Goal: Task Accomplishment & Management: Manage account settings

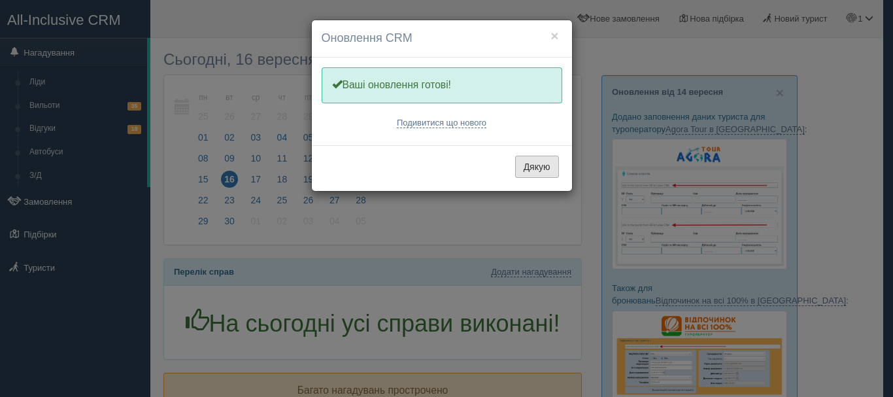
click at [527, 169] on button "Дякую" at bounding box center [537, 167] width 44 height 22
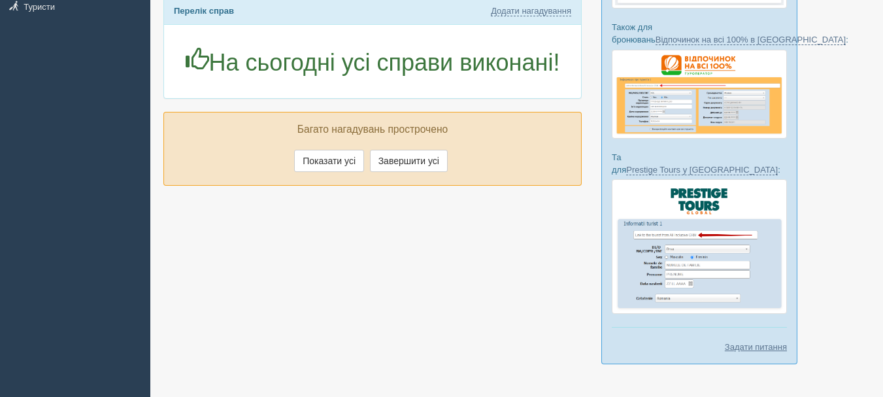
scroll to position [261, 0]
click at [346, 166] on button "Показати усі" at bounding box center [329, 160] width 70 height 22
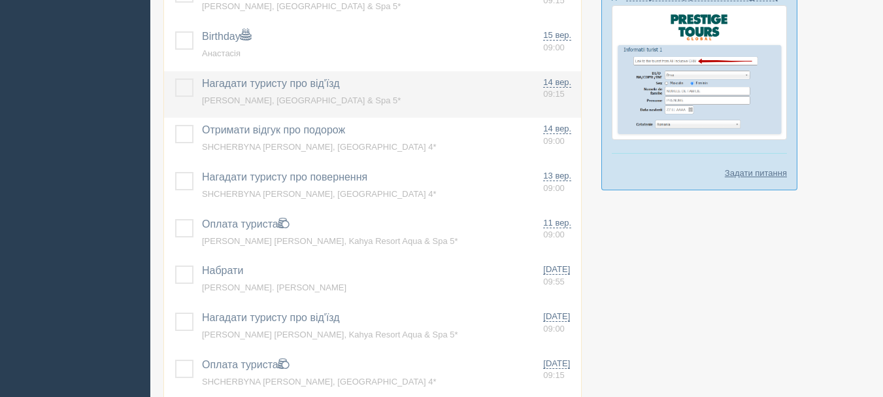
scroll to position [457, 0]
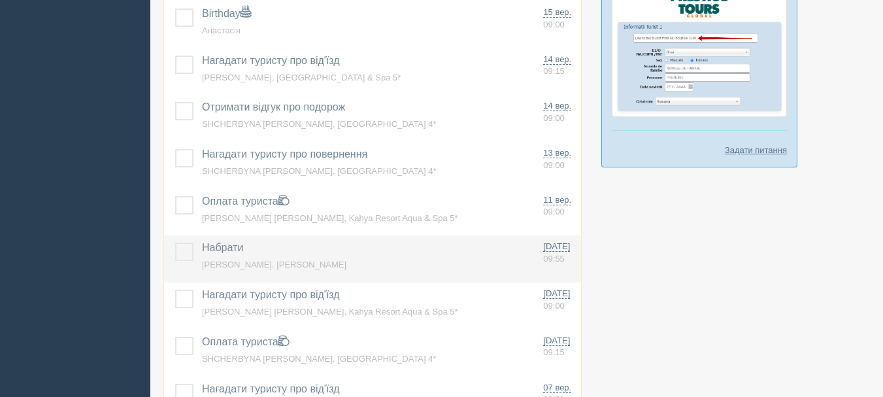
click at [233, 248] on span "Набрати" at bounding box center [222, 247] width 41 height 11
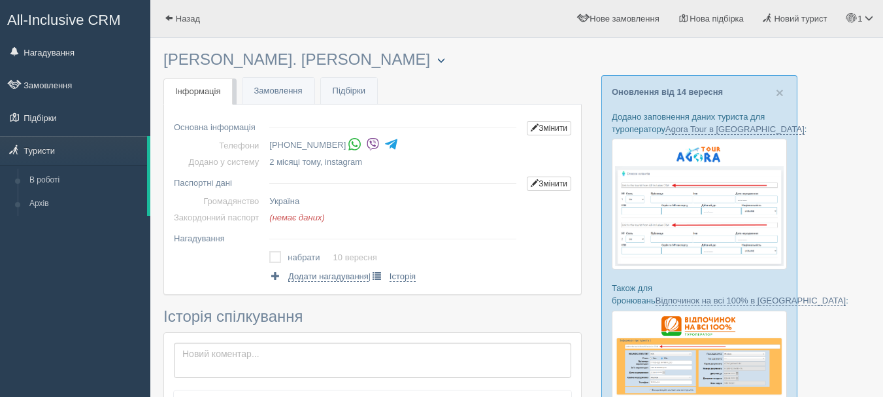
click at [430, 61] on button "button" at bounding box center [441, 61] width 22 height 16
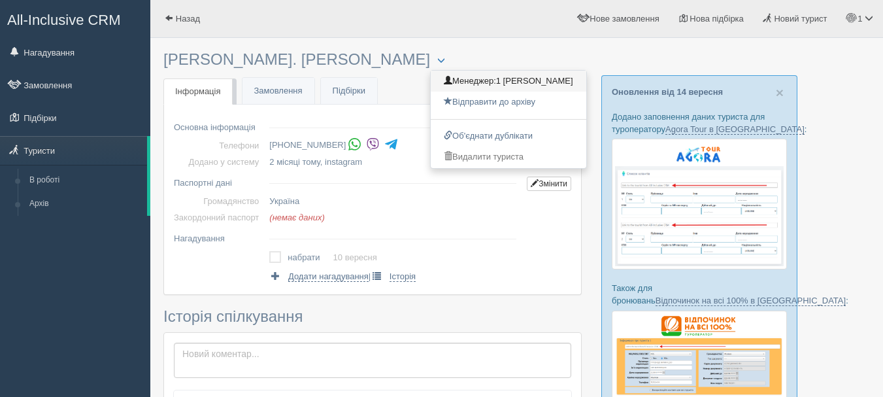
click at [496, 83] on span "1 [PERSON_NAME]" at bounding box center [534, 81] width 77 height 10
checkbox input "true"
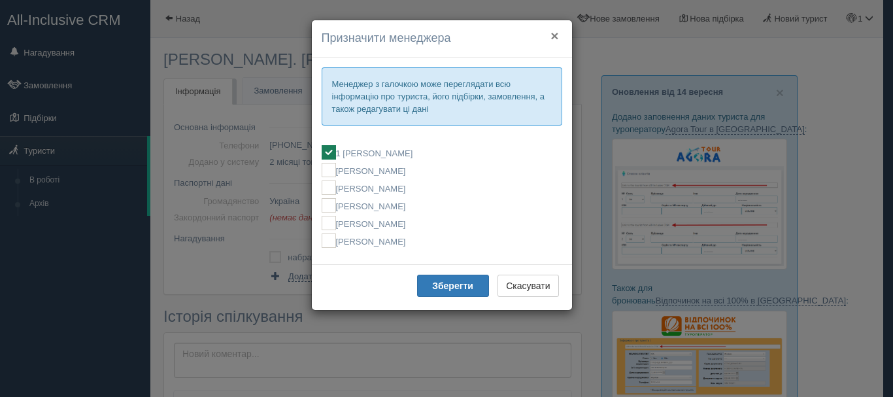
click at [553, 34] on button "×" at bounding box center [554, 36] width 8 height 14
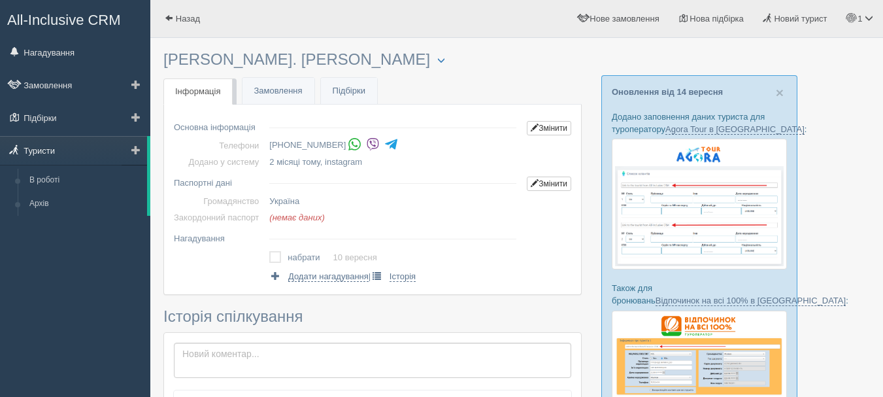
click at [63, 149] on link "Туристи" at bounding box center [73, 150] width 147 height 29
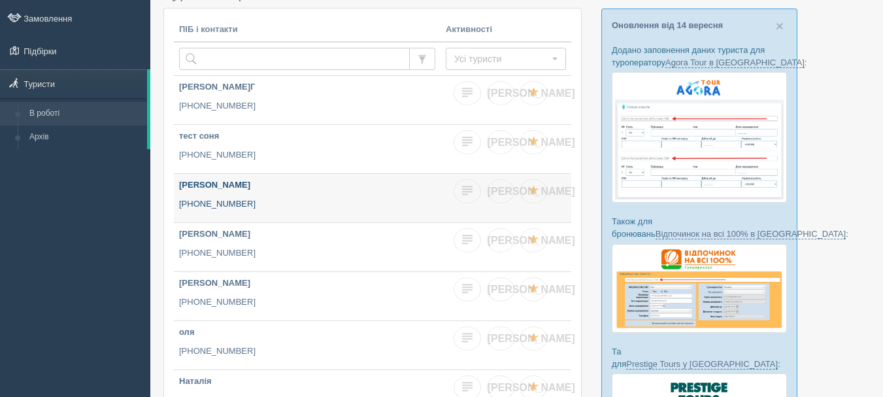
scroll to position [65, 0]
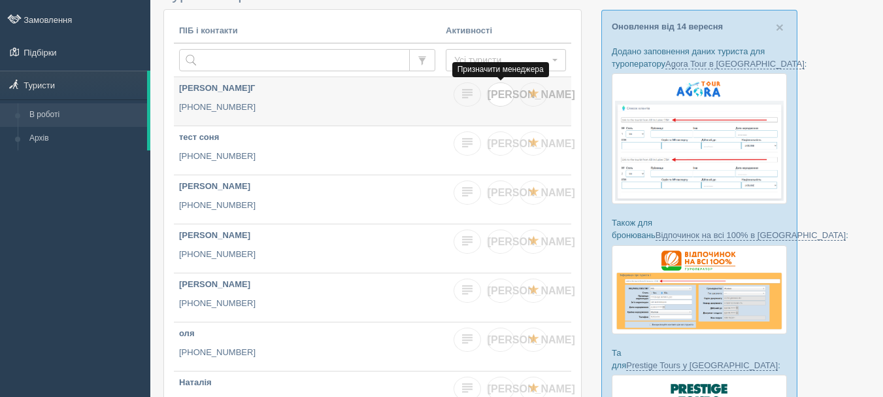
click at [500, 96] on span "Я" at bounding box center [531, 94] width 88 height 11
checkbox input "true"
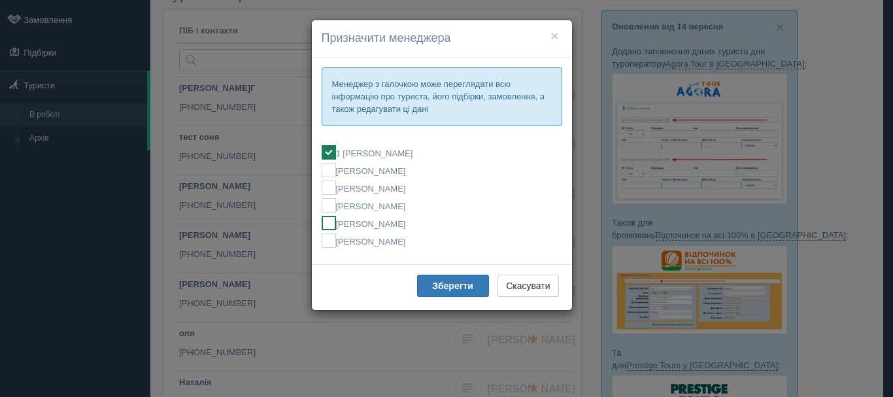
click at [349, 223] on label "[PERSON_NAME]" at bounding box center [441, 223] width 240 height 14
checkbox input "false"
checkbox input "true"
click at [434, 288] on b "Зберегти" at bounding box center [452, 285] width 41 height 10
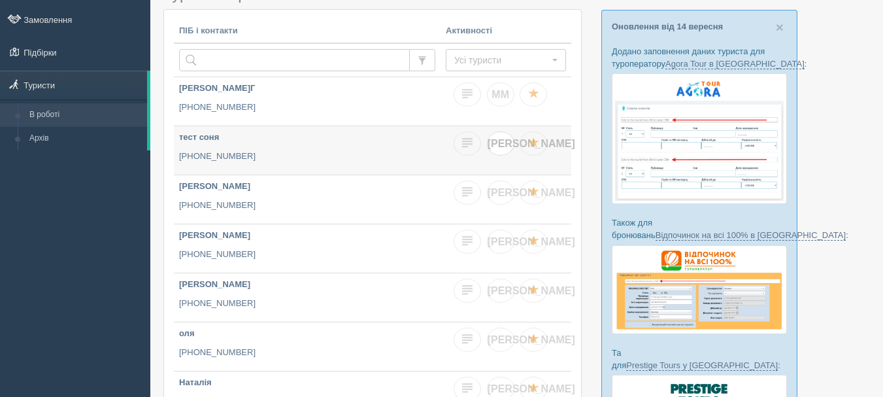
click at [499, 148] on span "Я" at bounding box center [531, 143] width 88 height 11
checkbox input "true"
checkbox input "false"
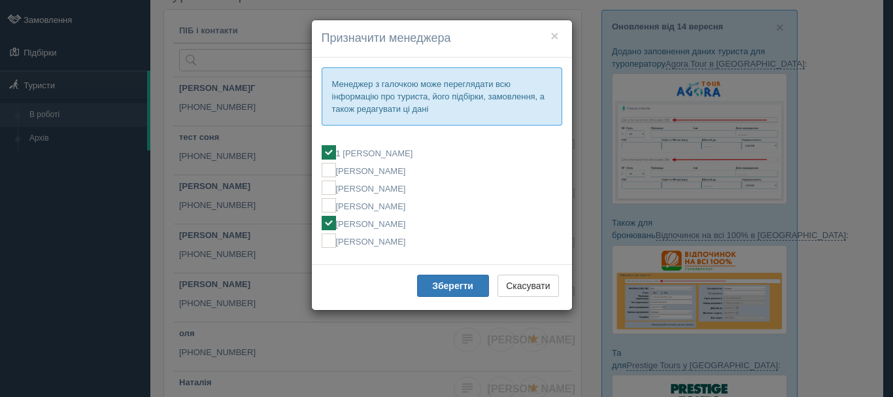
click at [372, 152] on label "1 [PERSON_NAME]" at bounding box center [441, 152] width 240 height 14
checkbox input "false"
click at [456, 285] on b "Зберегти" at bounding box center [452, 285] width 41 height 10
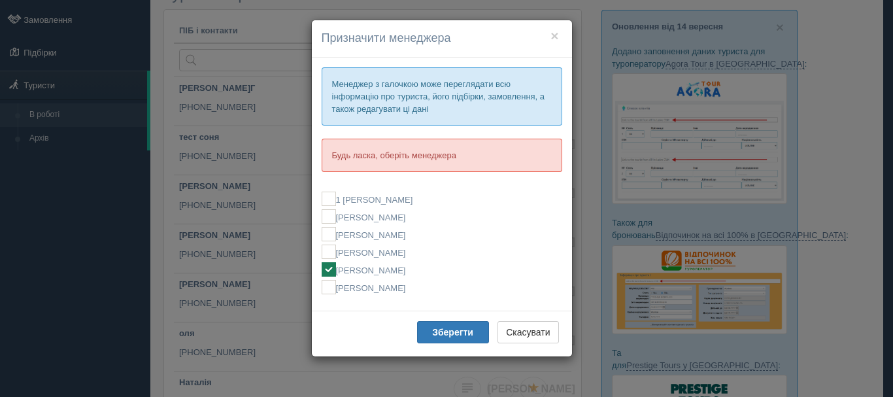
click at [328, 272] on ins at bounding box center [328, 269] width 14 height 14
checkbox input "true"
click at [553, 34] on button "×" at bounding box center [554, 36] width 8 height 14
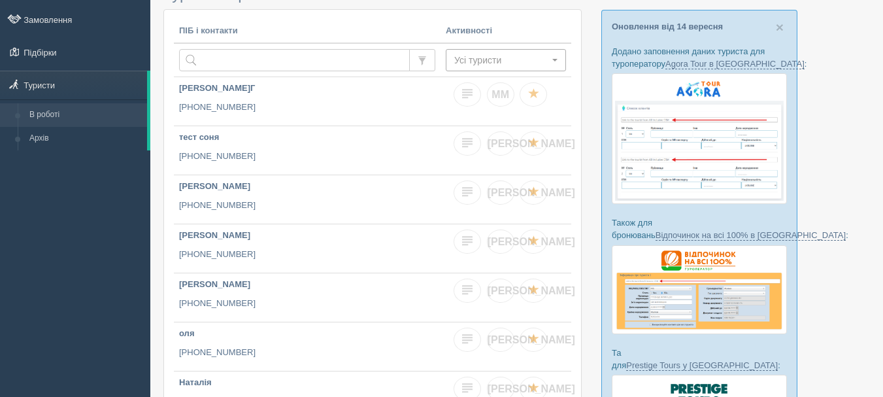
click at [497, 58] on span "Усі туристи" at bounding box center [501, 60] width 95 height 13
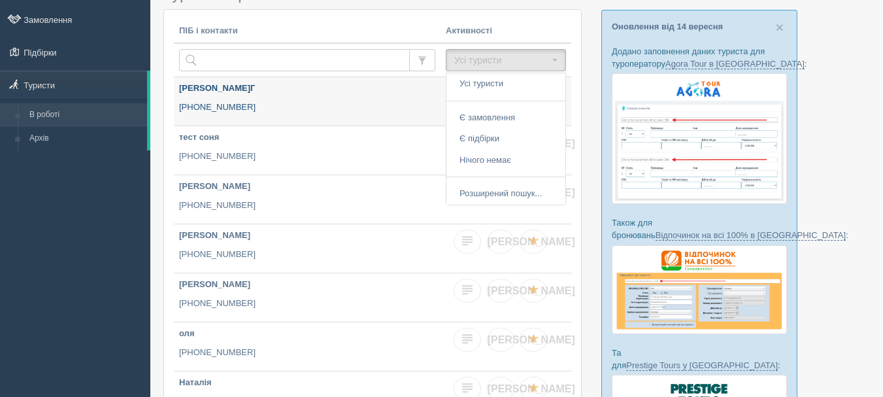
click at [397, 99] on link "Миронов О.Г +380 66 980 7755" at bounding box center [307, 101] width 267 height 48
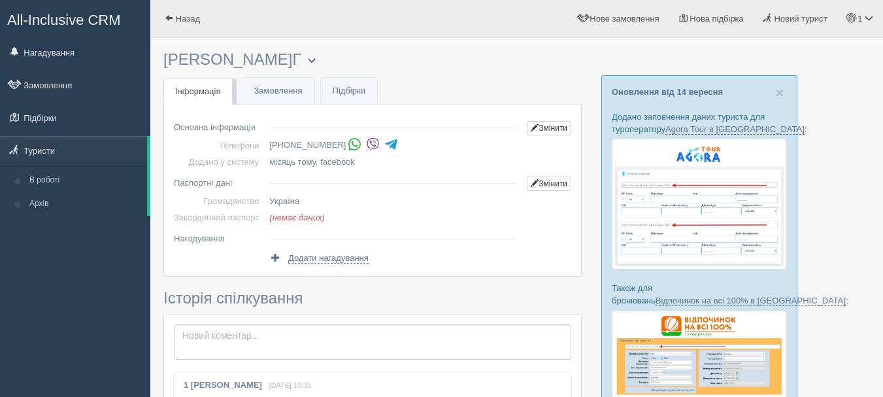
click at [301, 59] on button "button" at bounding box center [312, 61] width 22 height 16
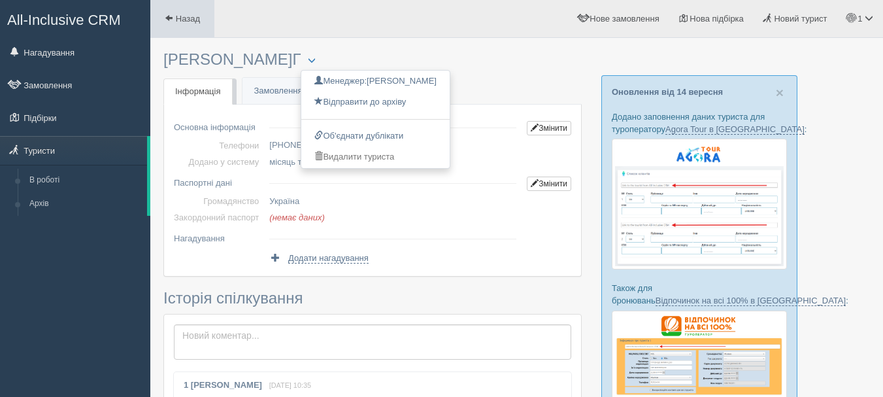
click at [188, 24] on link "Назад" at bounding box center [182, 18] width 64 height 37
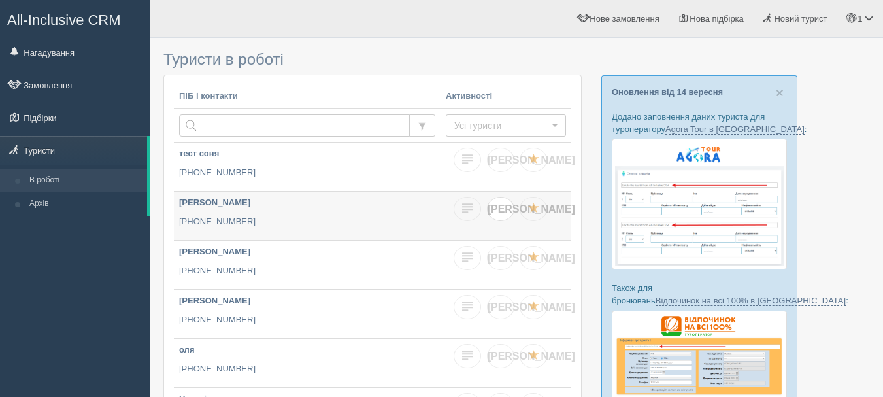
click at [506, 212] on link "[PERSON_NAME]" at bounding box center [500, 209] width 27 height 24
checkbox input "true"
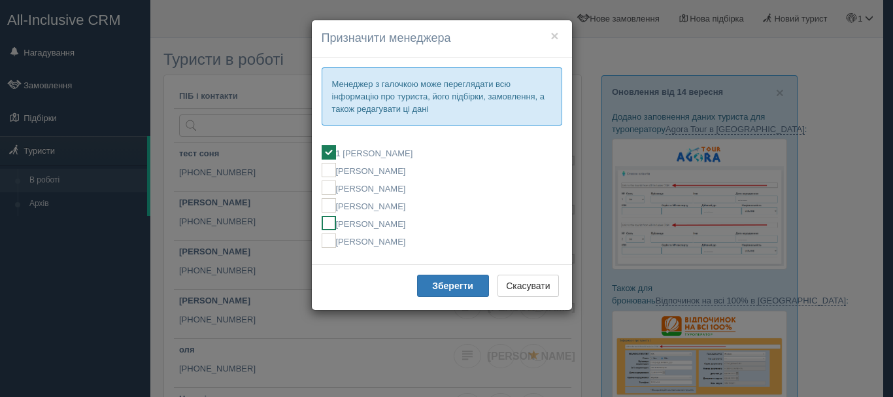
click at [433, 225] on label "[PERSON_NAME]" at bounding box center [441, 223] width 240 height 14
checkbox input "false"
checkbox input "true"
click at [421, 150] on label "1 [PERSON_NAME]" at bounding box center [441, 152] width 240 height 14
checkbox input "true"
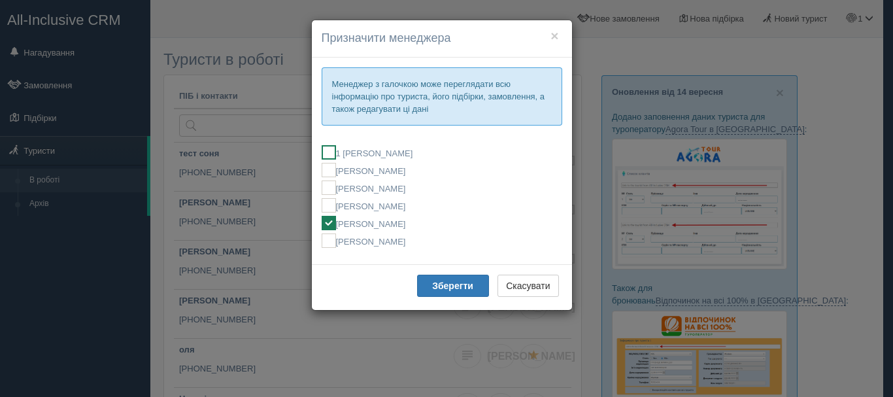
checkbox input "false"
click at [427, 223] on label "[PERSON_NAME]" at bounding box center [441, 223] width 240 height 14
checkbox input "false"
click at [459, 285] on b "Зберегти" at bounding box center [452, 285] width 41 height 10
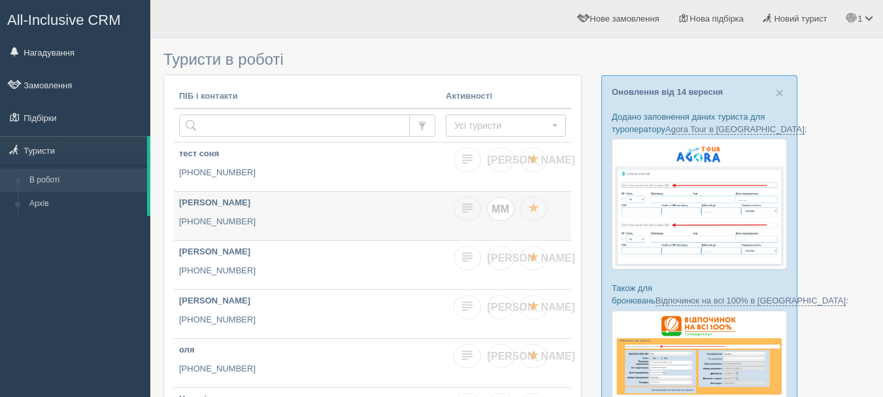
click at [497, 212] on span "ММ" at bounding box center [500, 208] width 18 height 11
checkbox input "true"
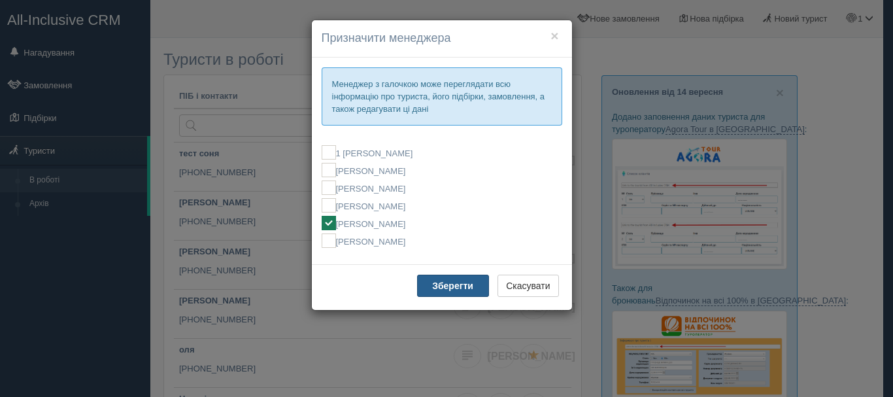
click at [448, 285] on b "Зберегти" at bounding box center [452, 285] width 41 height 10
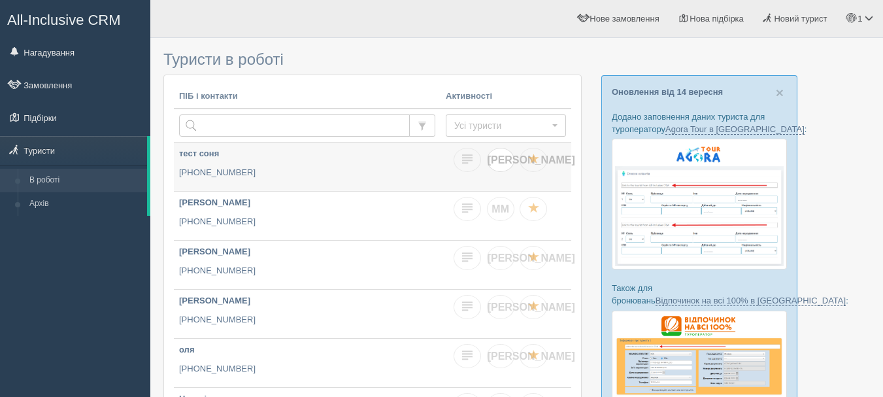
click at [500, 163] on span "[PERSON_NAME]" at bounding box center [531, 159] width 88 height 11
checkbox input "true"
checkbox input "false"
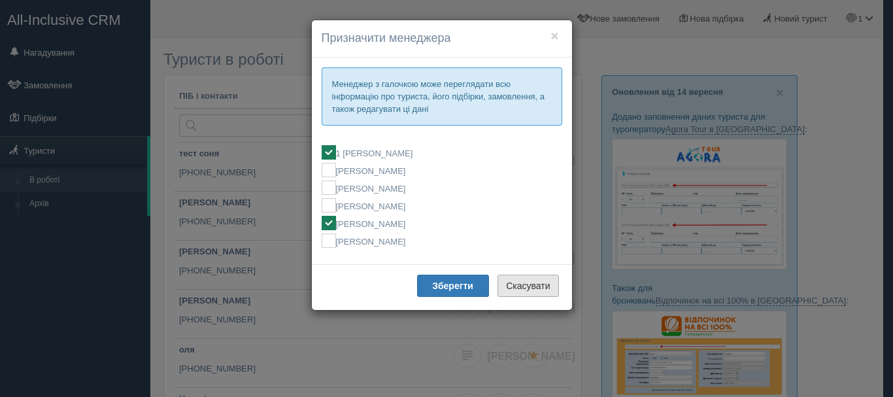
click at [521, 290] on button "Скасувати" at bounding box center [527, 285] width 61 height 22
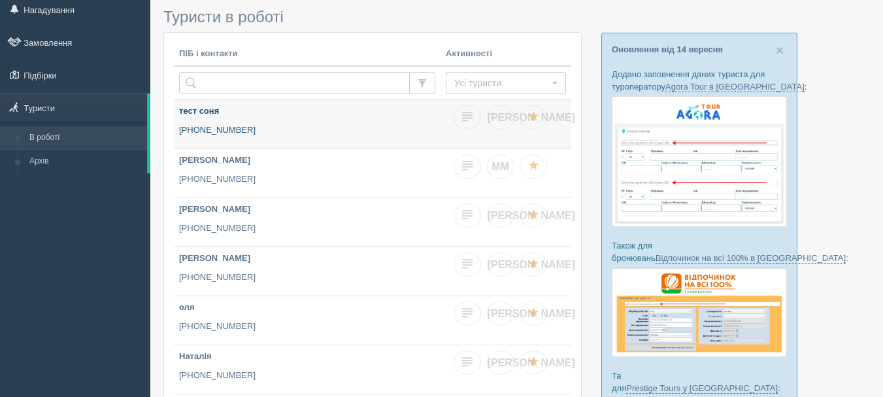
scroll to position [65, 0]
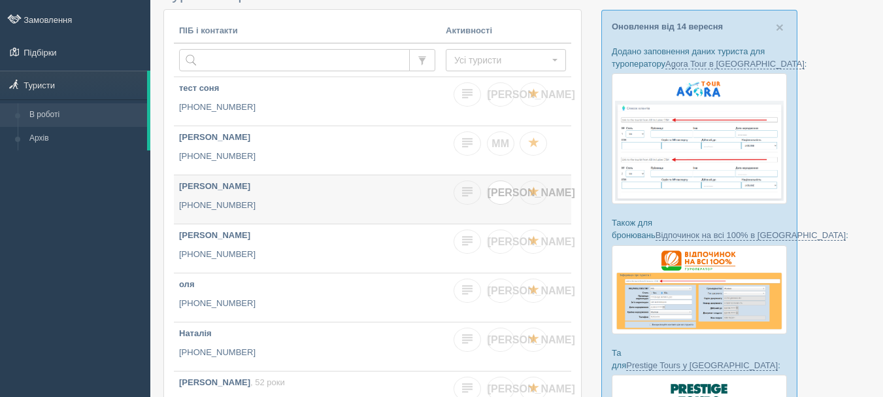
click at [497, 199] on link "[PERSON_NAME]" at bounding box center [500, 192] width 27 height 24
checkbox input "true"
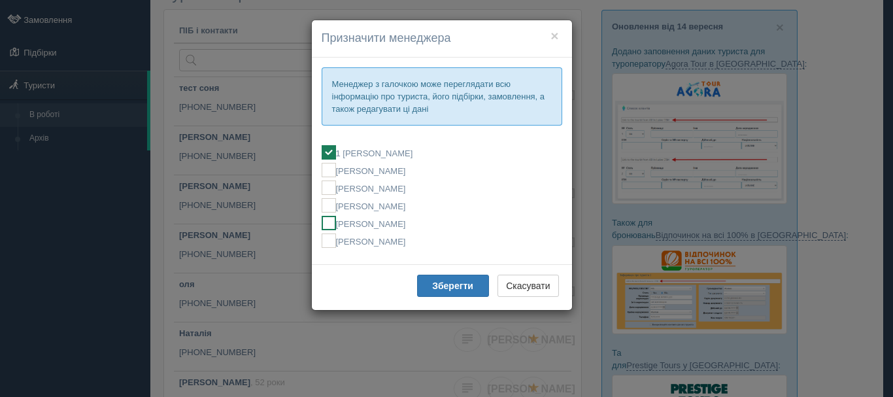
click at [408, 225] on label "[PERSON_NAME]" at bounding box center [441, 223] width 240 height 14
checkbox input "false"
checkbox input "true"
click at [423, 288] on button "Зберегти" at bounding box center [453, 285] width 72 height 22
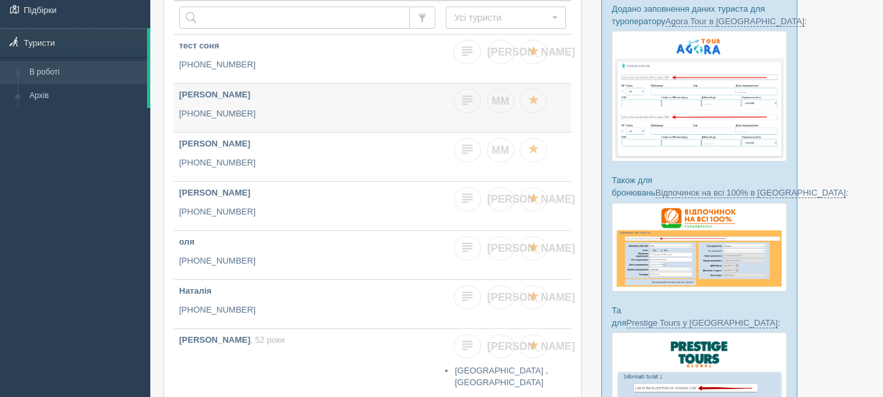
scroll to position [131, 0]
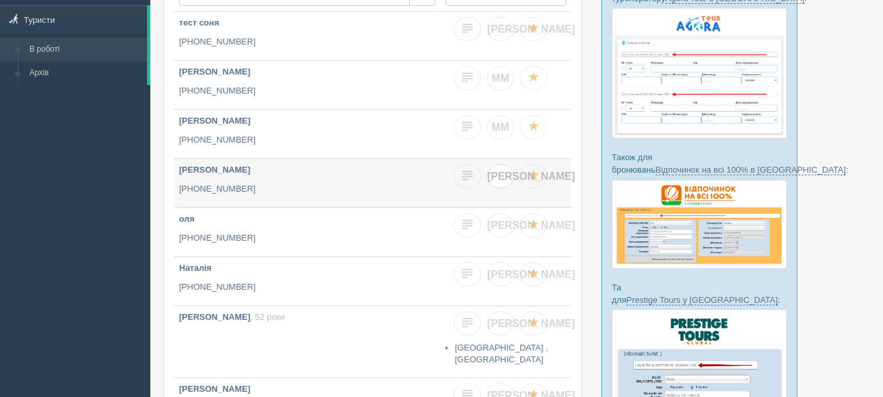
click at [496, 173] on span "[PERSON_NAME]" at bounding box center [531, 176] width 88 height 11
checkbox input "true"
checkbox input "false"
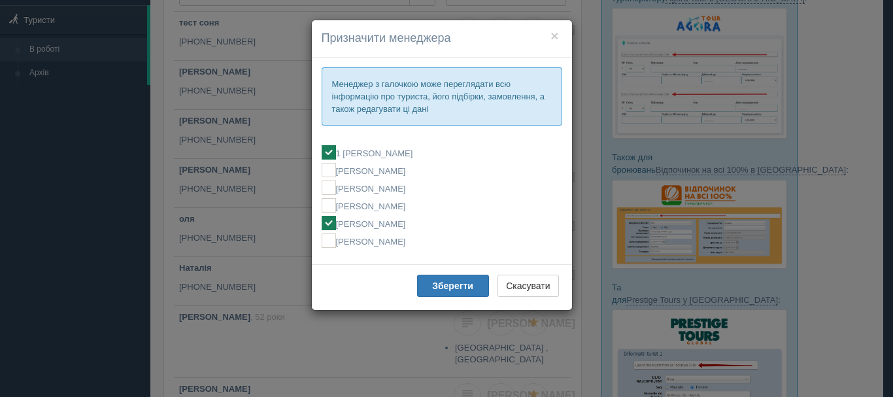
click at [403, 160] on fieldset "1 [PERSON_NAME] [PERSON_NAME] [PERSON_NAME] [PERSON_NAME] [PERSON_NAME] [PERSON…" at bounding box center [441, 197] width 240 height 116
click at [413, 150] on label "1 [PERSON_NAME]" at bounding box center [441, 152] width 240 height 14
checkbox input "false"
click at [450, 282] on b "Зберегти" at bounding box center [452, 285] width 41 height 10
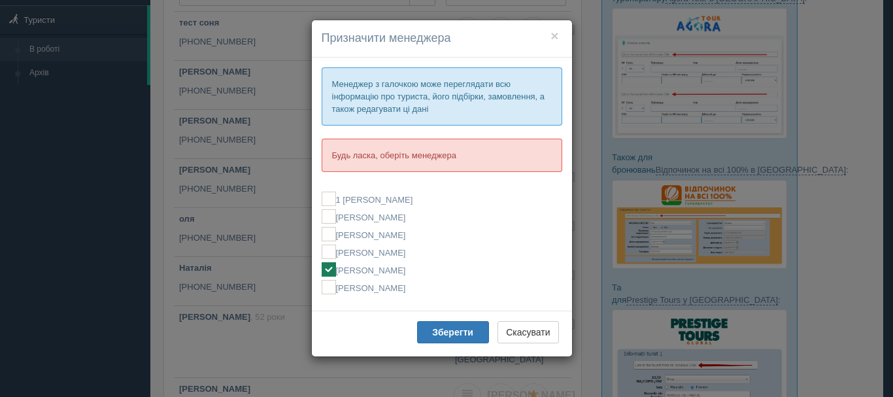
click at [367, 271] on label "[PERSON_NAME]" at bounding box center [441, 269] width 240 height 14
checkbox input "true"
click at [357, 255] on label "[PERSON_NAME]" at bounding box center [441, 251] width 240 height 14
checkbox input "true"
checkbox input "false"
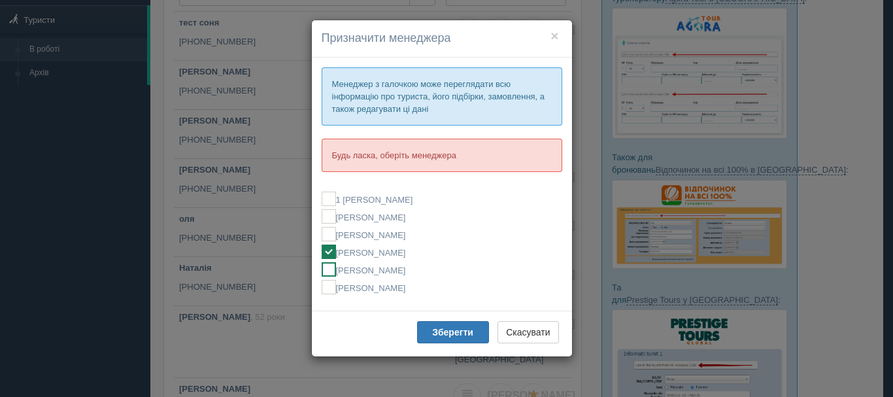
click at [352, 266] on label "[PERSON_NAME]" at bounding box center [441, 269] width 240 height 14
checkbox input "false"
checkbox input "true"
click at [443, 338] on button "Зберегти" at bounding box center [453, 332] width 72 height 22
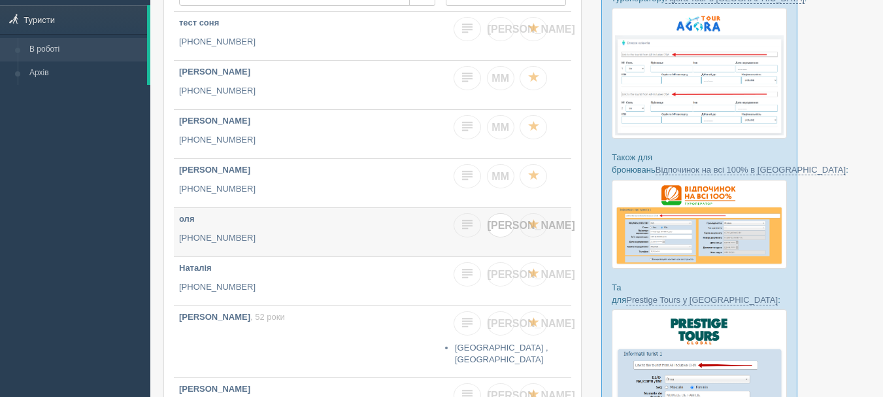
click at [502, 220] on span "[PERSON_NAME]" at bounding box center [531, 225] width 88 height 11
checkbox input "true"
checkbox input "false"
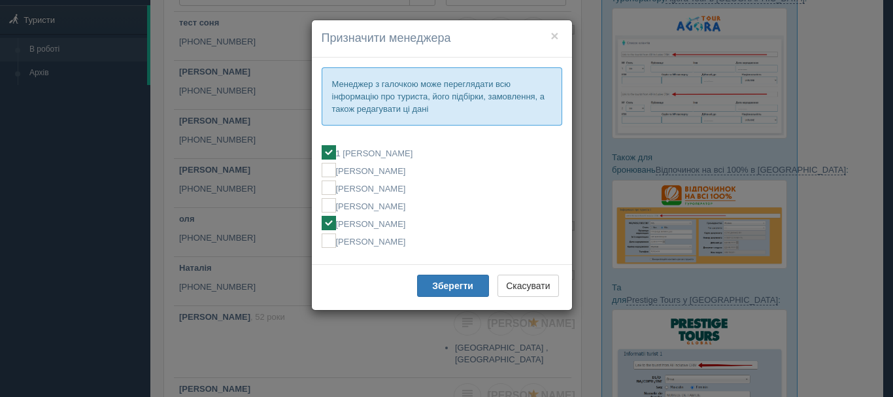
click at [385, 152] on label "1 [PERSON_NAME]" at bounding box center [441, 152] width 240 height 14
checkbox input "false"
click at [448, 287] on b "Зберегти" at bounding box center [452, 285] width 41 height 10
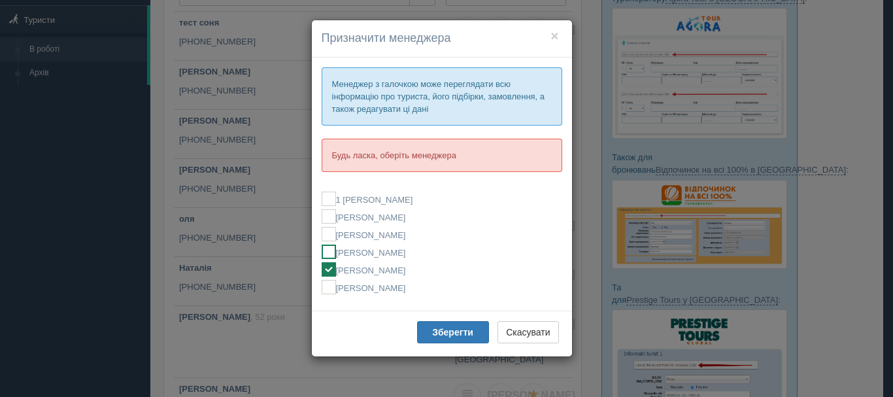
click at [332, 254] on ins at bounding box center [328, 251] width 14 height 14
click at [328, 265] on ins at bounding box center [328, 269] width 14 height 14
checkbox input "false"
checkbox input "true"
click at [459, 324] on button "Зберегти" at bounding box center [453, 332] width 72 height 22
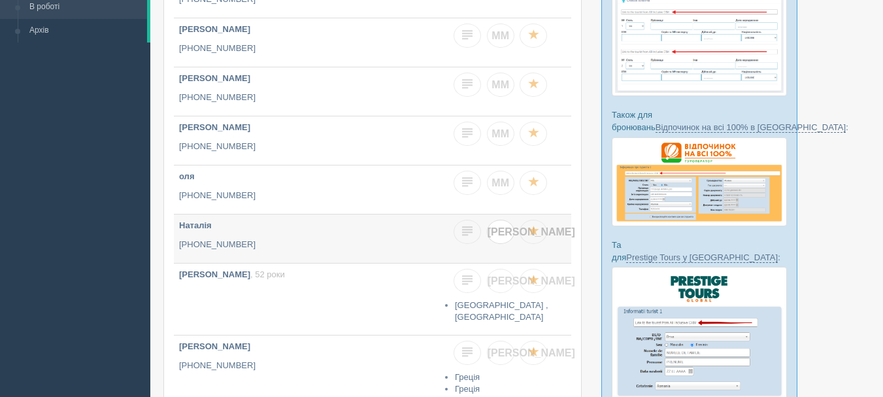
scroll to position [196, 0]
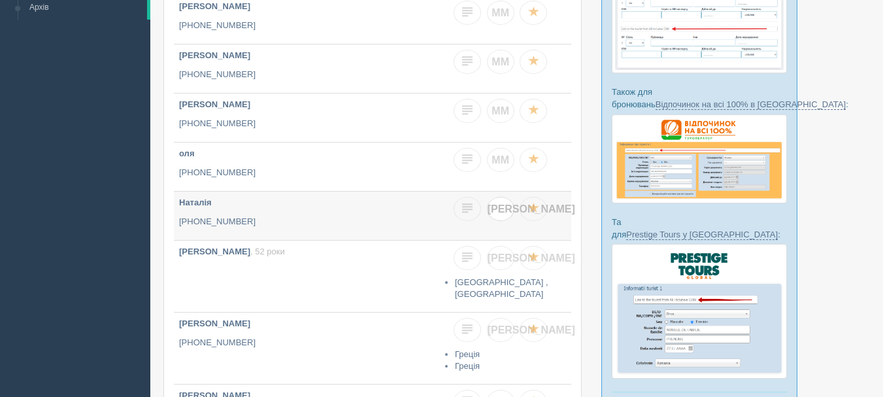
click at [502, 210] on span "[PERSON_NAME]" at bounding box center [531, 208] width 88 height 11
checkbox input "true"
checkbox input "false"
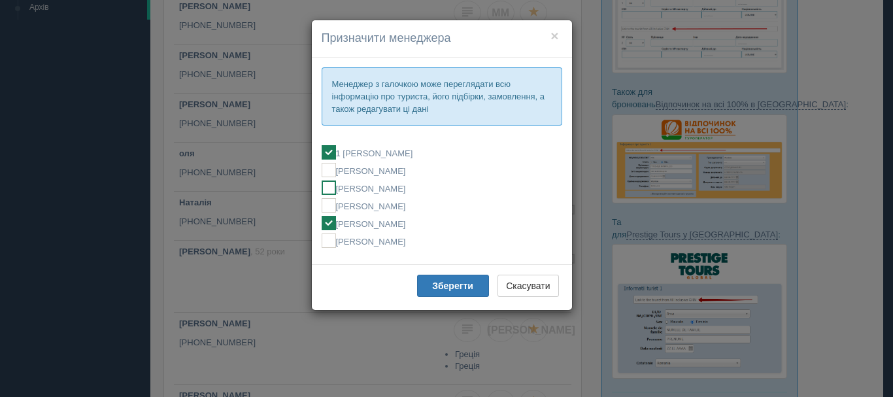
click at [374, 181] on label "[PERSON_NAME]" at bounding box center [441, 187] width 240 height 14
checkbox input "false"
click at [329, 187] on ins at bounding box center [328, 187] width 14 height 14
checkbox input "false"
click at [441, 288] on b "Зберегти" at bounding box center [452, 285] width 41 height 10
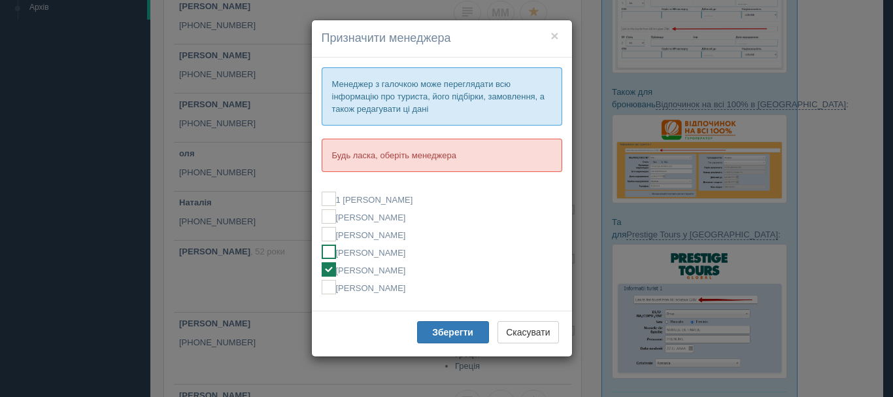
click at [333, 245] on ins at bounding box center [328, 251] width 14 height 14
click at [331, 267] on ins at bounding box center [328, 269] width 14 height 14
checkbox input "false"
click at [329, 269] on ins at bounding box center [328, 269] width 14 height 14
click at [332, 270] on ins at bounding box center [328, 269] width 14 height 14
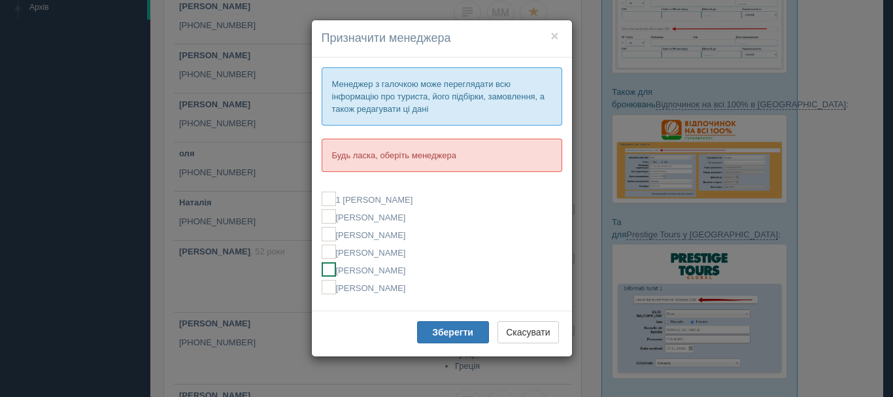
checkbox input "true"
click at [444, 336] on b "Зберегти" at bounding box center [452, 332] width 41 height 10
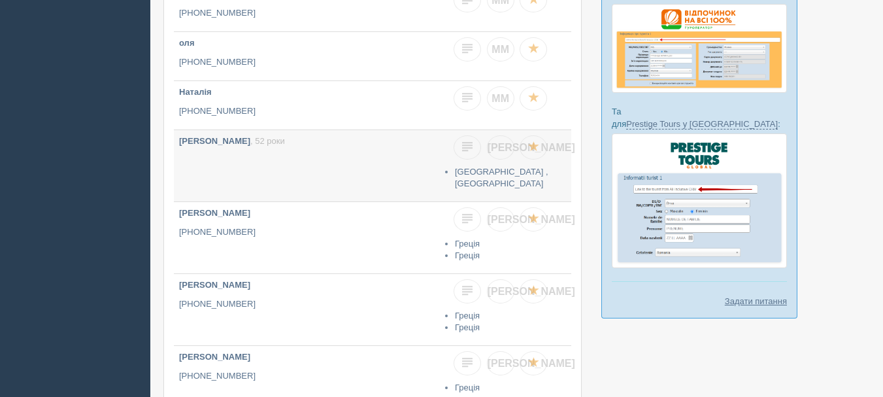
scroll to position [327, 0]
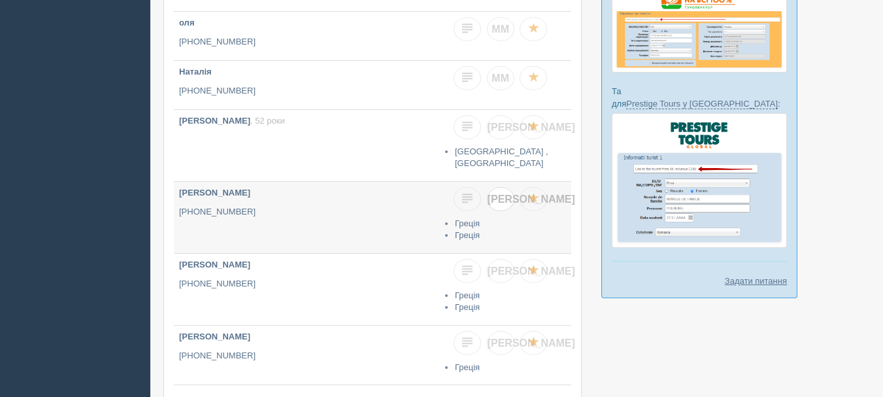
click at [501, 199] on span "[PERSON_NAME]" at bounding box center [531, 198] width 88 height 11
checkbox input "true"
checkbox input "false"
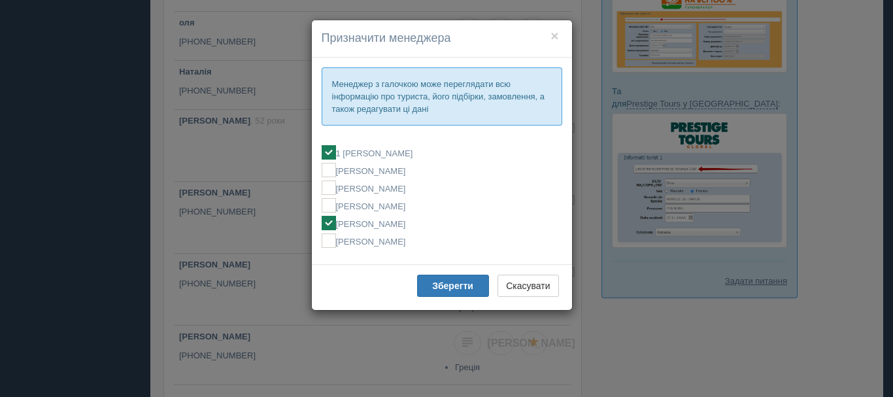
click at [331, 196] on fieldset "1 [PERSON_NAME] [PERSON_NAME] [PERSON_NAME] [PERSON_NAME] [PERSON_NAME] [PERSON…" at bounding box center [441, 197] width 240 height 116
click at [323, 171] on ins at bounding box center [328, 170] width 14 height 14
checkbox input "false"
click at [327, 220] on ins at bounding box center [328, 223] width 14 height 14
checkbox input "false"
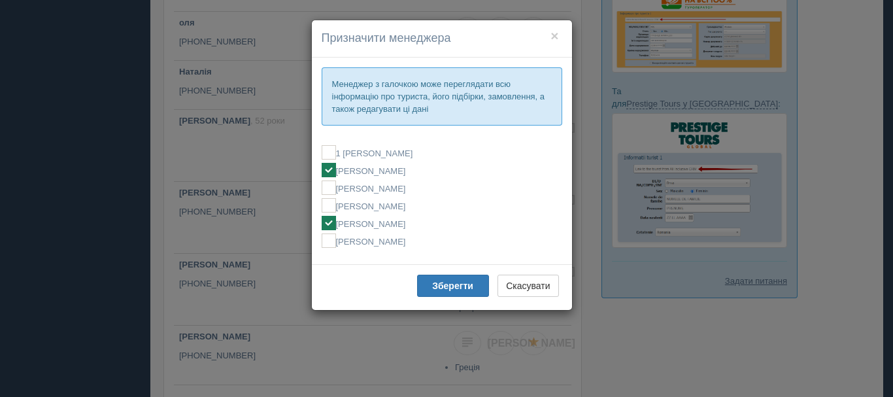
checkbox input "true"
click at [426, 286] on button "Зберегти" at bounding box center [453, 285] width 72 height 22
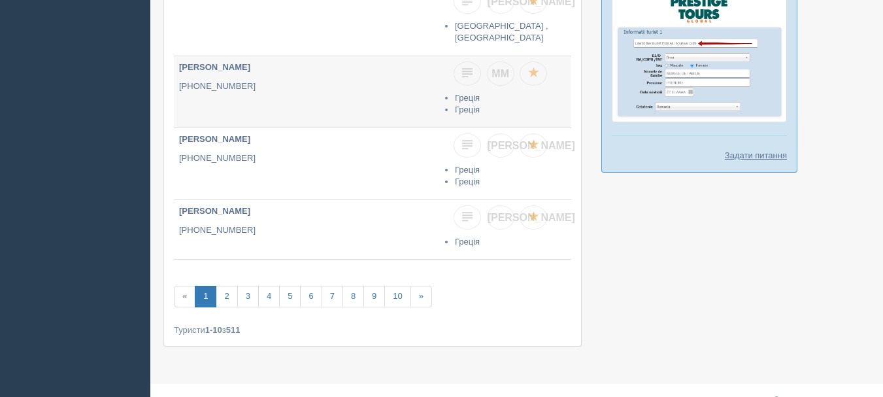
scroll to position [457, 0]
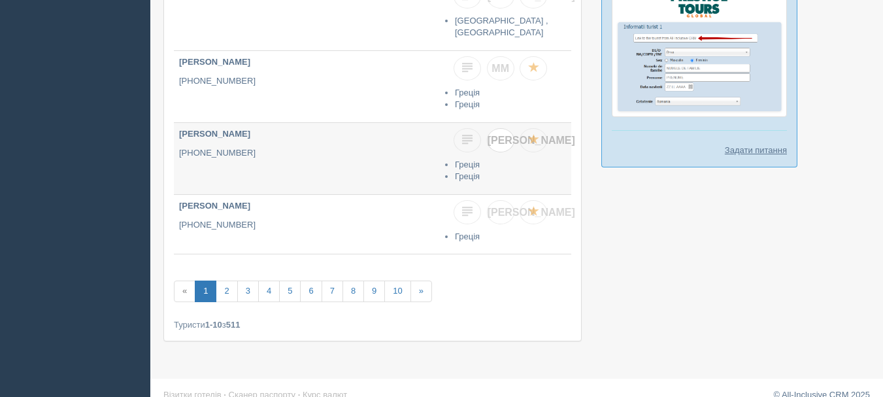
click at [505, 142] on link "[PERSON_NAME]" at bounding box center [500, 140] width 27 height 24
checkbox input "true"
checkbox input "false"
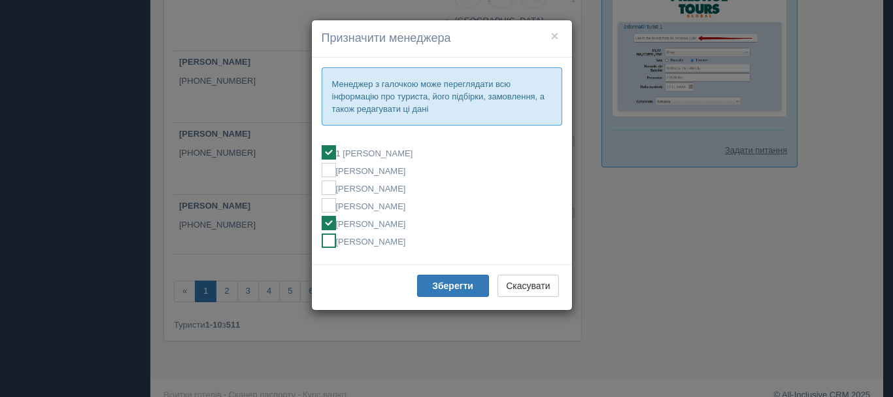
click at [384, 246] on label "[PERSON_NAME]" at bounding box center [441, 240] width 240 height 14
checkbox input "false"
checkbox input "true"
click at [370, 220] on label "[PERSON_NAME]" at bounding box center [441, 223] width 240 height 14
checkbox input "true"
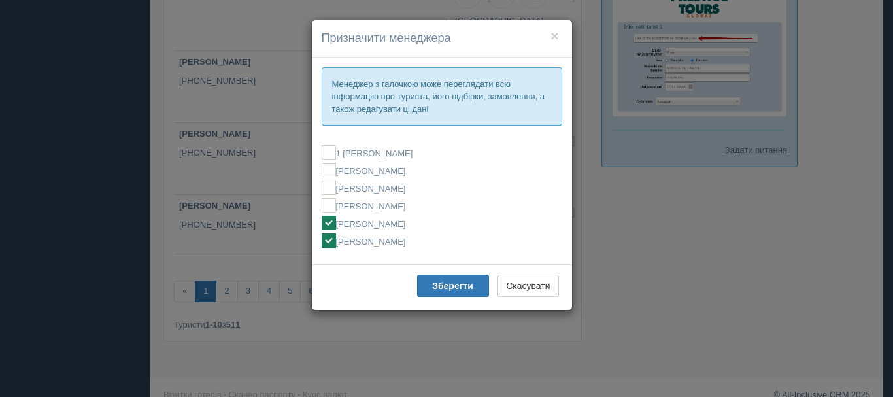
checkbox input "false"
click at [428, 286] on button "Зберегти" at bounding box center [453, 285] width 72 height 22
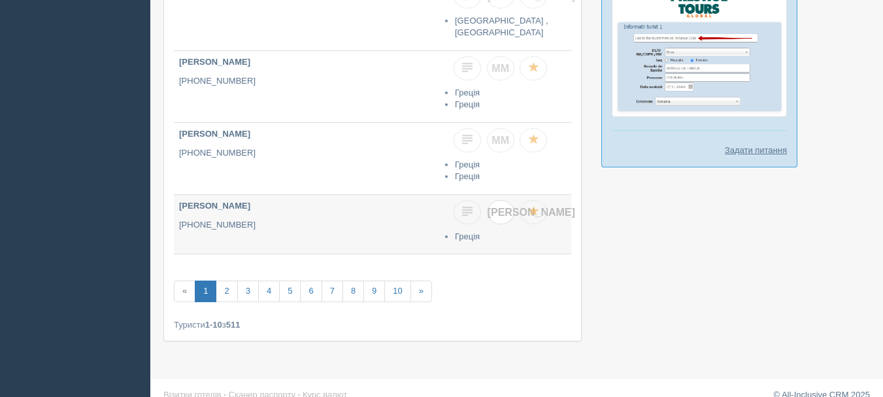
click at [500, 212] on span "[PERSON_NAME]" at bounding box center [531, 211] width 88 height 11
checkbox input "true"
checkbox input "false"
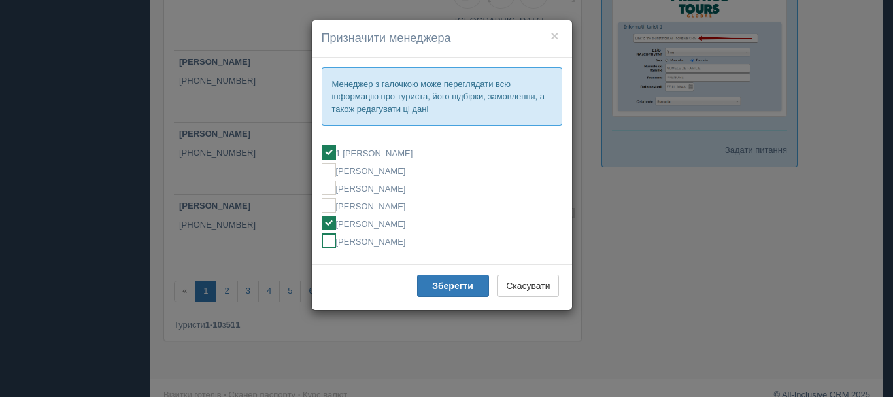
click at [365, 240] on label "[PERSON_NAME]" at bounding box center [441, 240] width 240 height 14
checkbox input "false"
checkbox input "true"
click at [360, 224] on label "[PERSON_NAME]" at bounding box center [441, 223] width 240 height 14
checkbox input "true"
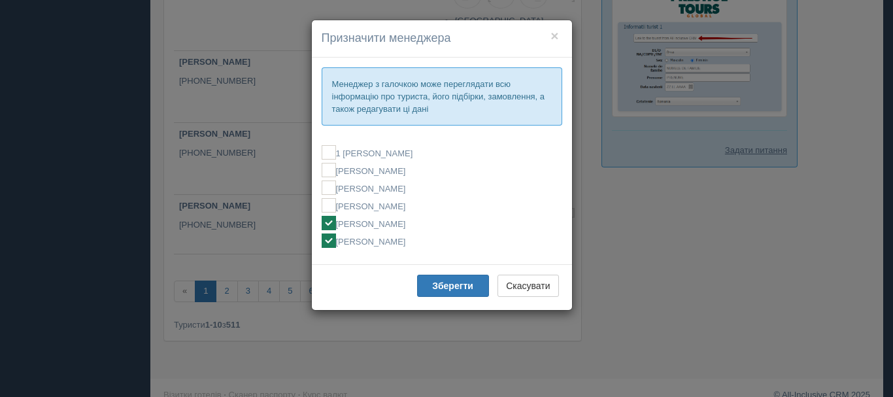
checkbox input "false"
click at [359, 242] on label "[PERSON_NAME]" at bounding box center [441, 240] width 240 height 14
checkbox input "false"
checkbox input "true"
click at [334, 210] on ins at bounding box center [328, 205] width 14 height 14
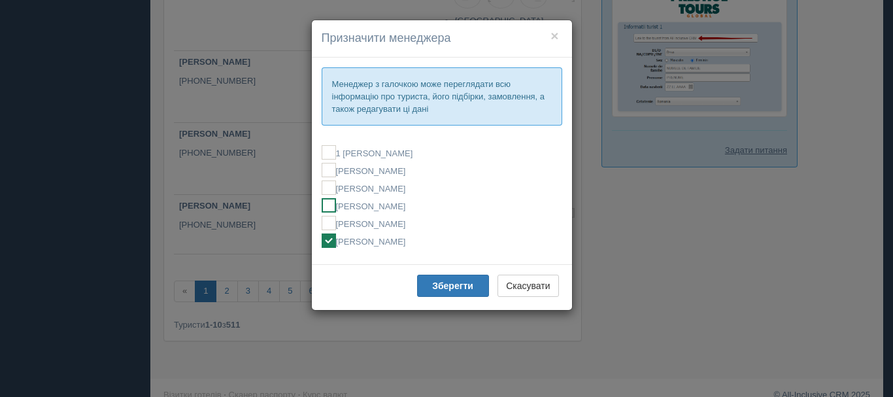
checkbox input "true"
checkbox input "false"
click at [330, 226] on ins at bounding box center [328, 223] width 14 height 14
checkbox input "false"
checkbox input "true"
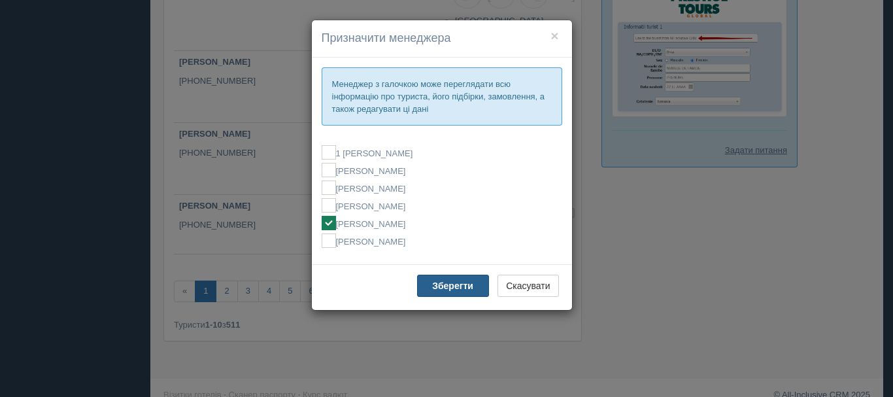
click at [429, 284] on button "Зберегти" at bounding box center [453, 285] width 72 height 22
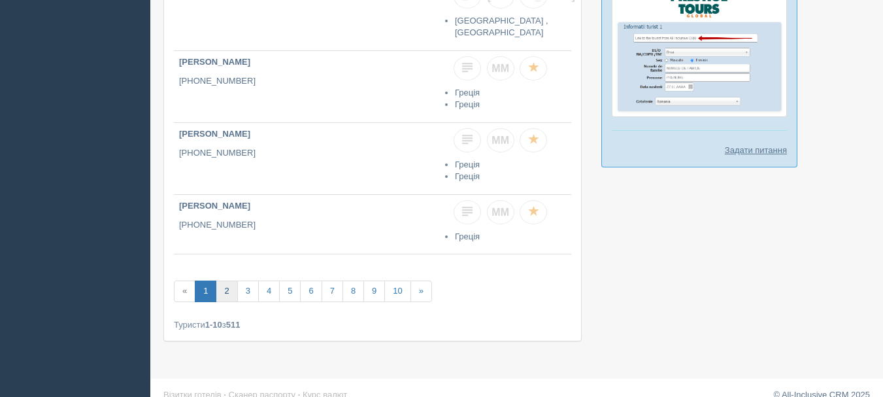
click at [229, 287] on link "2" at bounding box center [227, 291] width 22 height 22
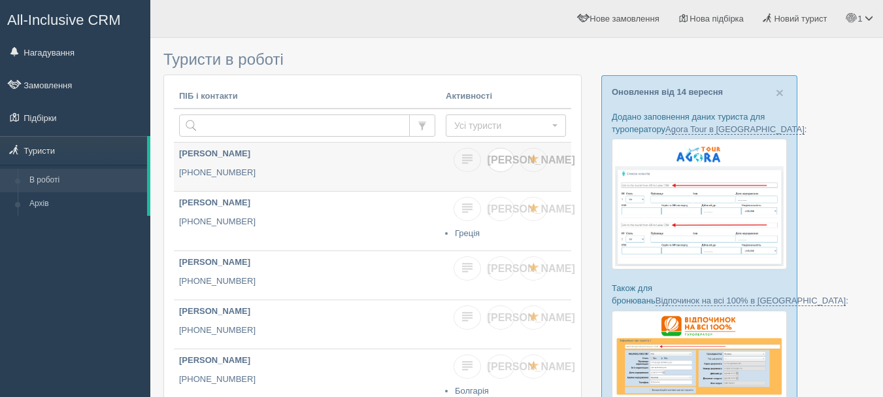
click at [499, 163] on span "[PERSON_NAME]" at bounding box center [531, 159] width 88 height 11
checkbox input "true"
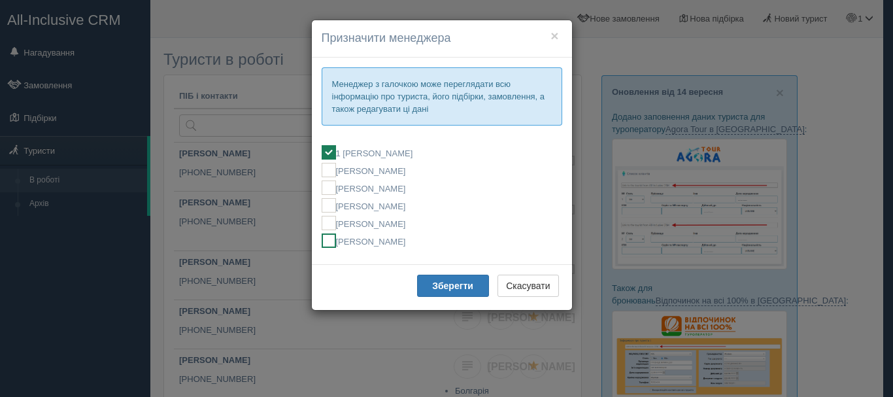
click at [397, 246] on label "[PERSON_NAME]" at bounding box center [441, 240] width 240 height 14
checkbox input "false"
checkbox input "true"
click at [443, 291] on button "Зберегти" at bounding box center [453, 285] width 72 height 22
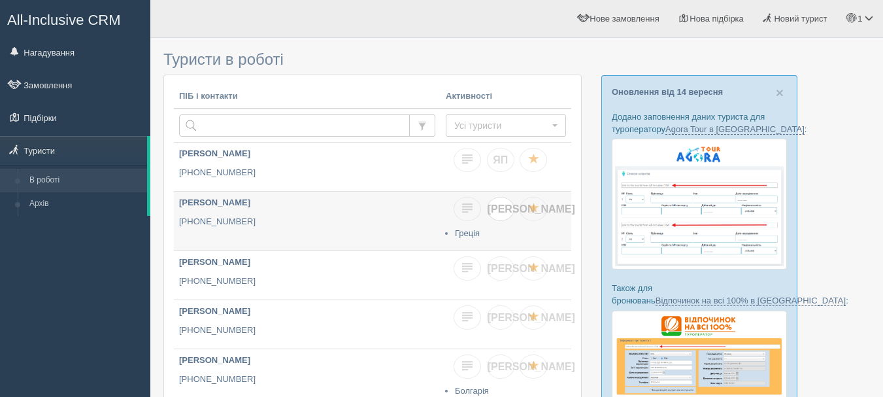
click at [497, 213] on span "[PERSON_NAME]" at bounding box center [531, 208] width 88 height 11
checkbox input "true"
checkbox input "false"
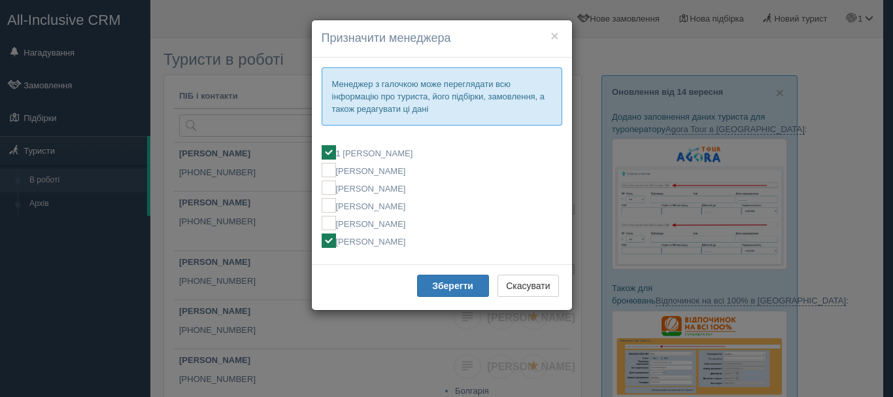
click at [334, 154] on ins at bounding box center [328, 152] width 14 height 14
checkbox input "false"
click at [446, 287] on b "Зберегти" at bounding box center [452, 285] width 41 height 10
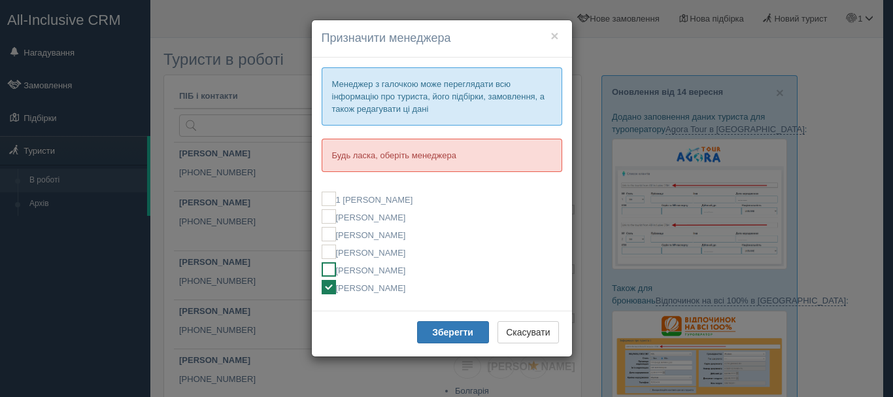
click at [342, 263] on label "[PERSON_NAME]" at bounding box center [441, 269] width 240 height 14
click at [328, 286] on ins at bounding box center [328, 287] width 14 height 14
checkbox input "false"
checkbox input "true"
click at [433, 325] on button "Зберегти" at bounding box center [453, 332] width 72 height 22
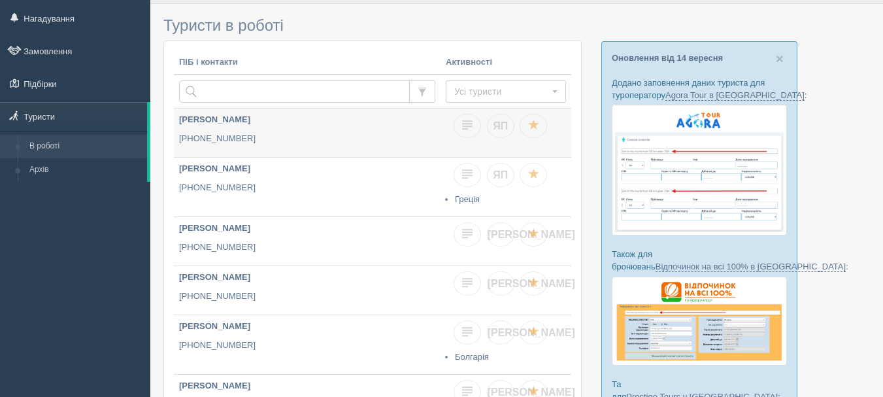
scroll to position [65, 0]
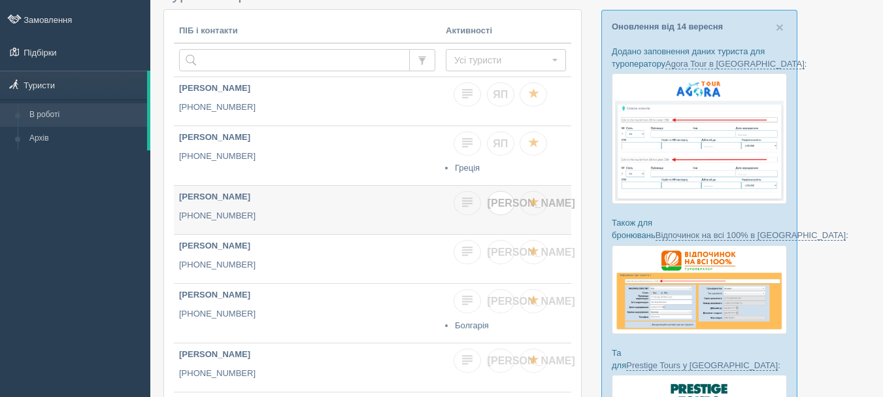
click at [502, 205] on span "[PERSON_NAME]" at bounding box center [531, 202] width 88 height 11
checkbox input "true"
checkbox input "false"
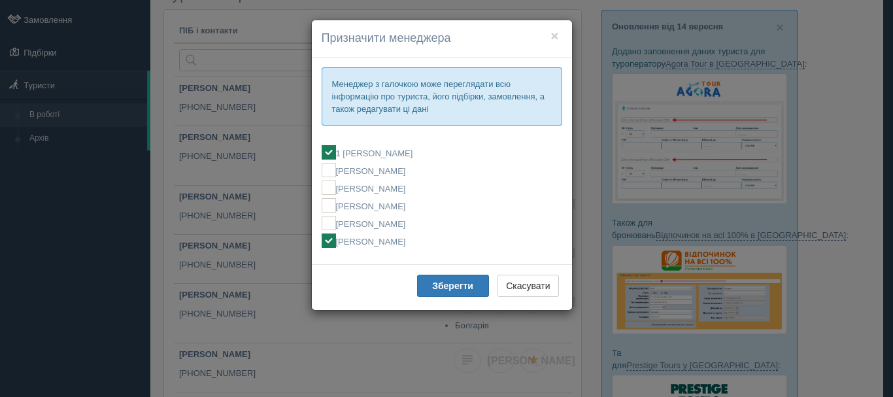
click at [348, 214] on fieldset "1 Мирослава МОСТИЦЬКА Алла Бобчук Ельвіна Кондратюк Ірина Кісільова МИРОСЛАВА М…" at bounding box center [441, 197] width 240 height 116
click at [347, 224] on label "[PERSON_NAME]" at bounding box center [441, 223] width 240 height 14
checkbox input "false"
click at [344, 246] on label "[PERSON_NAME]" at bounding box center [441, 240] width 240 height 14
checkbox input "false"
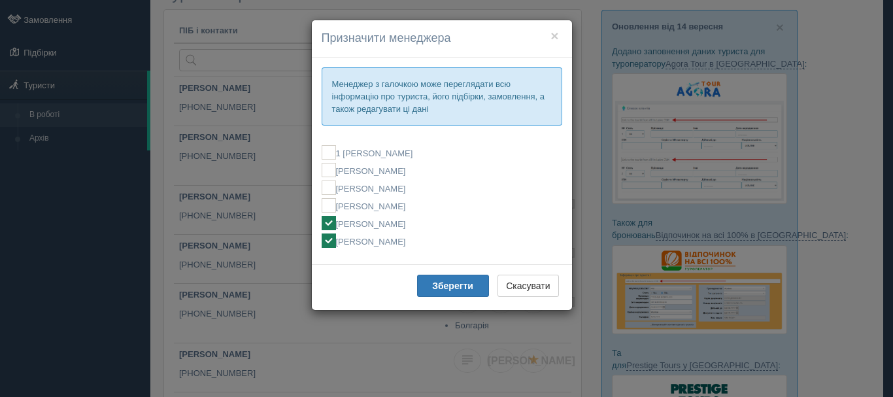
checkbox input "true"
click at [433, 288] on b "Зберегти" at bounding box center [452, 285] width 41 height 10
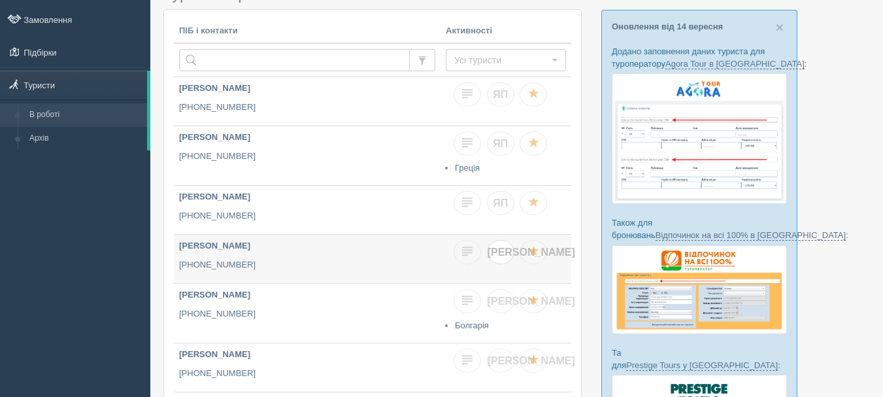
click at [503, 249] on span "[PERSON_NAME]" at bounding box center [531, 251] width 88 height 11
checkbox input "true"
checkbox input "false"
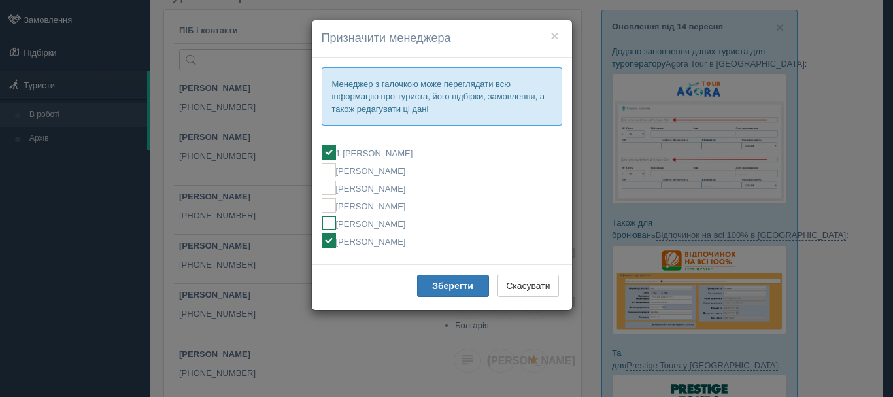
click at [361, 227] on label "[PERSON_NAME]" at bounding box center [441, 223] width 240 height 14
checkbox input "false"
click at [459, 282] on b "Зберегти" at bounding box center [452, 285] width 41 height 10
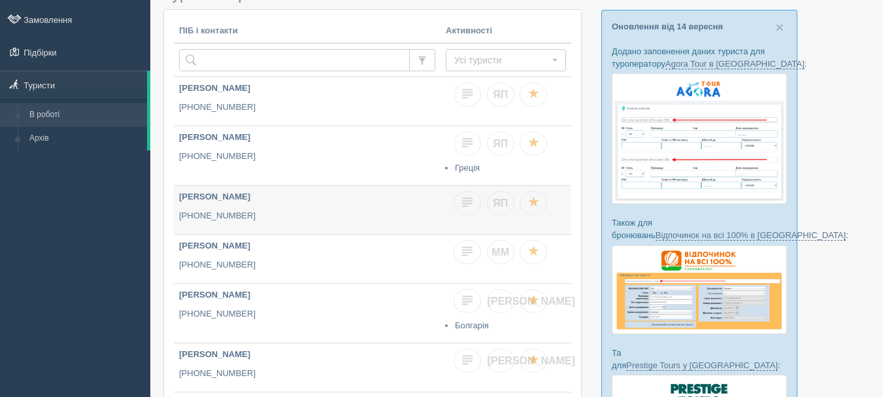
click at [489, 214] on div "ЯП" at bounding box center [509, 204] width 112 height 27
click at [495, 211] on link "ЯП" at bounding box center [500, 203] width 27 height 24
checkbox input "false"
checkbox input "true"
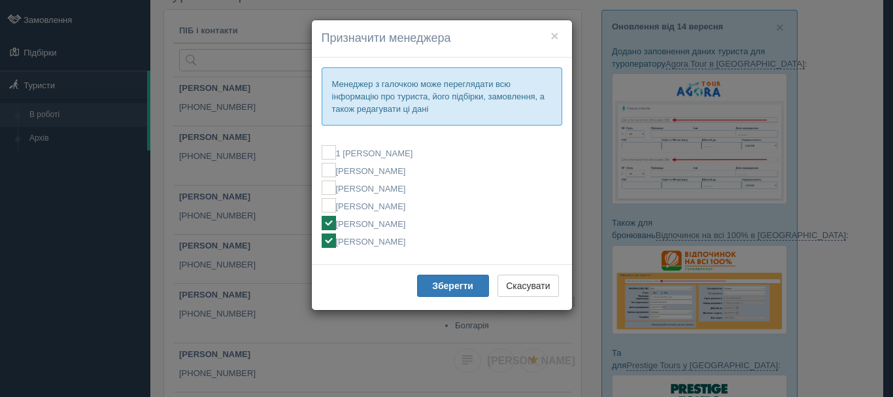
click at [346, 242] on label "[PERSON_NAME]" at bounding box center [441, 240] width 240 height 14
drag, startPoint x: 376, startPoint y: 231, endPoint x: 374, endPoint y: 241, distance: 10.0
click at [376, 233] on fieldset "1 [PERSON_NAME] [PERSON_NAME] [PERSON_NAME] [PERSON_NAME] [PERSON_NAME] [PERSON…" at bounding box center [441, 197] width 240 height 116
click at [369, 246] on label "[PERSON_NAME]" at bounding box center [441, 240] width 240 height 14
checkbox input "true"
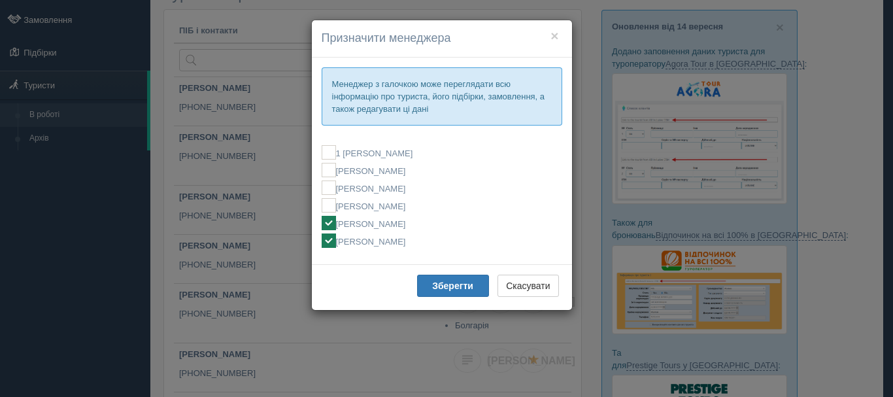
click at [353, 223] on label "[PERSON_NAME]" at bounding box center [441, 223] width 240 height 14
checkbox input "true"
checkbox input "false"
click at [327, 240] on ins at bounding box center [328, 240] width 14 height 14
checkbox input "false"
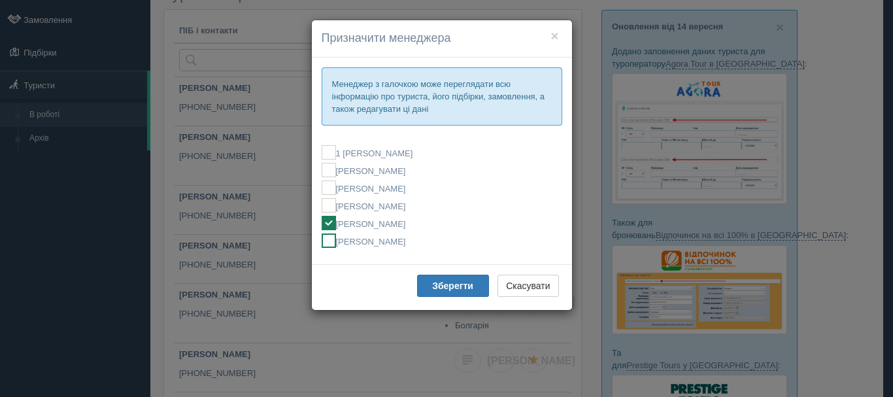
checkbox input "true"
click at [441, 289] on b "Зберегти" at bounding box center [452, 285] width 41 height 10
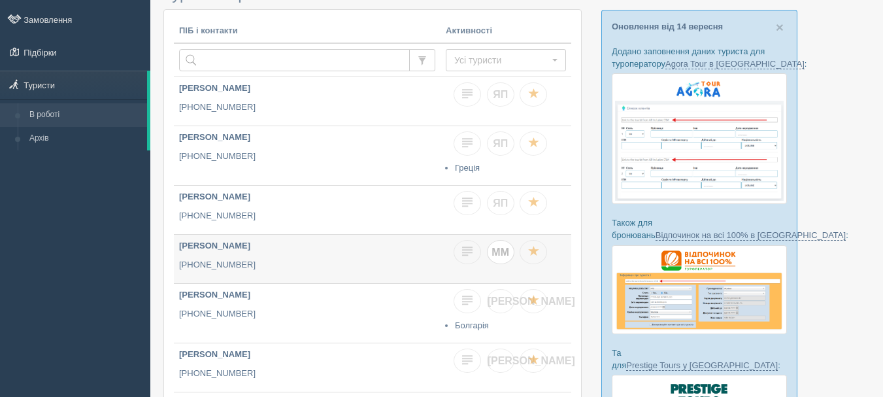
click at [508, 255] on span "ММ" at bounding box center [500, 251] width 18 height 11
checkbox input "true"
checkbox input "false"
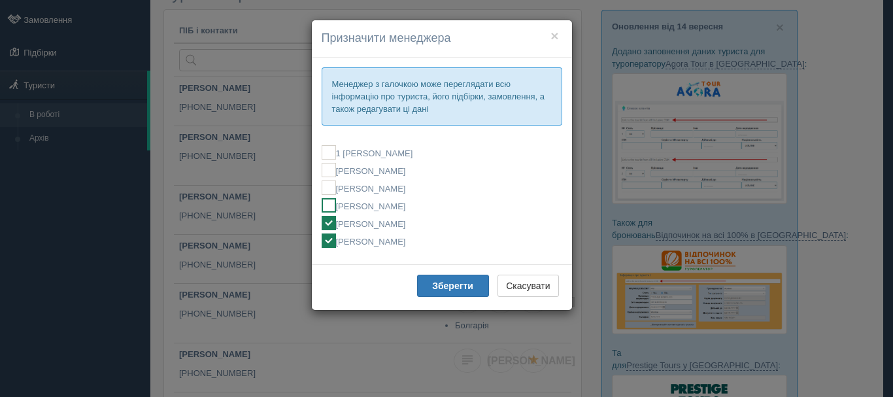
click at [374, 208] on label "[PERSON_NAME]" at bounding box center [441, 205] width 240 height 14
checkbox input "true"
checkbox input "false"
click at [363, 241] on label "[PERSON_NAME]" at bounding box center [441, 240] width 240 height 14
checkbox input "false"
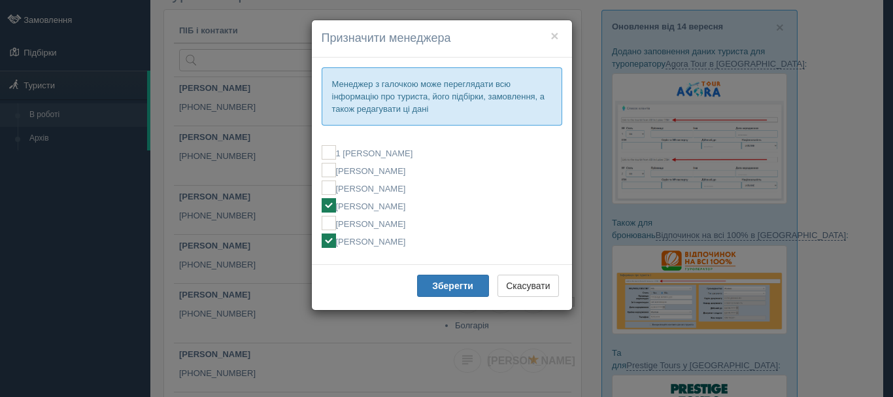
checkbox input "true"
click at [447, 289] on b "Зберегти" at bounding box center [452, 285] width 41 height 10
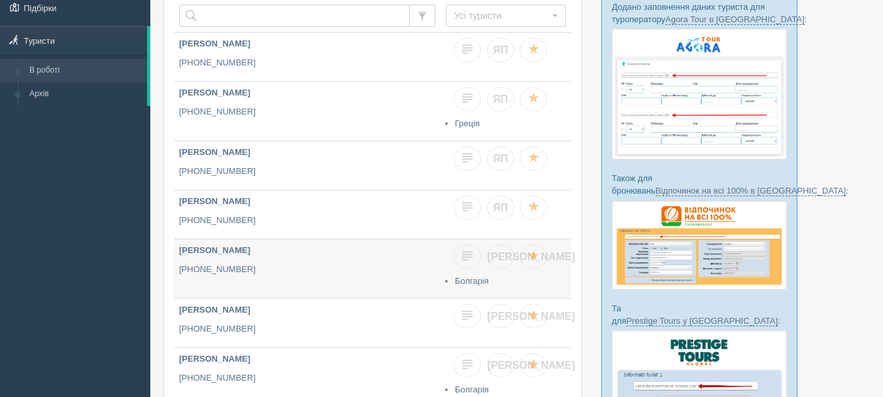
scroll to position [131, 0]
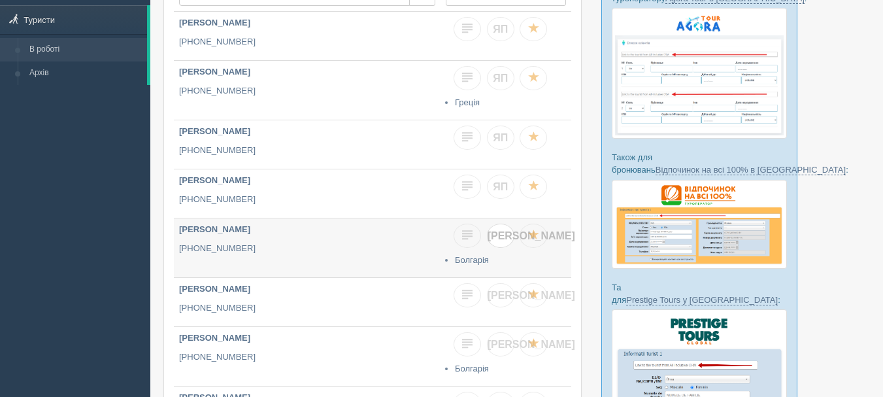
click at [499, 233] on span "[PERSON_NAME]" at bounding box center [531, 235] width 88 height 11
checkbox input "true"
checkbox input "false"
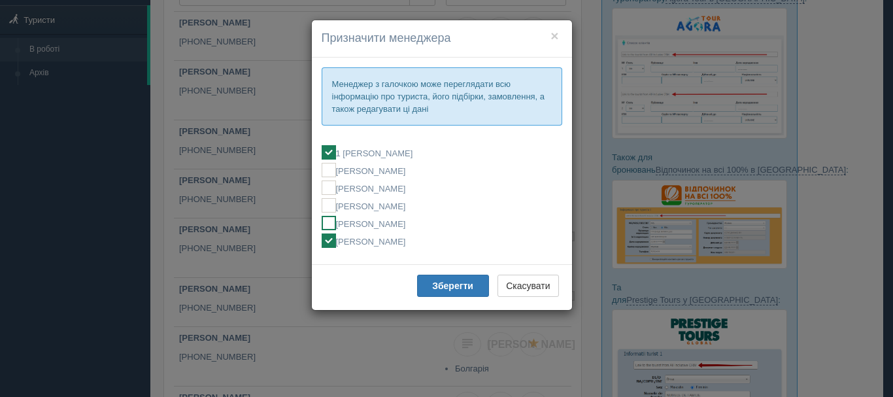
click at [407, 220] on label "[PERSON_NAME]" at bounding box center [441, 223] width 240 height 14
checkbox input "false"
click at [393, 245] on label "[PERSON_NAME]" at bounding box center [441, 240] width 240 height 14
checkbox input "false"
checkbox input "true"
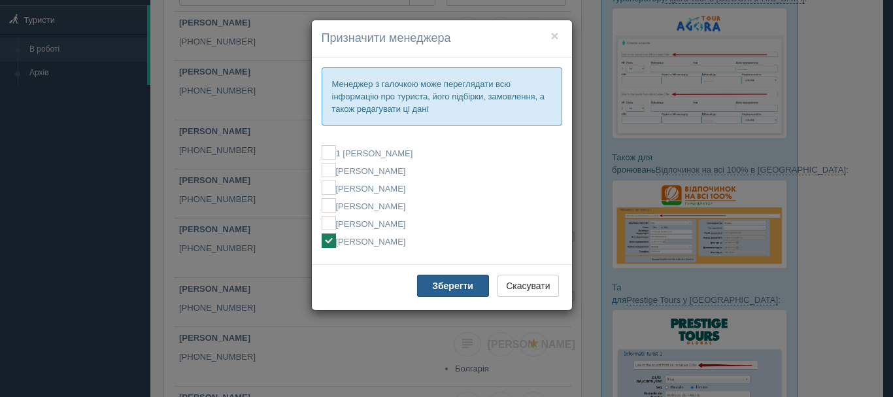
click at [440, 286] on b "Зберегти" at bounding box center [452, 285] width 41 height 10
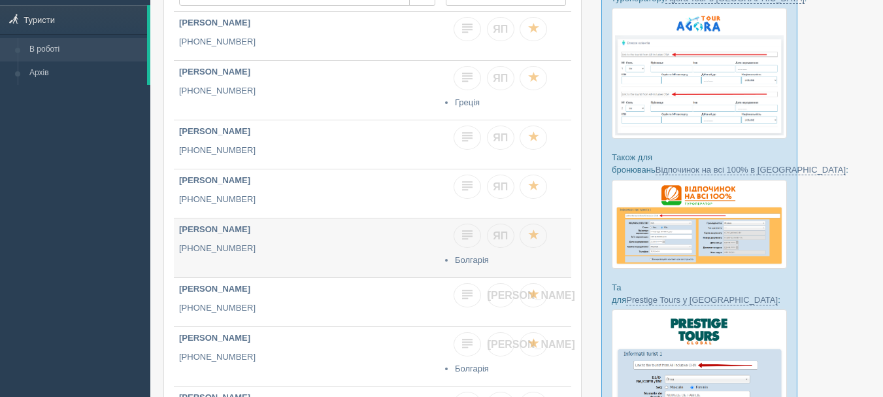
scroll to position [196, 0]
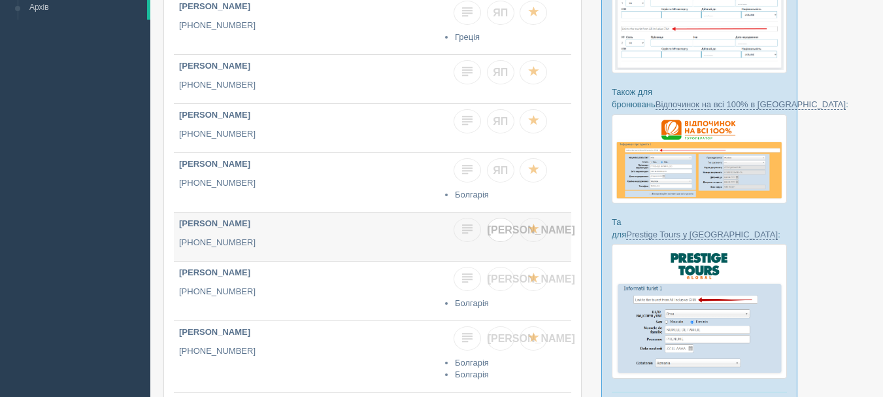
click at [502, 228] on span "[PERSON_NAME]" at bounding box center [531, 229] width 88 height 11
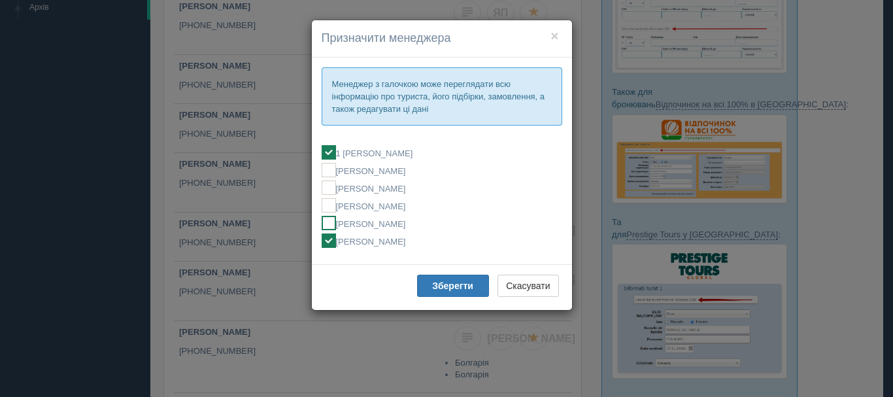
click at [409, 225] on label "[PERSON_NAME]" at bounding box center [441, 223] width 240 height 14
checkbox input "false"
click at [399, 245] on label "[PERSON_NAME]" at bounding box center [441, 240] width 240 height 14
checkbox input "false"
checkbox input "true"
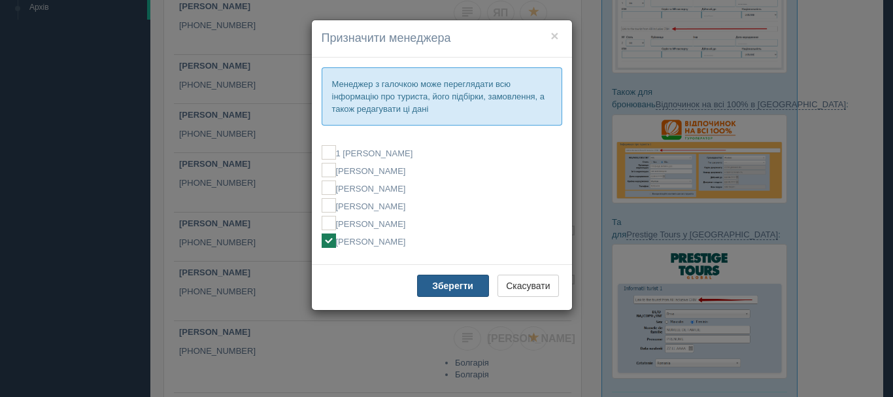
click at [442, 291] on b "Зберегти" at bounding box center [452, 285] width 41 height 10
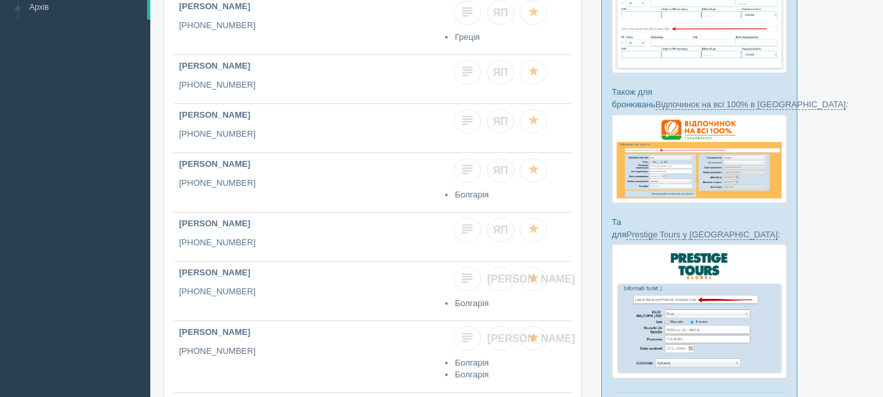
scroll to position [261, 0]
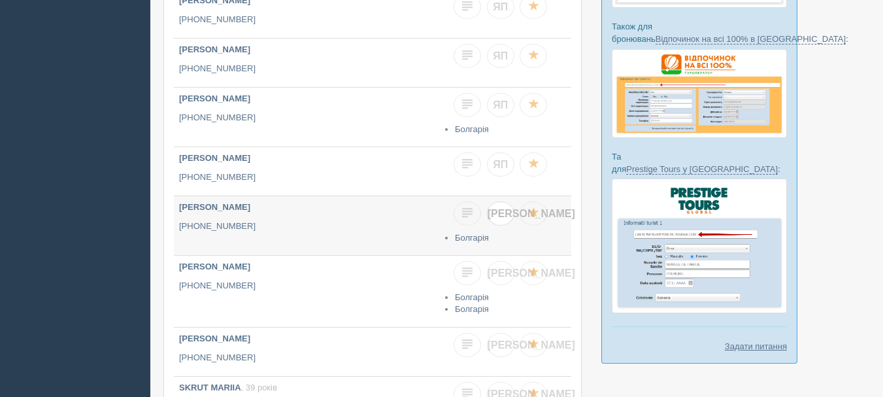
click at [500, 213] on span "[PERSON_NAME]" at bounding box center [531, 213] width 88 height 11
checkbox input "true"
checkbox input "false"
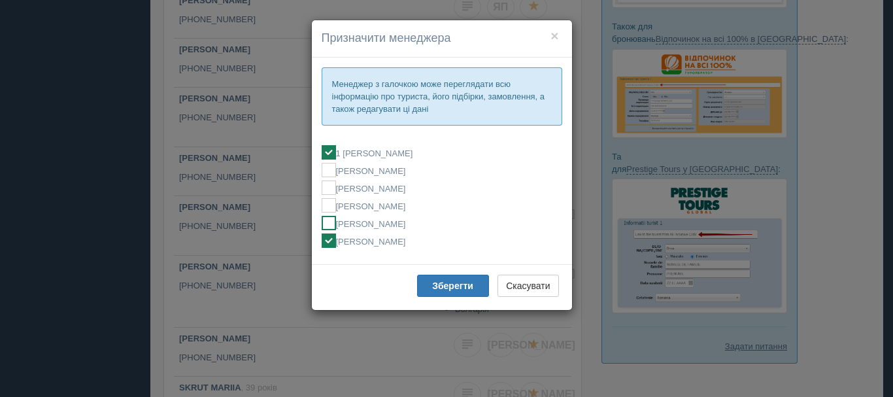
click at [387, 228] on label "[PERSON_NAME]" at bounding box center [441, 223] width 240 height 14
checkbox input "false"
click at [393, 246] on label "[PERSON_NAME]" at bounding box center [441, 240] width 240 height 14
checkbox input "false"
checkbox input "true"
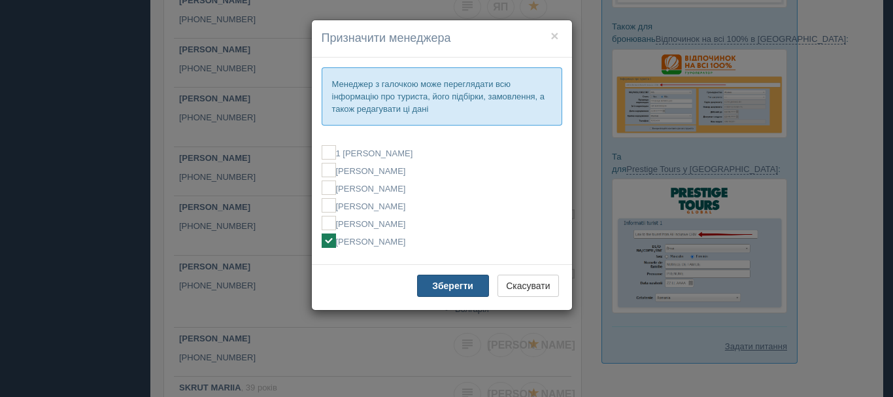
click at [446, 291] on button "Зберегти" at bounding box center [453, 285] width 72 height 22
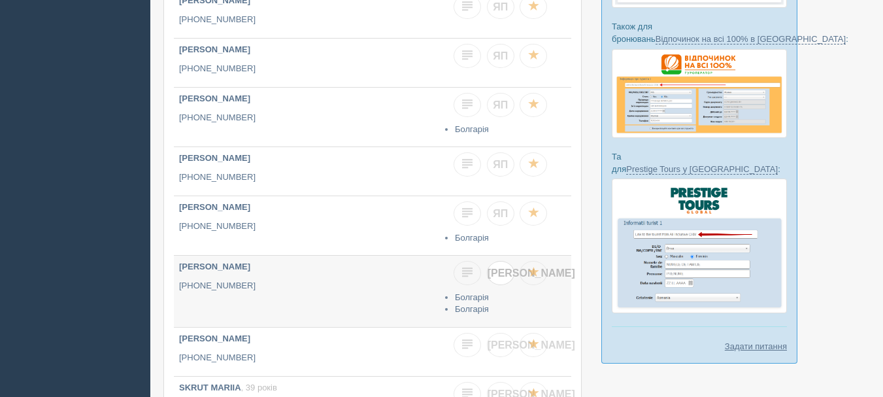
click at [505, 274] on link "[PERSON_NAME]" at bounding box center [500, 273] width 27 height 24
checkbox input "true"
checkbox input "false"
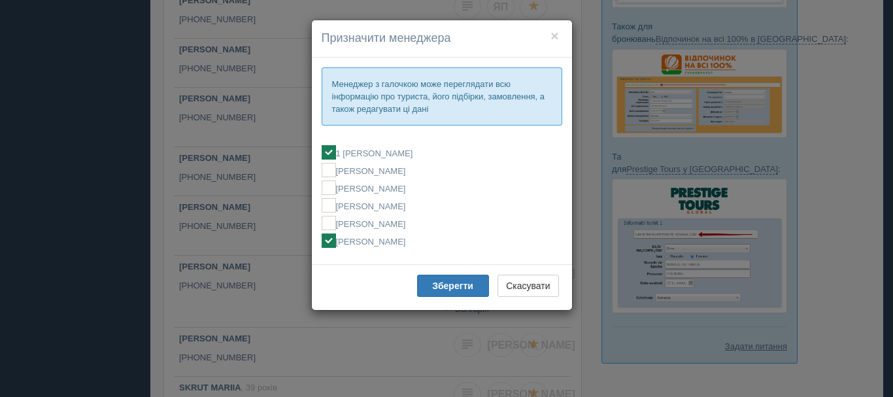
click at [404, 242] on label "[PERSON_NAME]" at bounding box center [441, 240] width 240 height 14
checkbox input "false"
checkbox input "true"
click at [409, 222] on label "[PERSON_NAME]" at bounding box center [441, 223] width 240 height 14
checkbox input "true"
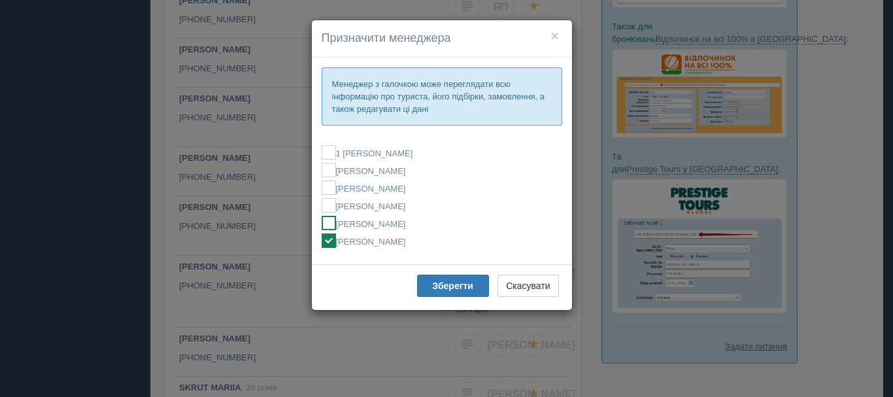
checkbox input "false"
click at [415, 244] on label "[PERSON_NAME]" at bounding box center [441, 240] width 240 height 14
checkbox input "false"
checkbox input "true"
click at [441, 284] on b "Зберегти" at bounding box center [452, 285] width 41 height 10
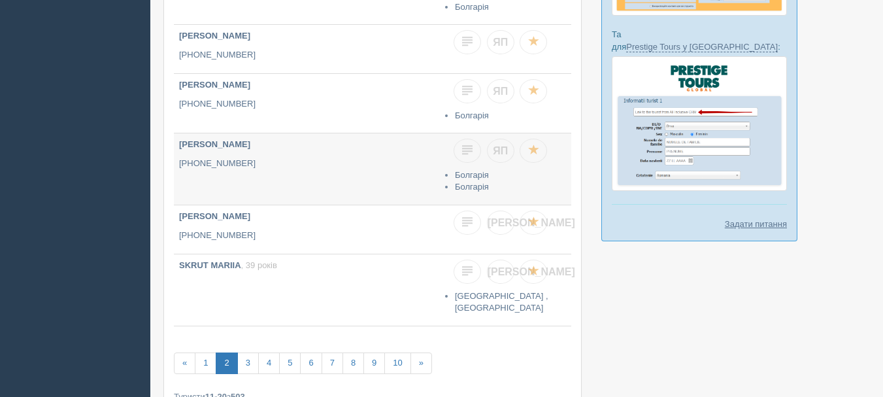
scroll to position [392, 0]
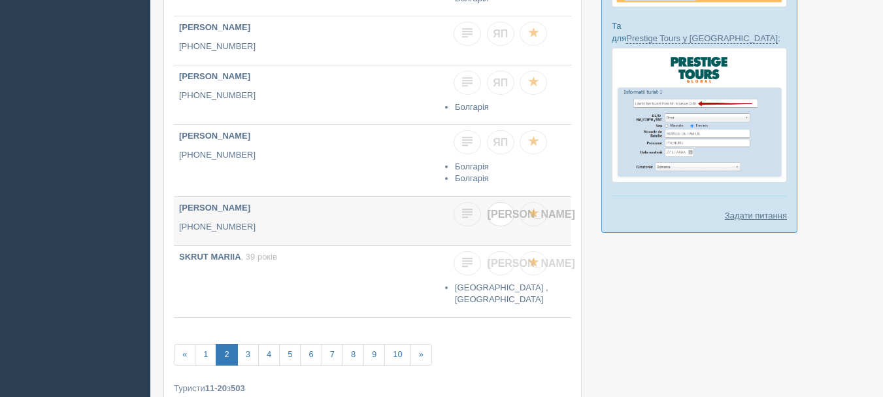
click at [506, 214] on link "[PERSON_NAME]" at bounding box center [500, 214] width 27 height 24
checkbox input "true"
checkbox input "false"
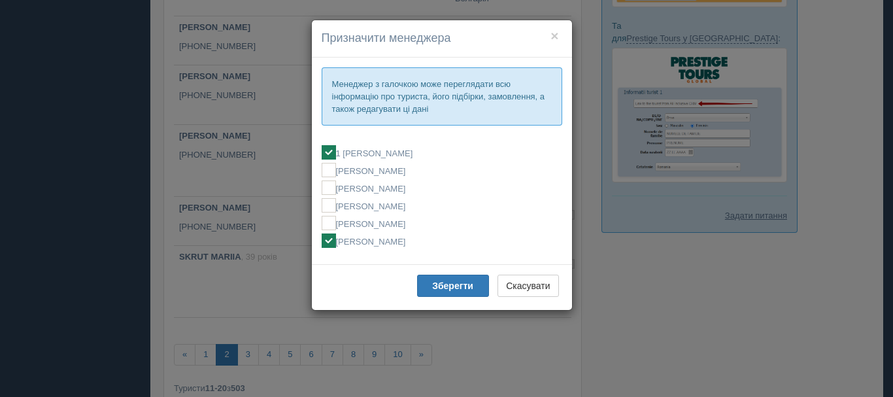
click at [374, 242] on label "[PERSON_NAME]" at bounding box center [441, 240] width 240 height 14
checkbox input "false"
checkbox input "true"
click at [363, 225] on label "[PERSON_NAME]" at bounding box center [441, 223] width 240 height 14
checkbox input "true"
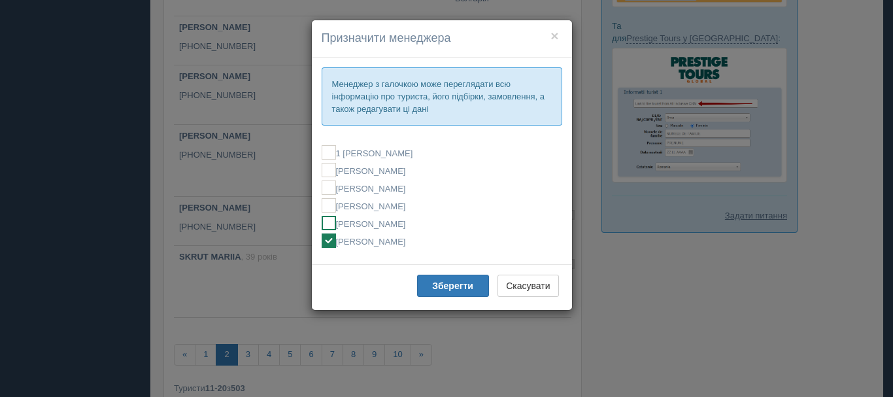
checkbox input "false"
click at [357, 238] on label "[PERSON_NAME]" at bounding box center [441, 240] width 240 height 14
checkbox input "false"
checkbox input "true"
click at [431, 286] on button "Зберегти" at bounding box center [453, 285] width 72 height 22
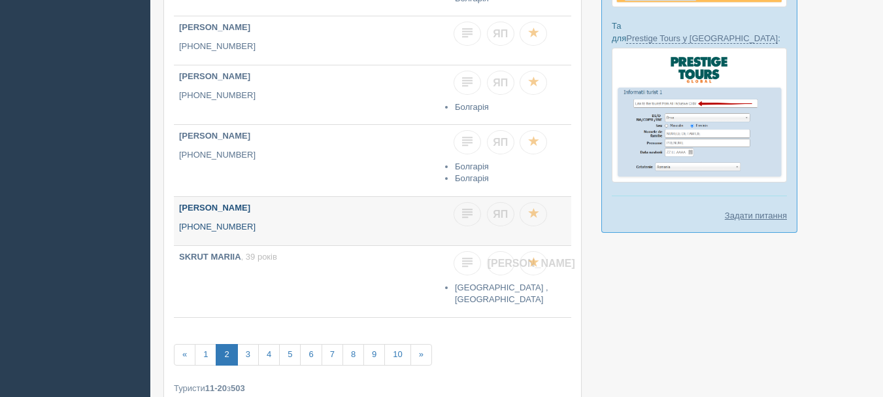
scroll to position [457, 0]
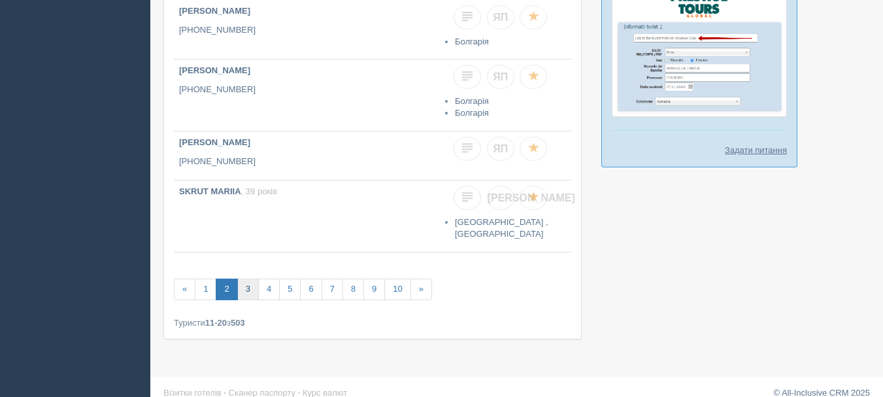
click at [248, 285] on link "3" at bounding box center [248, 289] width 22 height 22
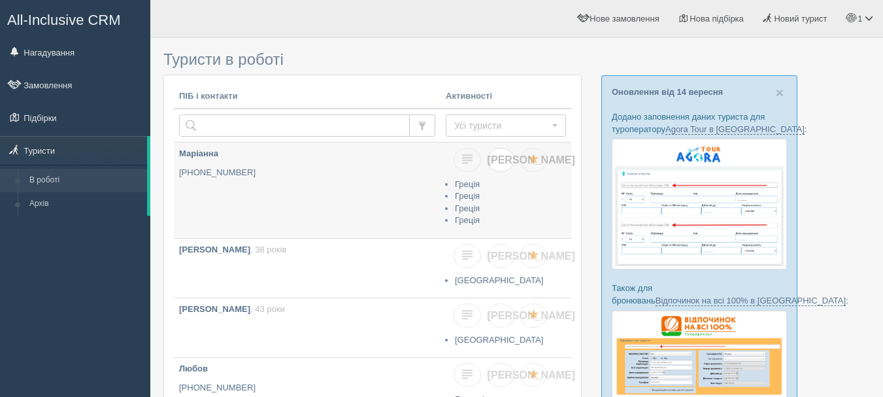
click at [503, 161] on span "[PERSON_NAME]" at bounding box center [531, 159] width 88 height 11
checkbox input "true"
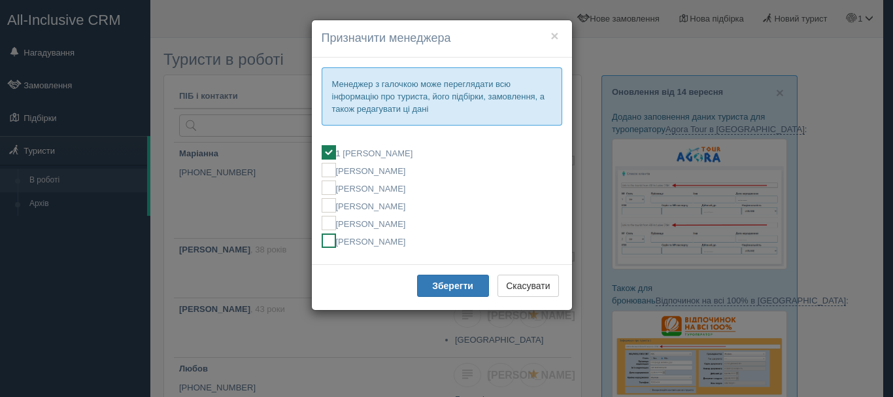
click at [374, 242] on label "[PERSON_NAME]" at bounding box center [441, 240] width 240 height 14
checkbox input "false"
checkbox input "true"
click at [433, 288] on b "Зберегти" at bounding box center [452, 285] width 41 height 10
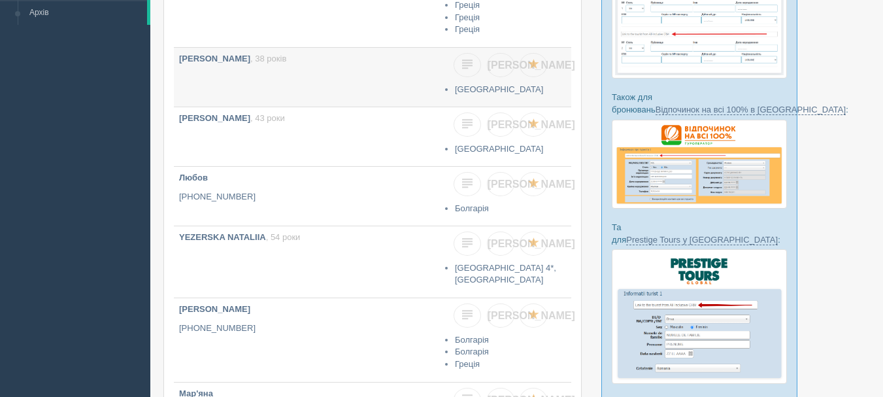
scroll to position [196, 0]
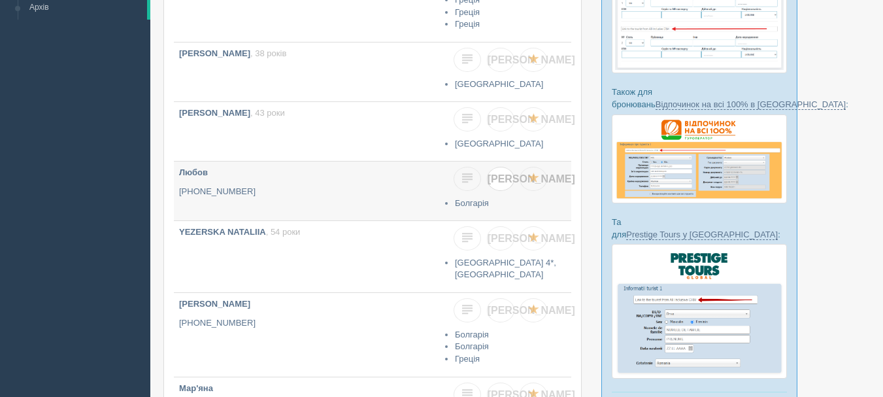
click at [505, 174] on link "[PERSON_NAME]" at bounding box center [500, 179] width 27 height 24
checkbox input "true"
checkbox input "false"
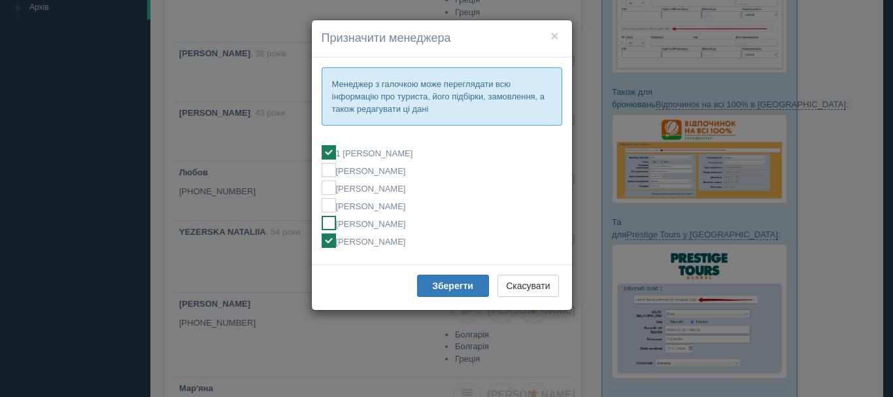
click at [398, 220] on label "[PERSON_NAME]" at bounding box center [441, 223] width 240 height 14
checkbox input "false"
click at [388, 240] on label "[PERSON_NAME]" at bounding box center [441, 240] width 240 height 14
checkbox input "false"
checkbox input "true"
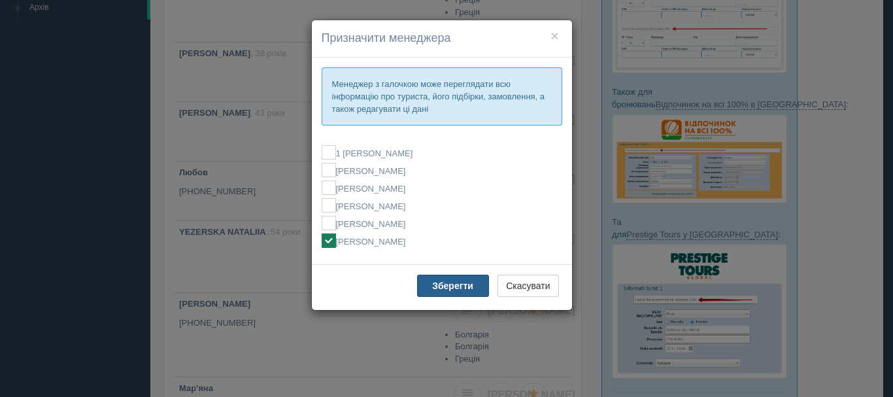
click at [427, 284] on button "Зберегти" at bounding box center [453, 285] width 72 height 22
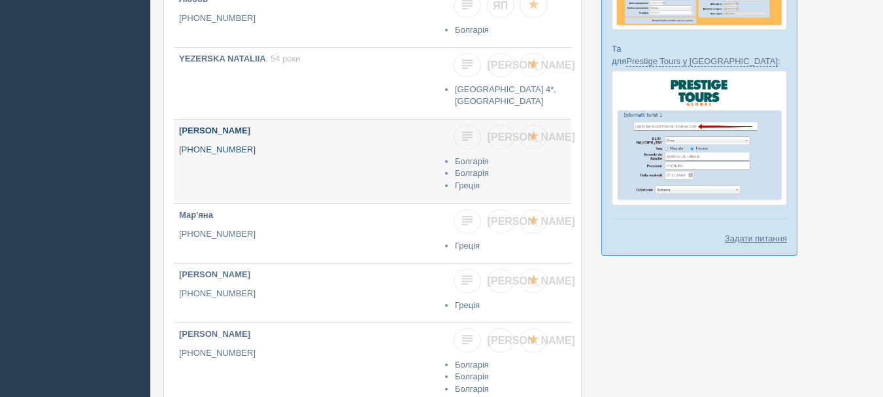
scroll to position [392, 0]
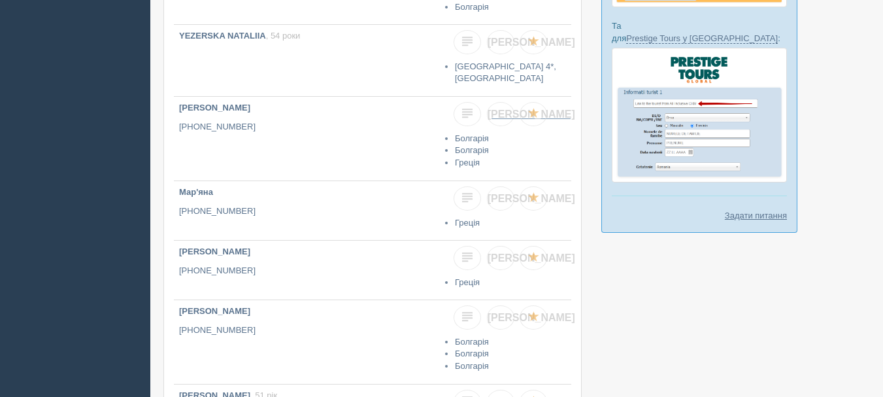
click at [506, 116] on link "[PERSON_NAME]" at bounding box center [500, 114] width 27 height 24
checkbox input "true"
checkbox input "false"
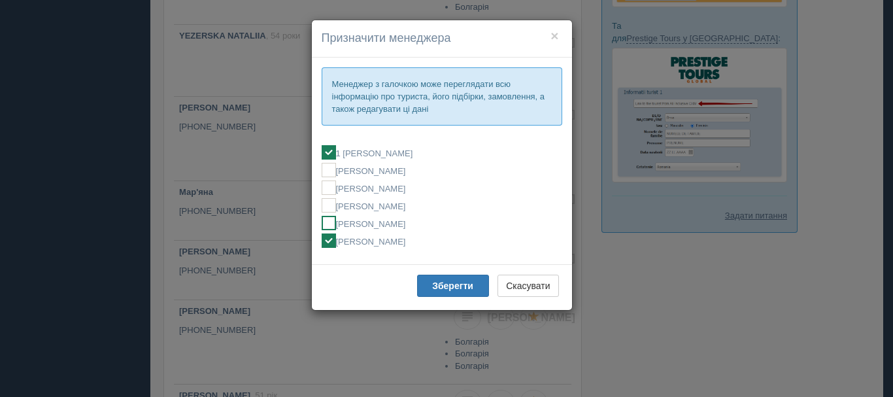
click at [395, 228] on label "[PERSON_NAME]" at bounding box center [441, 223] width 240 height 14
checkbox input "false"
click at [387, 241] on label "[PERSON_NAME]" at bounding box center [441, 240] width 240 height 14
checkbox input "false"
checkbox input "true"
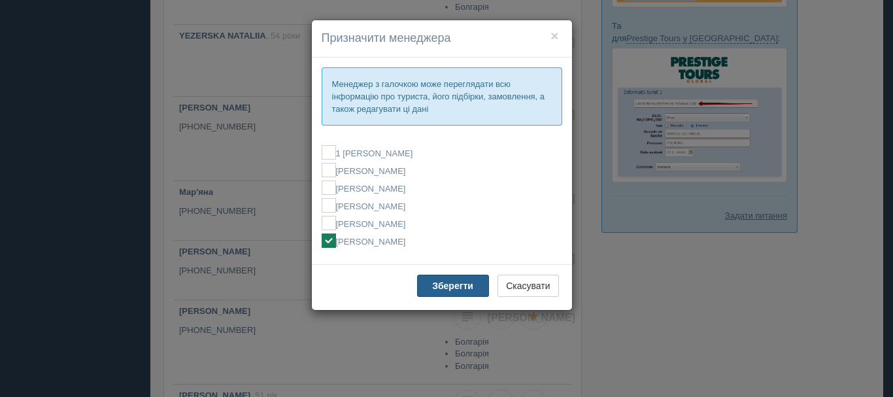
click at [442, 287] on b "Зберегти" at bounding box center [452, 285] width 41 height 10
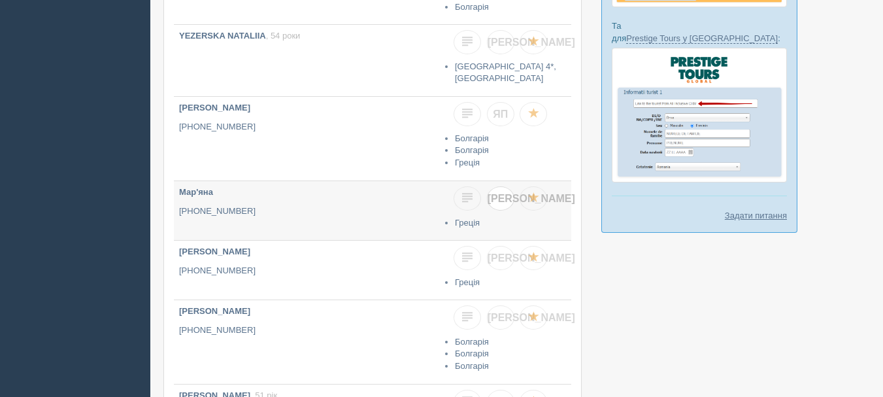
click at [503, 195] on span "[PERSON_NAME]" at bounding box center [531, 198] width 88 height 11
checkbox input "true"
checkbox input "false"
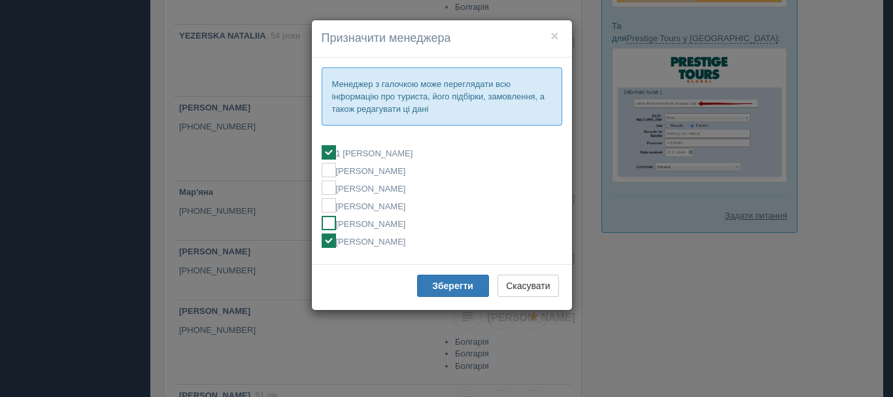
click at [386, 222] on label "[PERSON_NAME]" at bounding box center [441, 223] width 240 height 14
checkbox input "false"
click at [380, 243] on label "[PERSON_NAME]" at bounding box center [441, 240] width 240 height 14
checkbox input "false"
checkbox input "true"
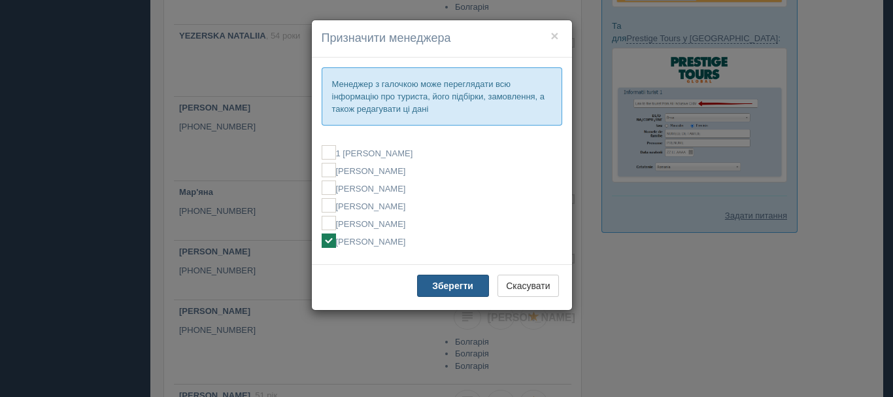
click at [435, 283] on b "Зберегти" at bounding box center [452, 285] width 41 height 10
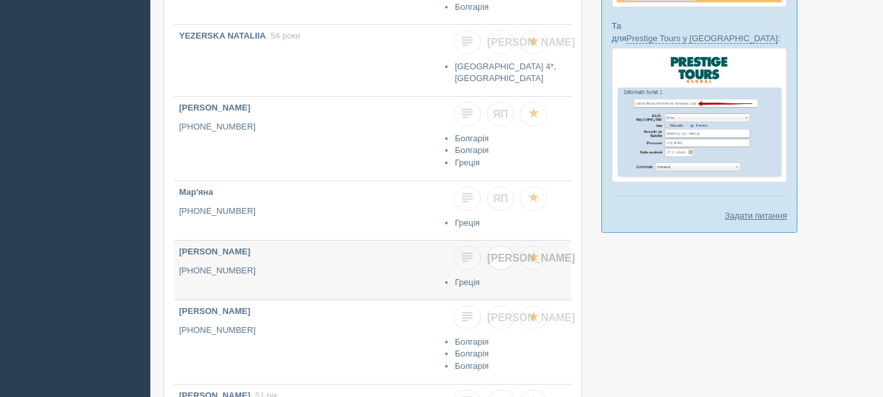
click at [497, 257] on span "[PERSON_NAME]" at bounding box center [531, 257] width 88 height 11
checkbox input "true"
checkbox input "false"
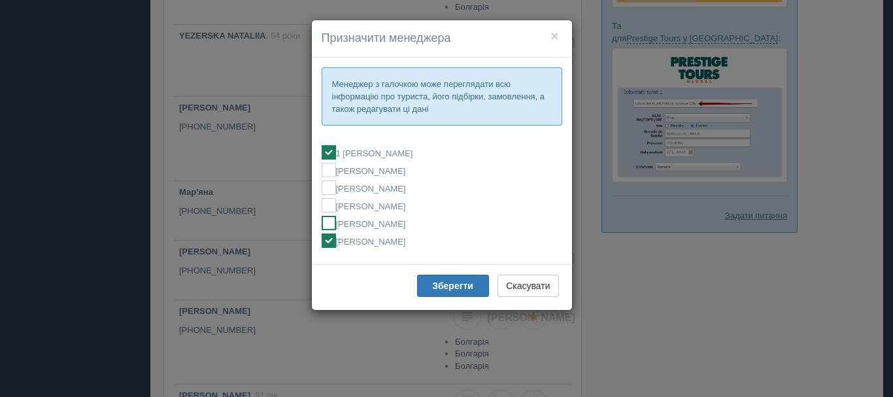
click at [400, 221] on label "[PERSON_NAME]" at bounding box center [441, 223] width 240 height 14
checkbox input "false"
click at [397, 248] on fieldset "1 Мирослава МОСТИЦЬКА Алла Бобчук Ельвіна Кондратюк Ірина Кісільова МИРОСЛАВА М…" at bounding box center [441, 197] width 240 height 116
click at [396, 241] on label "[PERSON_NAME]" at bounding box center [441, 240] width 240 height 14
checkbox input "false"
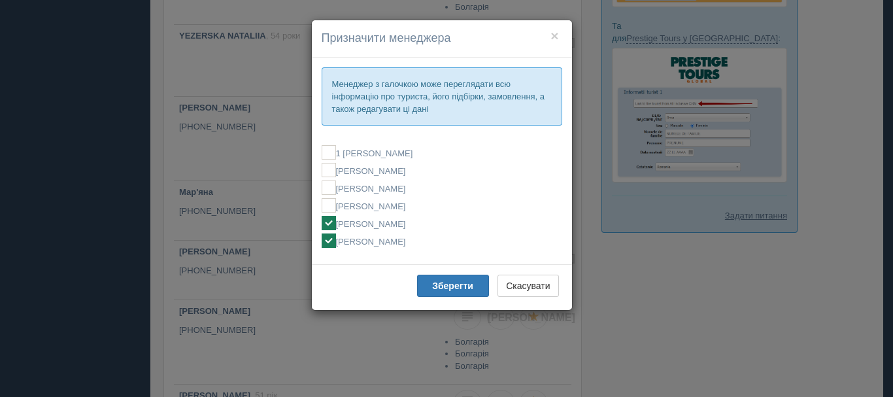
checkbox input "true"
click at [435, 282] on b "Зберегти" at bounding box center [452, 285] width 41 height 10
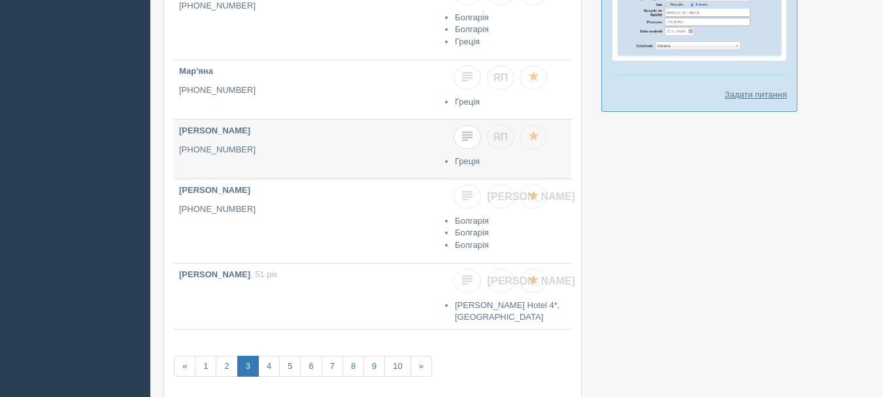
scroll to position [523, 0]
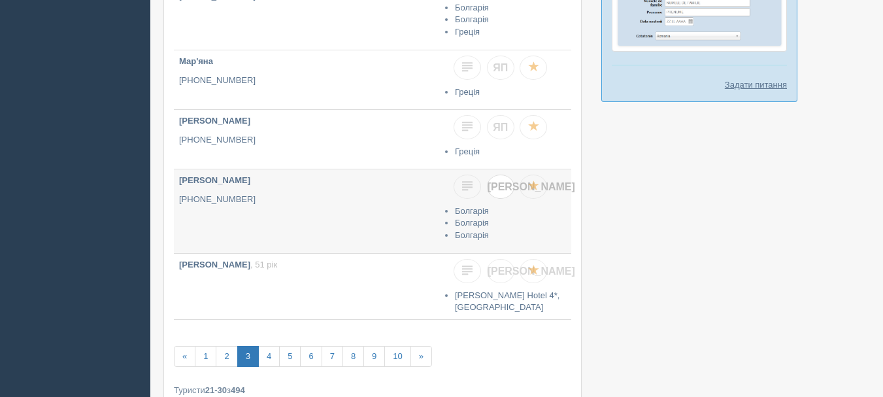
click at [499, 188] on span "[PERSON_NAME]" at bounding box center [531, 186] width 88 height 11
checkbox input "true"
checkbox input "false"
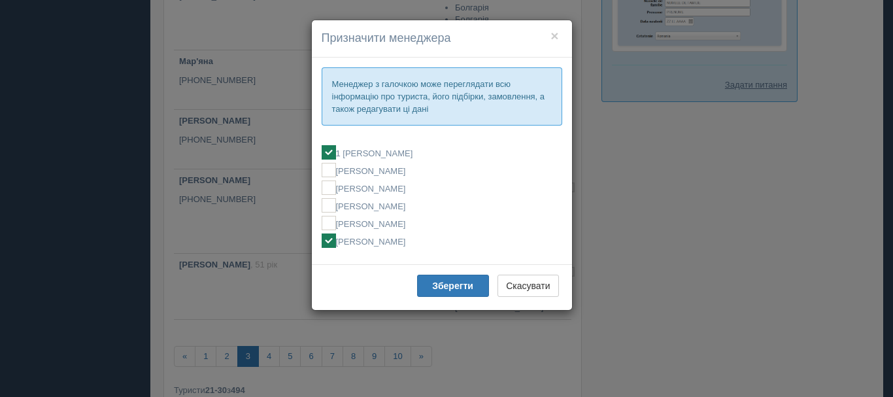
click at [393, 240] on label "[PERSON_NAME]" at bounding box center [441, 240] width 240 height 14
checkbox input "false"
checkbox input "true"
click at [457, 286] on b "Зберегти" at bounding box center [452, 285] width 41 height 10
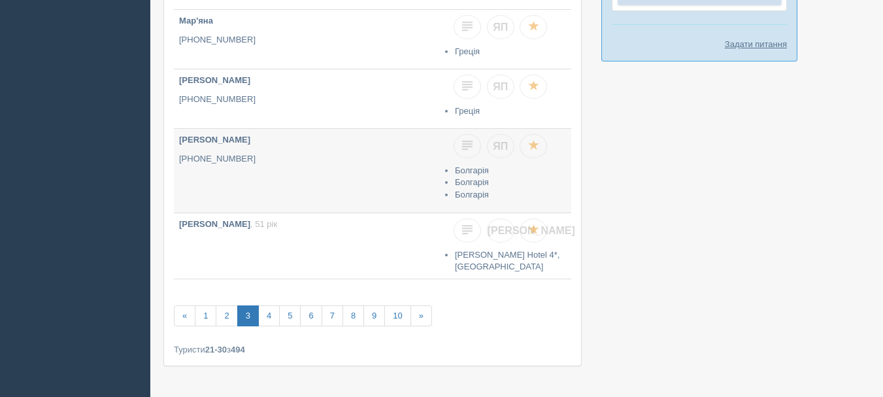
scroll to position [598, 0]
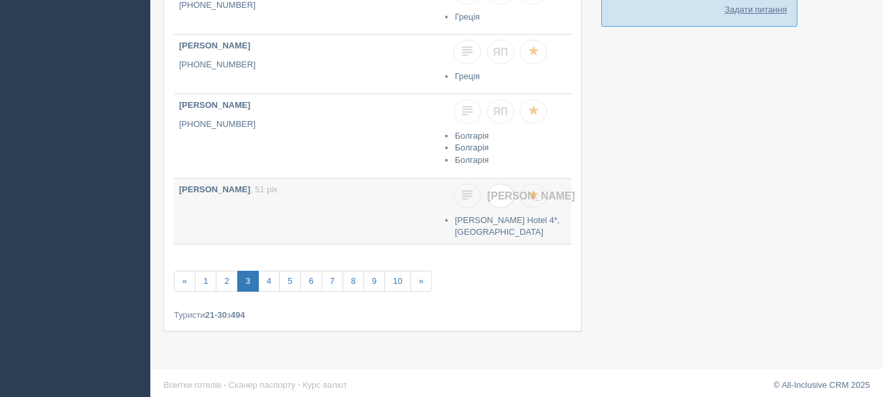
click at [498, 196] on span "[PERSON_NAME]" at bounding box center [531, 195] width 88 height 11
checkbox input "true"
checkbox input "false"
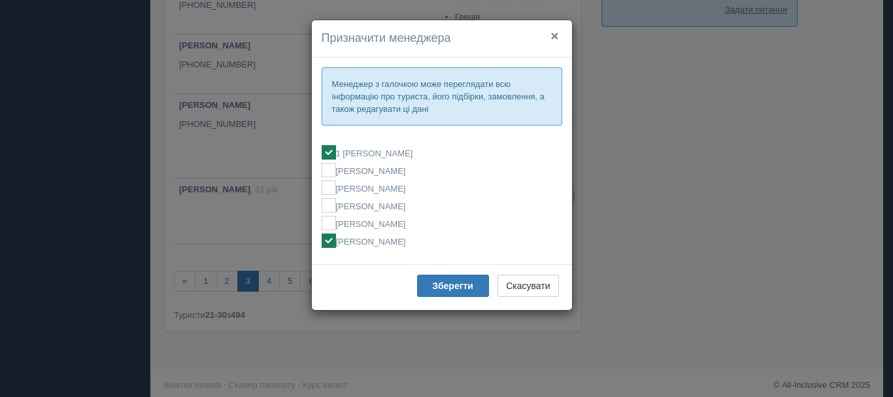
click at [555, 37] on button "×" at bounding box center [554, 36] width 8 height 14
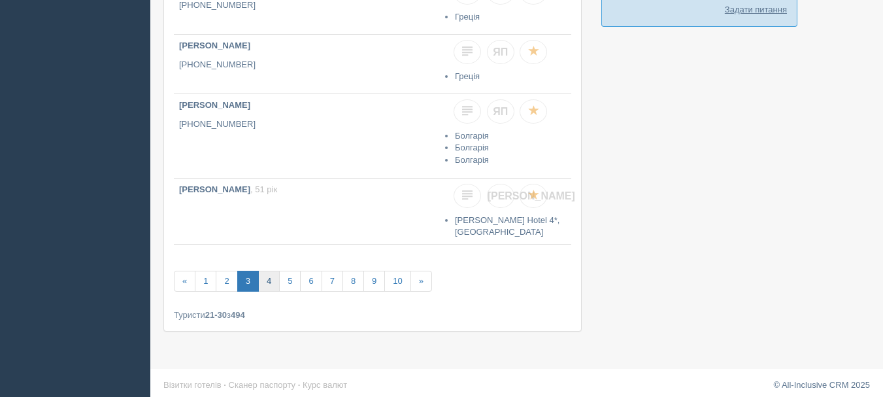
click at [270, 273] on link "4" at bounding box center [269, 282] width 22 height 22
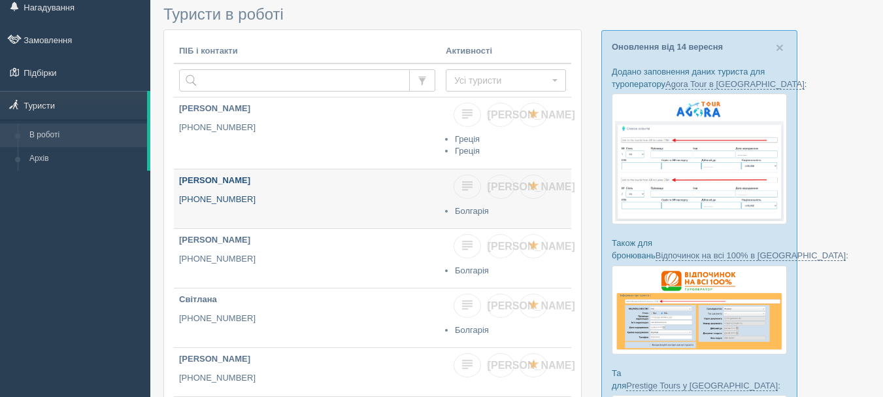
scroll to position [65, 0]
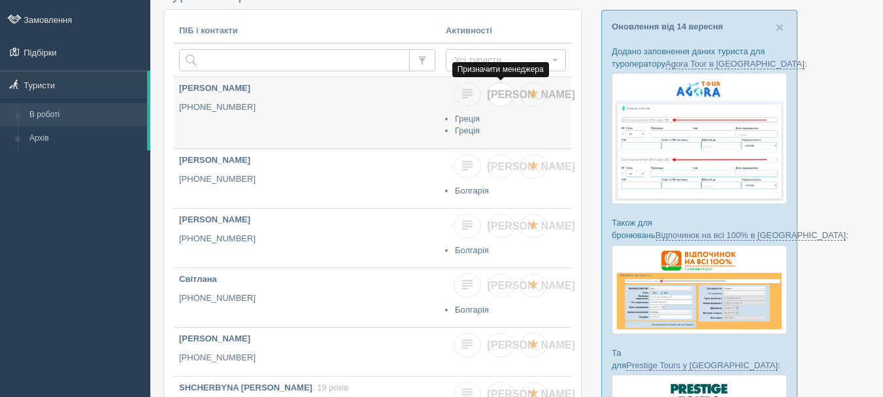
click at [502, 97] on span "[PERSON_NAME]" at bounding box center [531, 94] width 88 height 11
checkbox input "true"
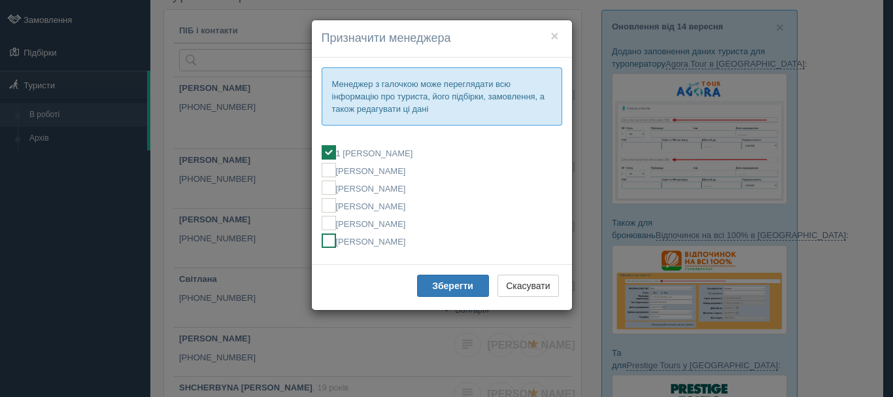
click at [380, 242] on label "[PERSON_NAME]" at bounding box center [441, 240] width 240 height 14
checkbox input "false"
checkbox input "true"
click at [433, 289] on b "Зберегти" at bounding box center [452, 285] width 41 height 10
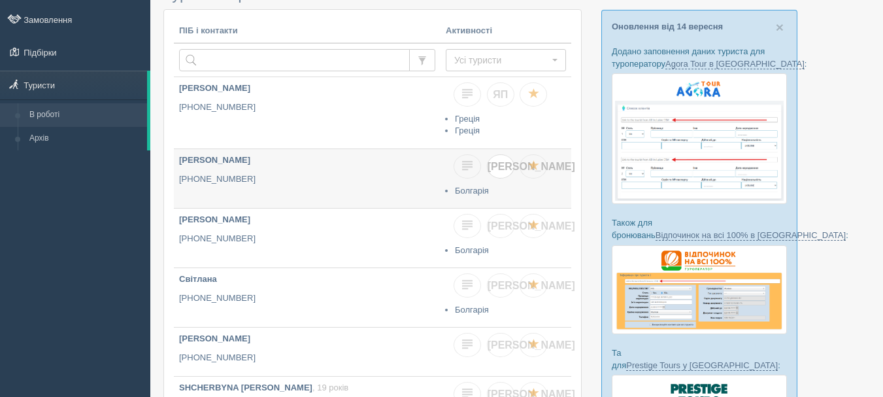
click at [502, 172] on link "[PERSON_NAME]" at bounding box center [500, 166] width 27 height 24
checkbox input "true"
checkbox input "false"
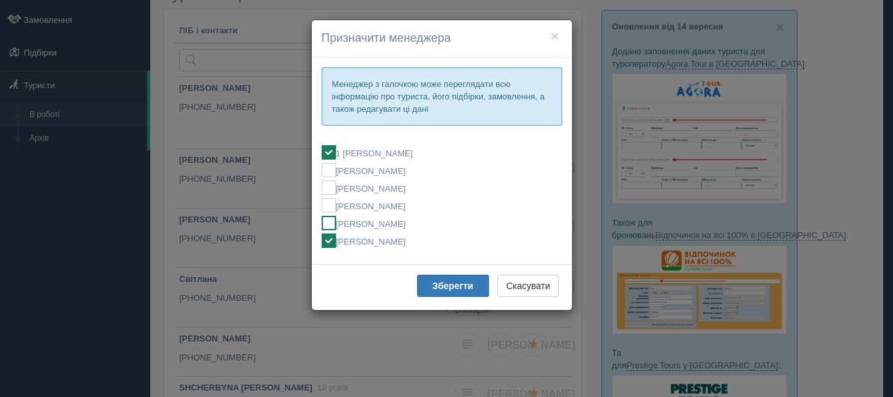
click at [393, 222] on label "[PERSON_NAME]" at bounding box center [441, 223] width 240 height 14
checkbox input "false"
click at [380, 238] on label "[PERSON_NAME]" at bounding box center [441, 240] width 240 height 14
checkbox input "false"
checkbox input "true"
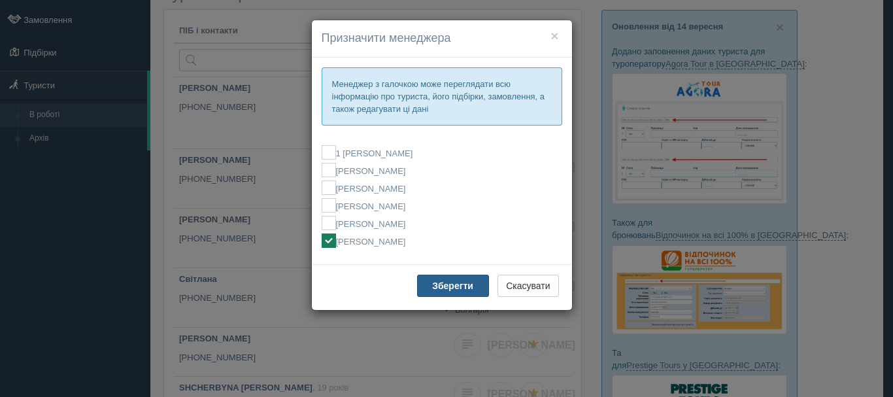
click at [418, 289] on button "Зберегти" at bounding box center [453, 285] width 72 height 22
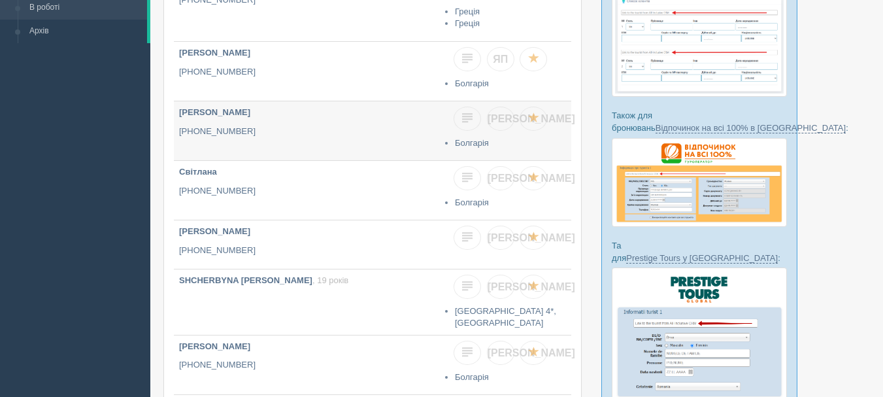
scroll to position [196, 0]
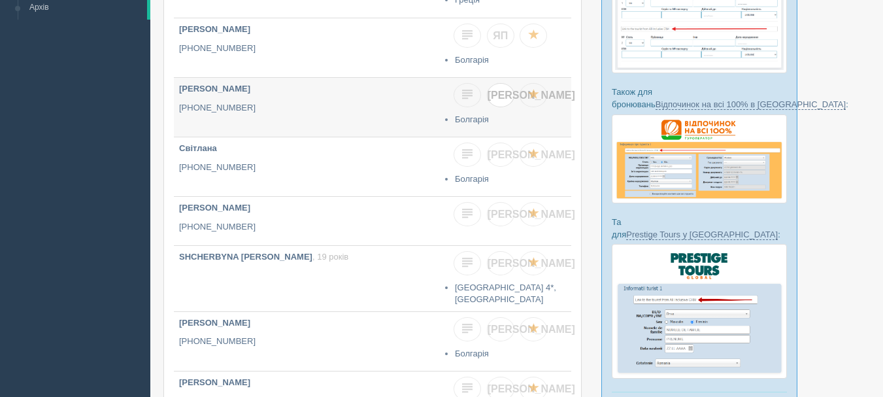
click at [497, 101] on link "[PERSON_NAME]" at bounding box center [500, 95] width 27 height 24
checkbox input "true"
checkbox input "false"
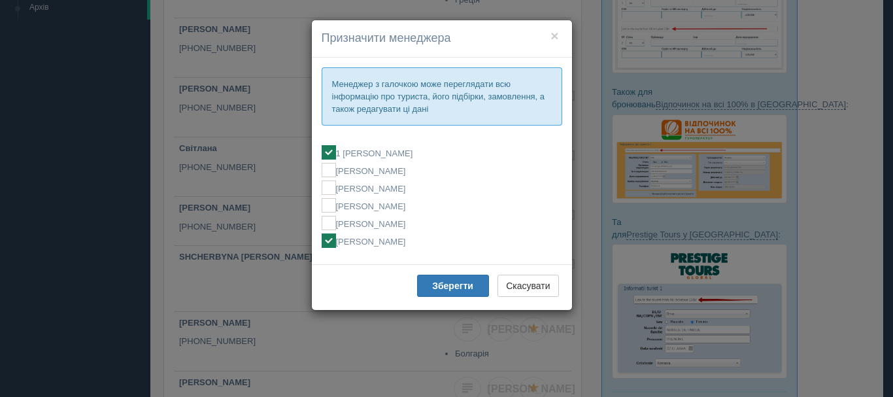
click at [372, 243] on label "[PERSON_NAME]" at bounding box center [441, 240] width 240 height 14
checkbox input "false"
checkbox input "true"
click at [380, 224] on label "[PERSON_NAME]" at bounding box center [441, 223] width 240 height 14
checkbox input "true"
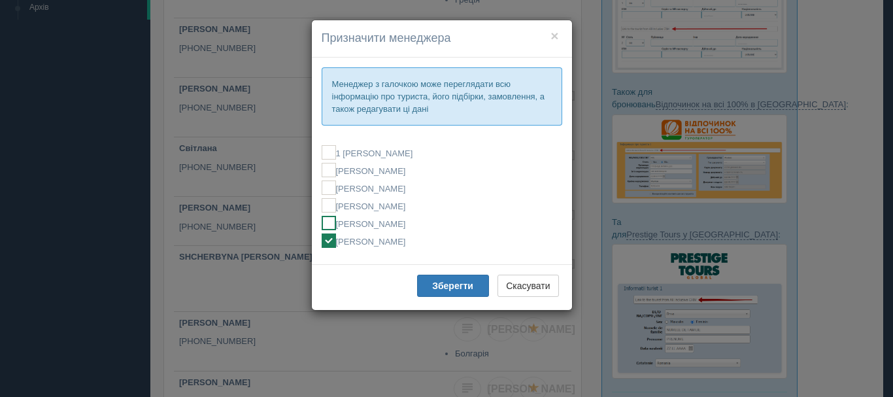
checkbox input "false"
click at [382, 239] on label "[PERSON_NAME]" at bounding box center [441, 240] width 240 height 14
checkbox input "false"
checkbox input "true"
click at [444, 284] on b "Зберегти" at bounding box center [452, 285] width 41 height 10
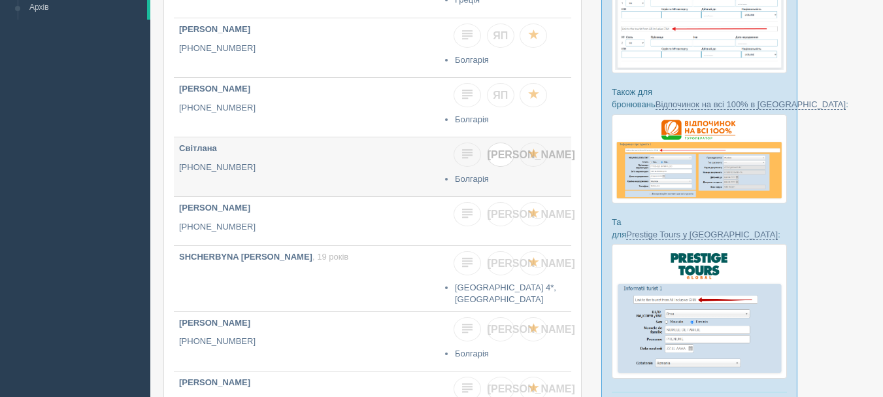
click at [501, 154] on span "[PERSON_NAME]" at bounding box center [531, 154] width 88 height 11
checkbox input "true"
checkbox input "false"
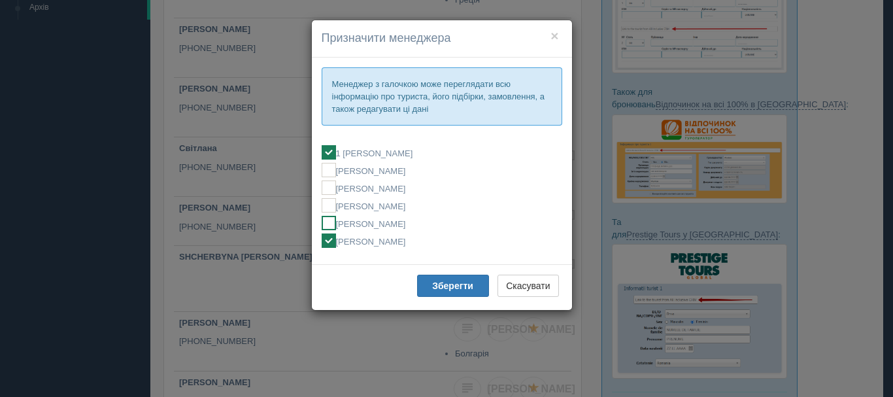
click at [397, 216] on label "[PERSON_NAME]" at bounding box center [441, 223] width 240 height 14
checkbox input "false"
click at [391, 238] on label "[PERSON_NAME]" at bounding box center [441, 240] width 240 height 14
checkbox input "false"
checkbox input "true"
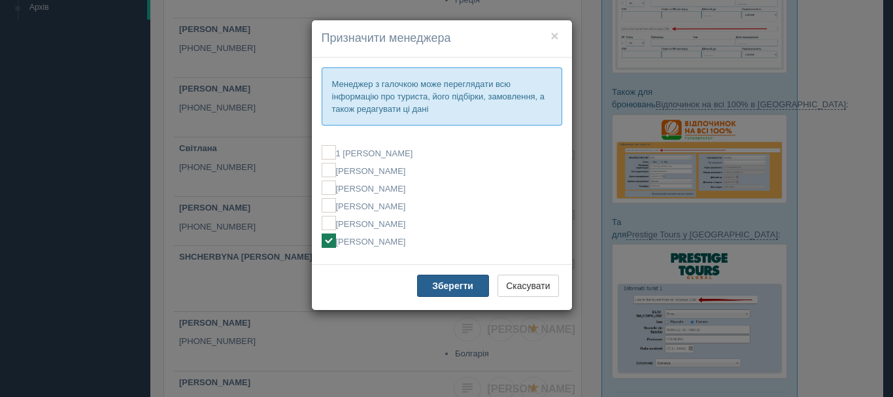
click at [425, 286] on button "Зберегти" at bounding box center [453, 285] width 72 height 22
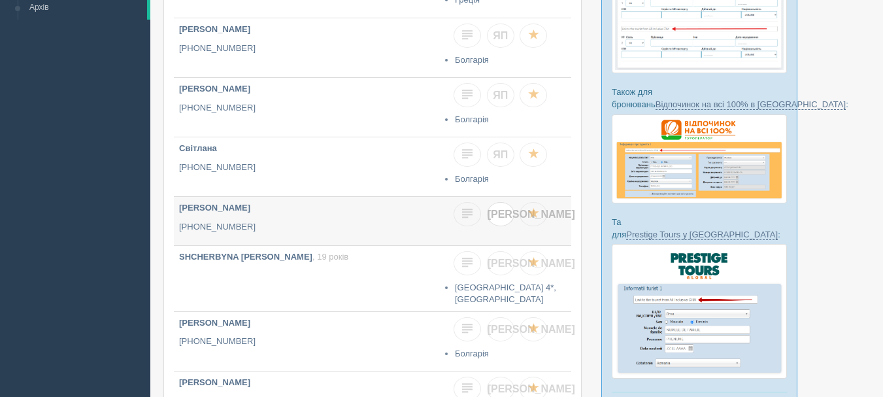
click at [506, 210] on link "[PERSON_NAME]" at bounding box center [500, 214] width 27 height 24
checkbox input "true"
checkbox input "false"
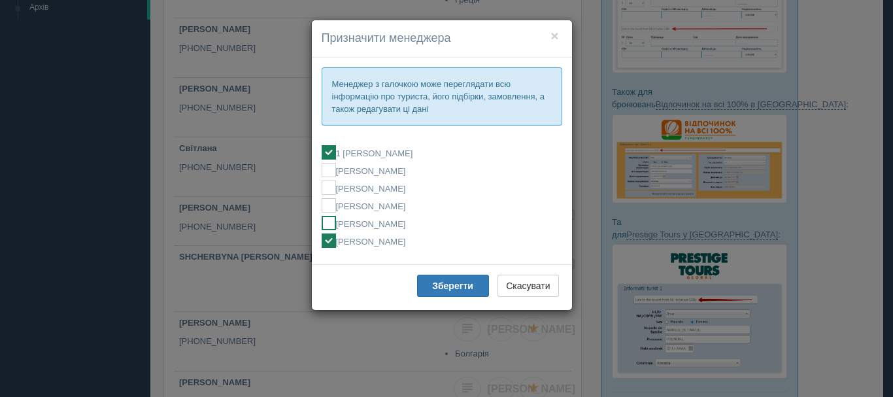
click at [372, 227] on label "[PERSON_NAME]" at bounding box center [441, 223] width 240 height 14
checkbox input "false"
click at [369, 242] on label "[PERSON_NAME]" at bounding box center [441, 240] width 240 height 14
checkbox input "false"
checkbox input "true"
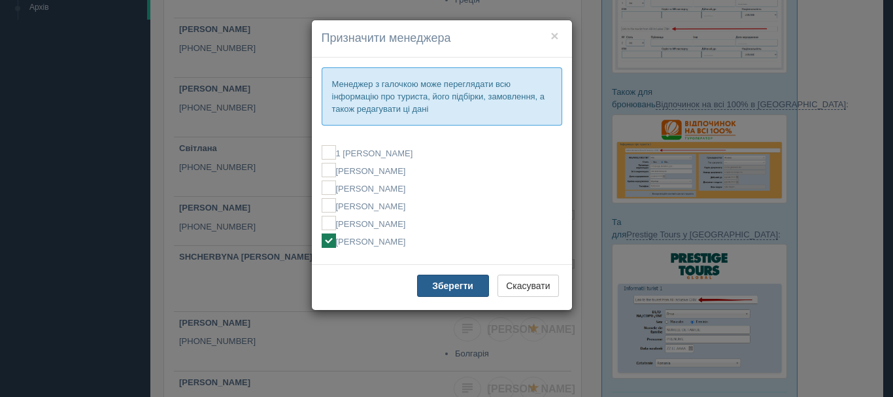
click at [438, 284] on b "Зберегти" at bounding box center [452, 285] width 41 height 10
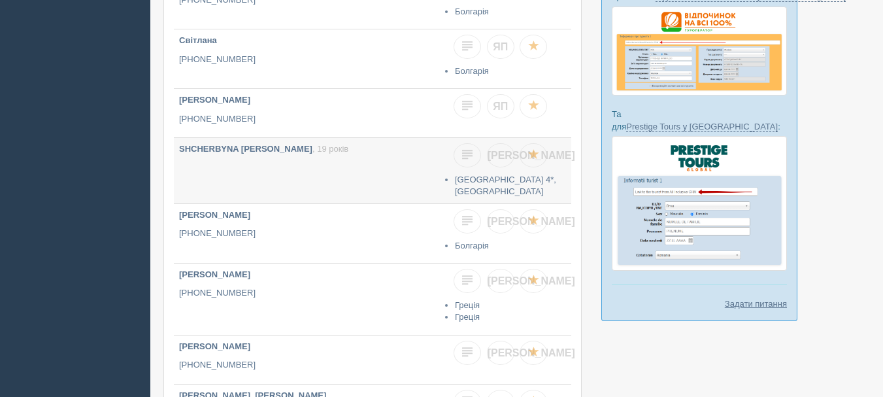
scroll to position [327, 0]
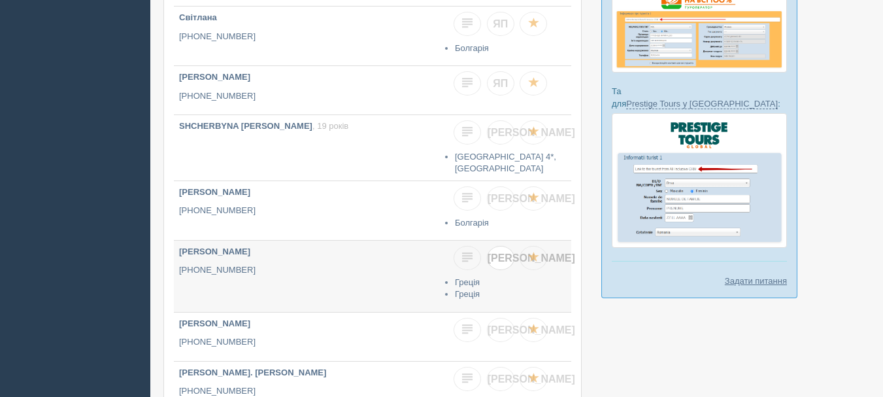
click at [502, 258] on link "[PERSON_NAME]" at bounding box center [500, 258] width 27 height 24
checkbox input "true"
checkbox input "false"
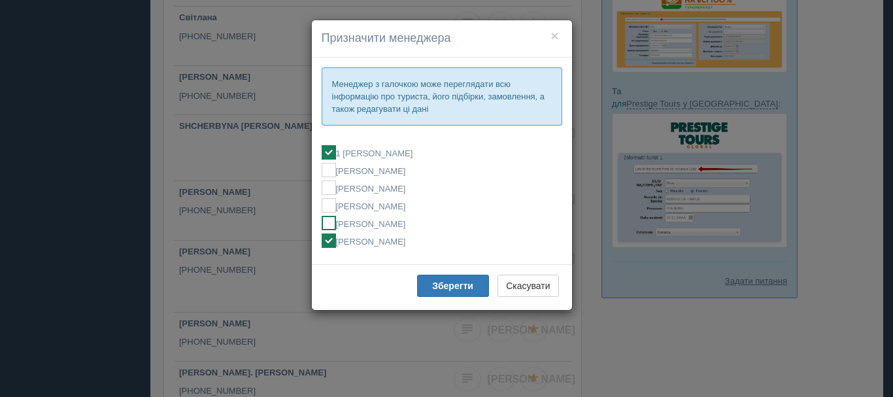
click at [382, 223] on label "[PERSON_NAME]" at bounding box center [441, 223] width 240 height 14
checkbox input "false"
click at [379, 244] on label "[PERSON_NAME]" at bounding box center [441, 240] width 240 height 14
checkbox input "false"
checkbox input "true"
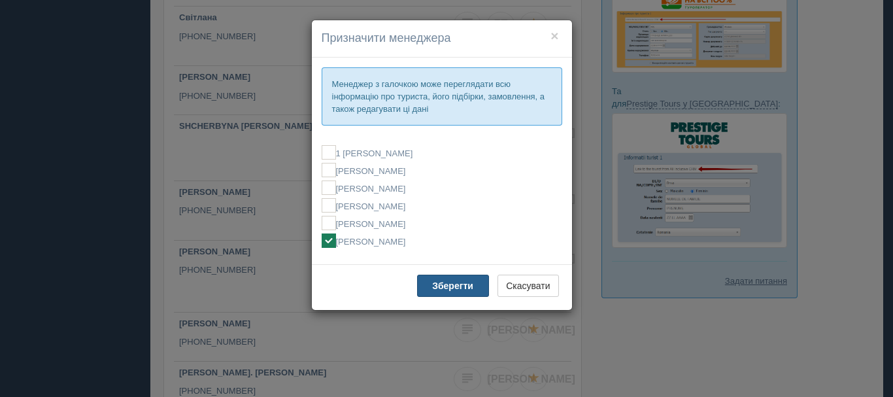
click at [436, 280] on button "Зберегти" at bounding box center [453, 285] width 72 height 22
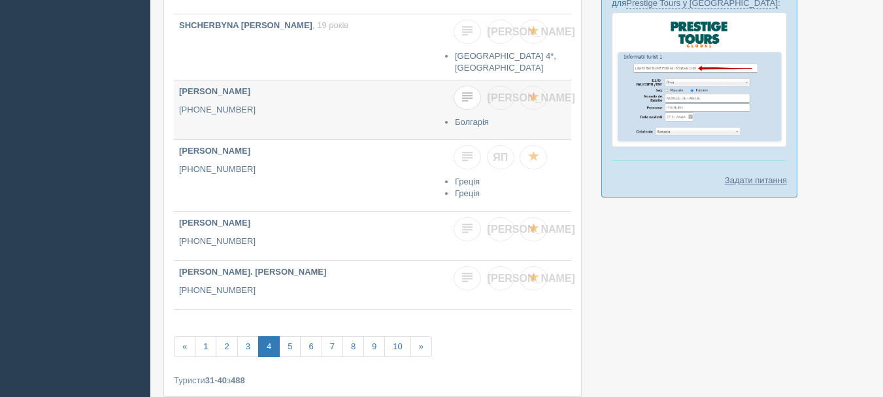
scroll to position [457, 0]
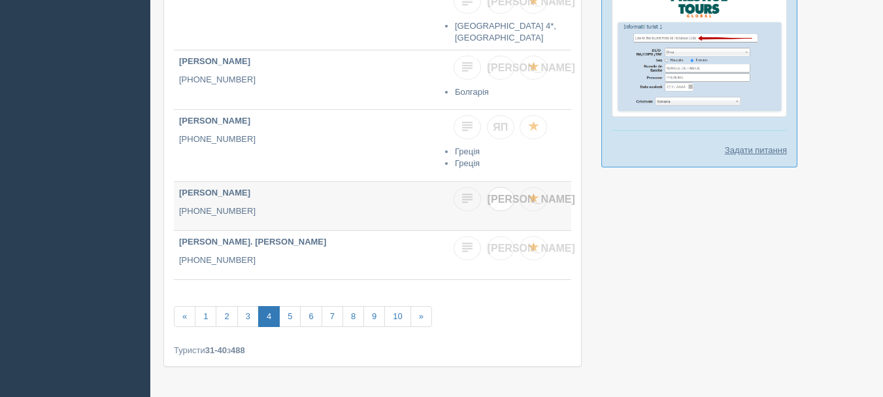
click at [495, 189] on link "[PERSON_NAME]" at bounding box center [500, 199] width 27 height 24
checkbox input "true"
checkbox input "false"
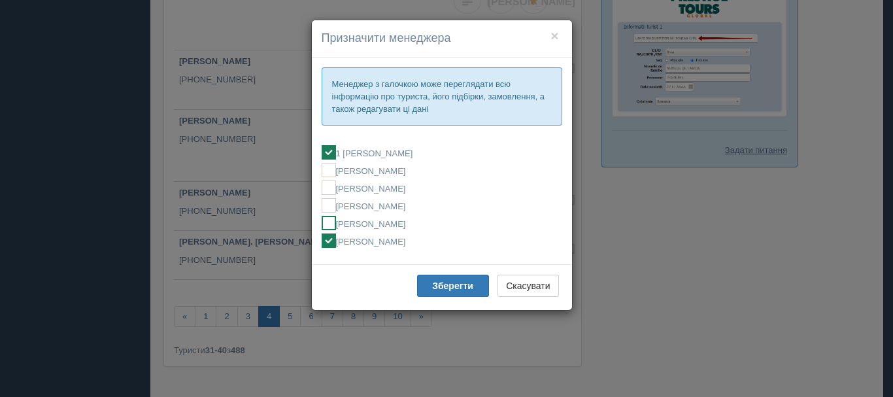
click at [403, 223] on label "[PERSON_NAME]" at bounding box center [441, 223] width 240 height 14
checkbox input "false"
click at [401, 246] on label "[PERSON_NAME]" at bounding box center [441, 240] width 240 height 14
checkbox input "false"
checkbox input "true"
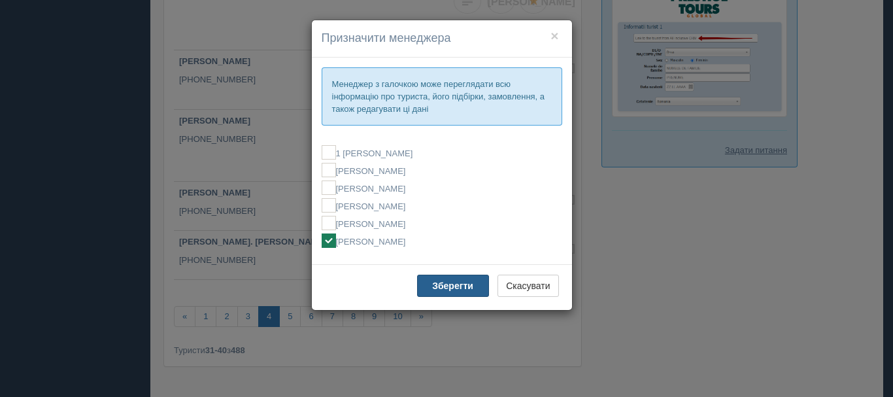
click at [451, 286] on b "Зберегти" at bounding box center [452, 285] width 41 height 10
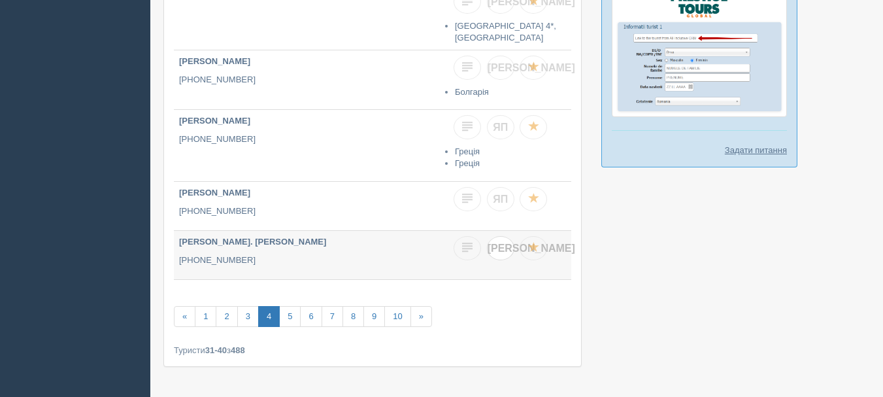
click at [499, 242] on span "[PERSON_NAME]" at bounding box center [531, 247] width 88 height 11
checkbox input "true"
checkbox input "false"
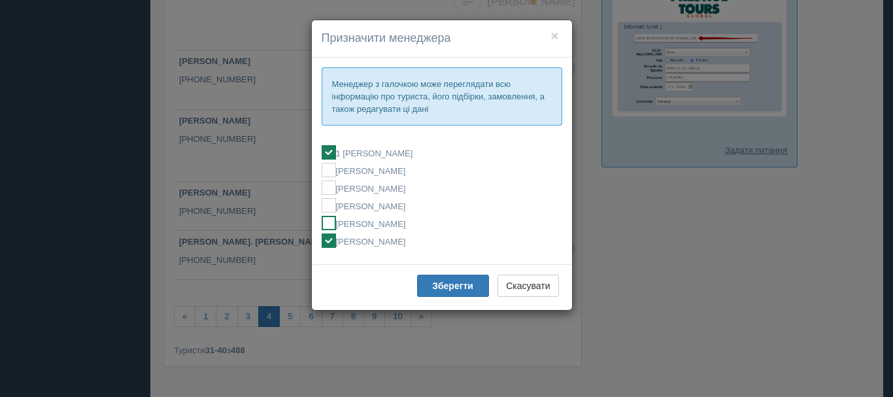
click at [397, 226] on label "[PERSON_NAME]" at bounding box center [441, 223] width 240 height 14
checkbox input "false"
click at [391, 243] on label "[PERSON_NAME]" at bounding box center [441, 240] width 240 height 14
checkbox input "false"
checkbox input "true"
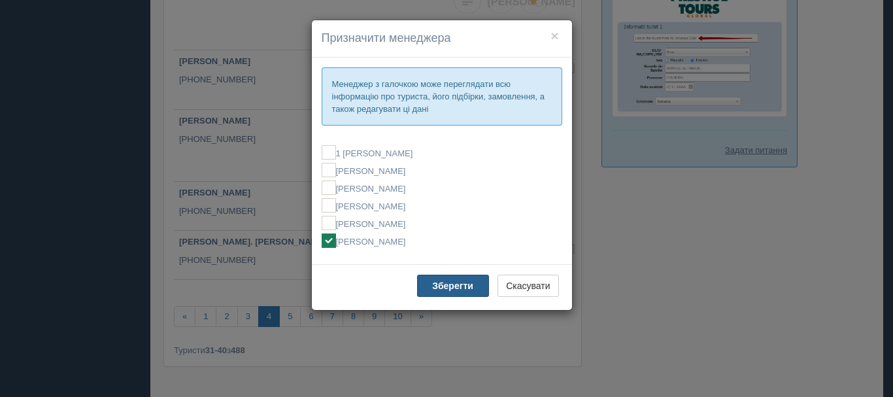
click at [455, 280] on b "Зберегти" at bounding box center [452, 285] width 41 height 10
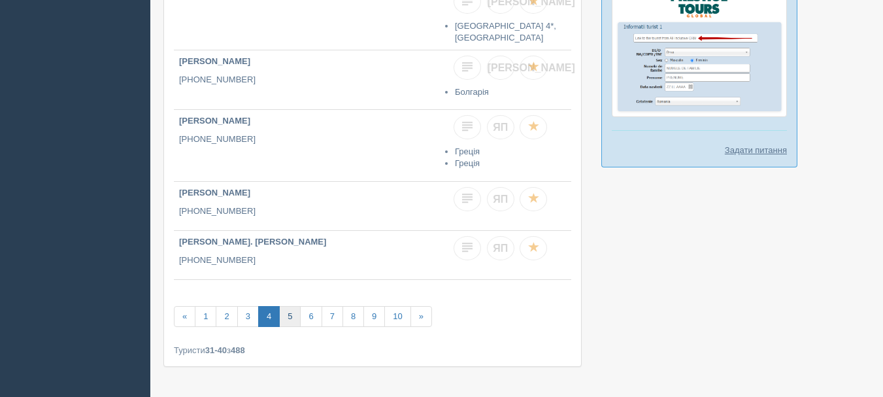
click at [293, 313] on link "5" at bounding box center [290, 317] width 22 height 22
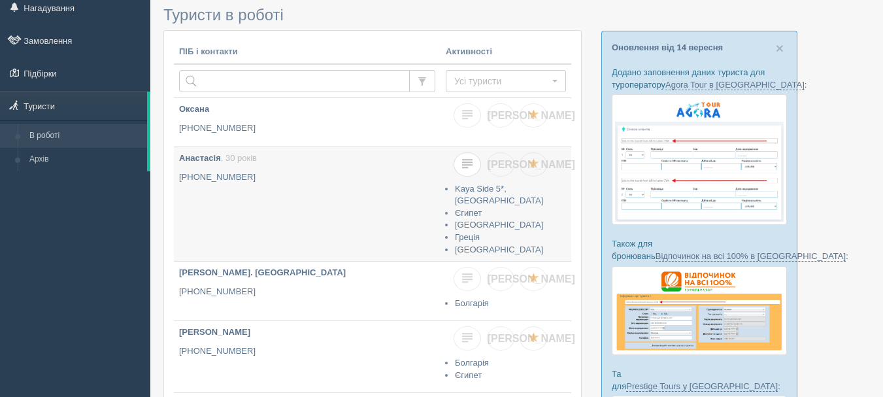
scroll to position [65, 0]
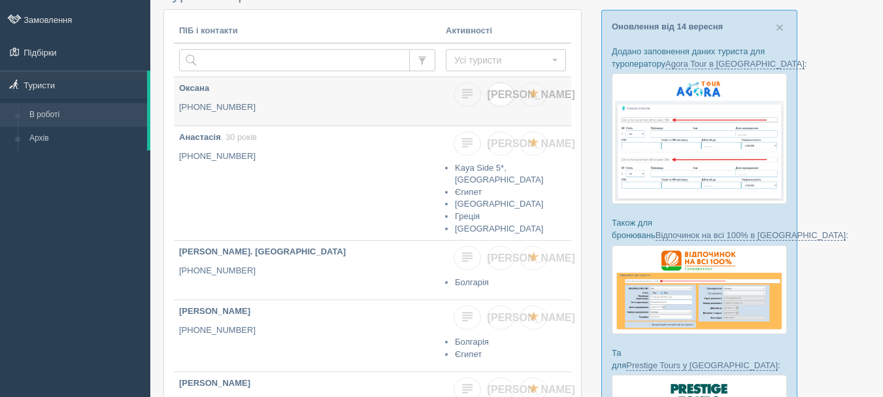
click at [504, 92] on span "[PERSON_NAME]" at bounding box center [531, 94] width 88 height 11
checkbox input "true"
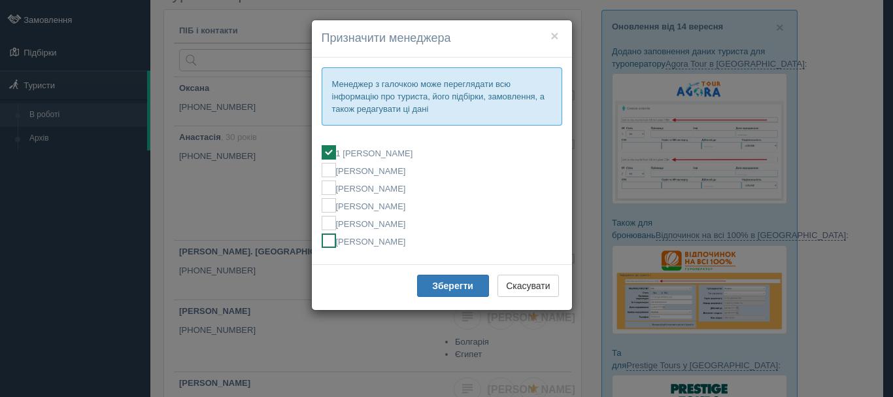
click at [409, 239] on label "[PERSON_NAME]" at bounding box center [441, 240] width 240 height 14
checkbox input "false"
checkbox input "true"
click at [429, 284] on button "Зберегти" at bounding box center [453, 285] width 72 height 22
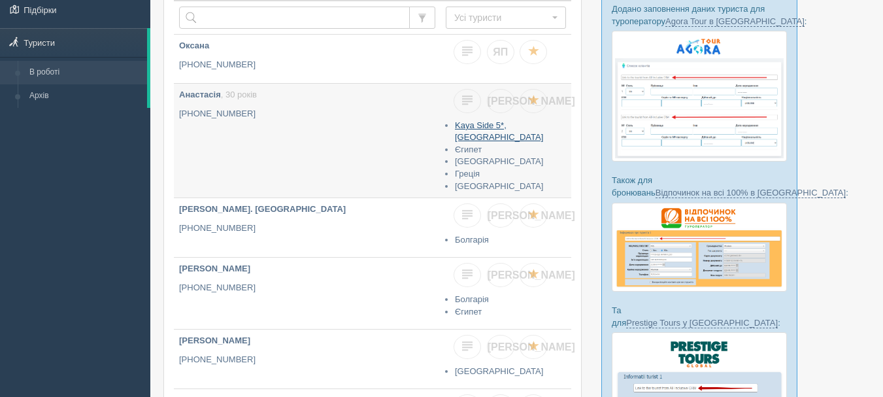
scroll to position [131, 0]
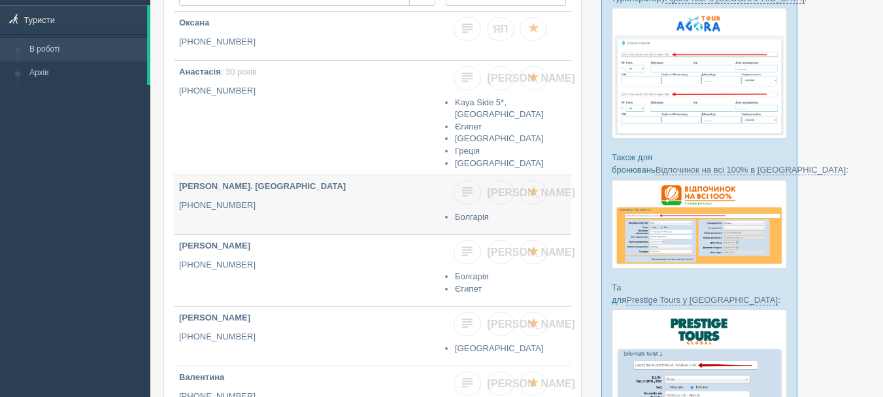
click at [516, 189] on div "[PERSON_NAME]" at bounding box center [509, 193] width 112 height 27
click at [505, 190] on link "[PERSON_NAME]" at bounding box center [500, 192] width 27 height 24
checkbox input "true"
checkbox input "false"
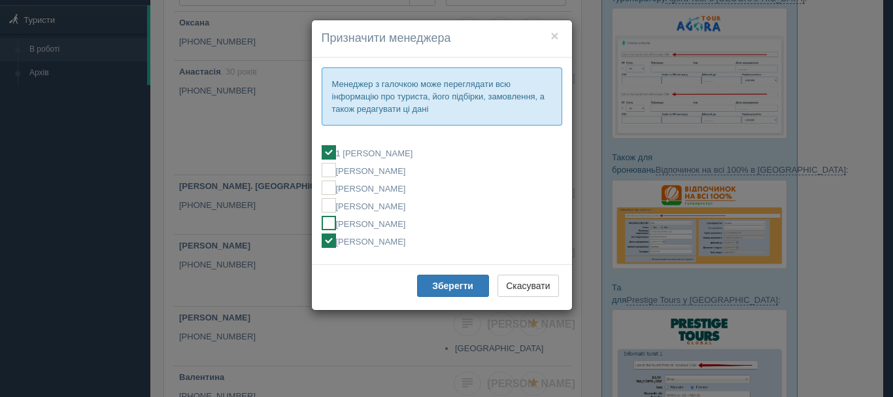
click at [361, 220] on label "[PERSON_NAME]" at bounding box center [441, 223] width 240 height 14
checkbox input "false"
click at [357, 238] on label "[PERSON_NAME]" at bounding box center [441, 240] width 240 height 14
checkbox input "false"
checkbox input "true"
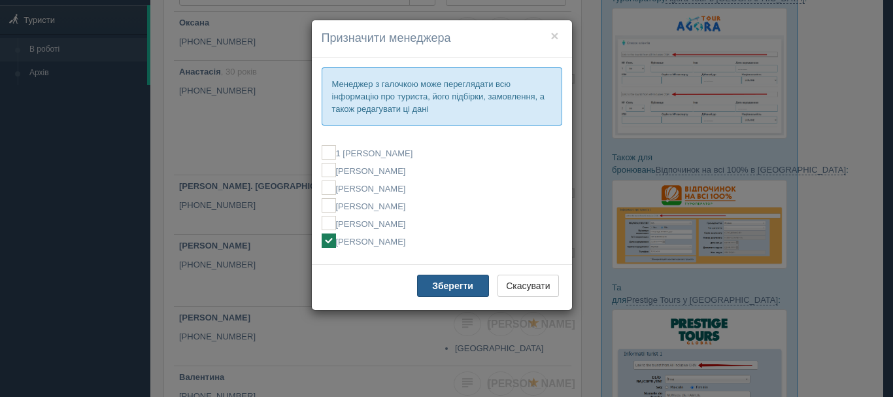
click at [443, 280] on button "Зберегти" at bounding box center [453, 285] width 72 height 22
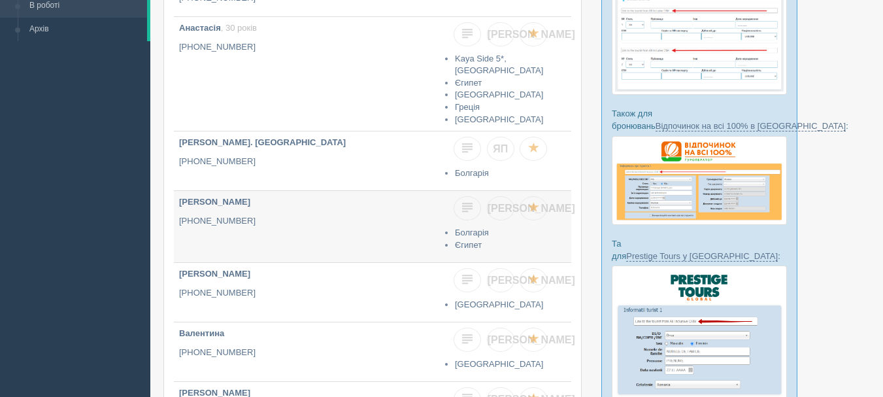
scroll to position [196, 0]
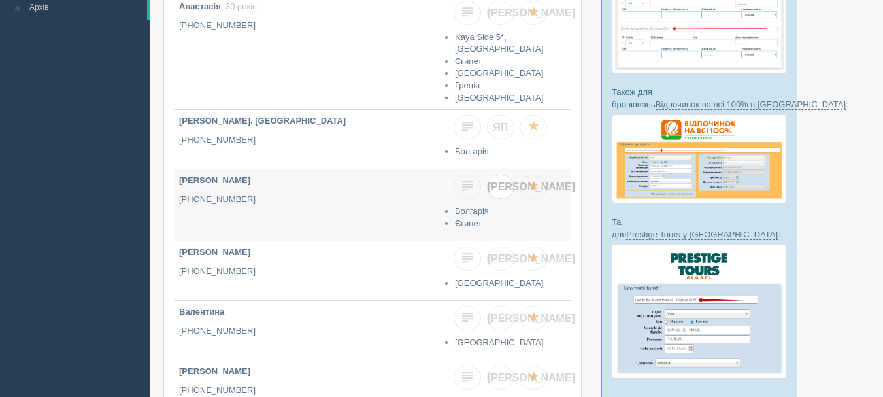
click at [501, 184] on span "[PERSON_NAME]" at bounding box center [531, 186] width 88 height 11
checkbox input "true"
checkbox input "false"
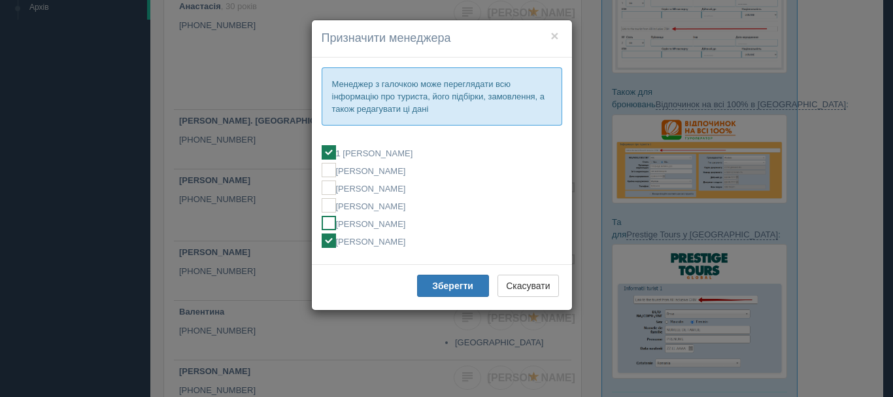
click at [410, 220] on label "[PERSON_NAME]" at bounding box center [441, 223] width 240 height 14
checkbox input "false"
click at [407, 242] on label "[PERSON_NAME]" at bounding box center [441, 240] width 240 height 14
checkbox input "false"
checkbox input "true"
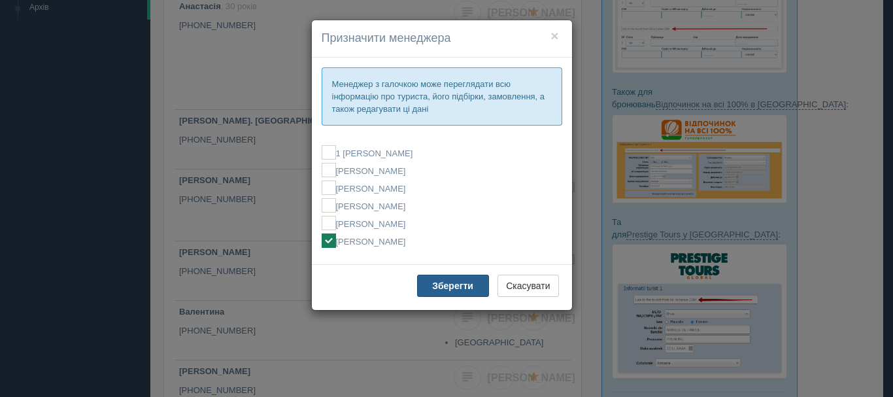
click at [436, 282] on b "Зберегти" at bounding box center [452, 285] width 41 height 10
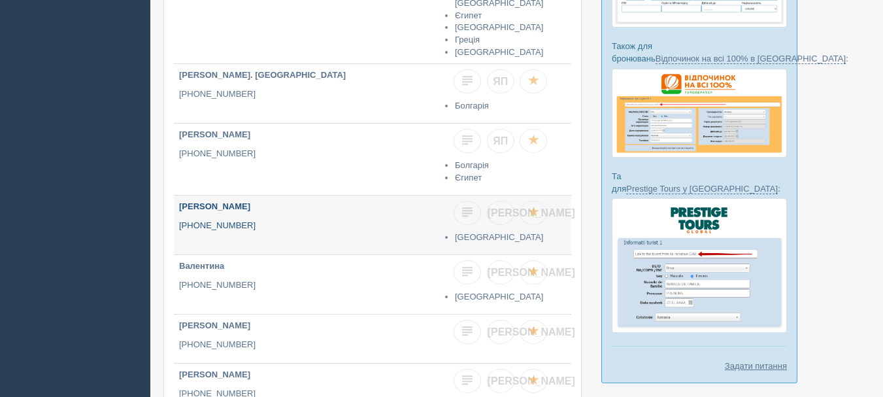
scroll to position [261, 0]
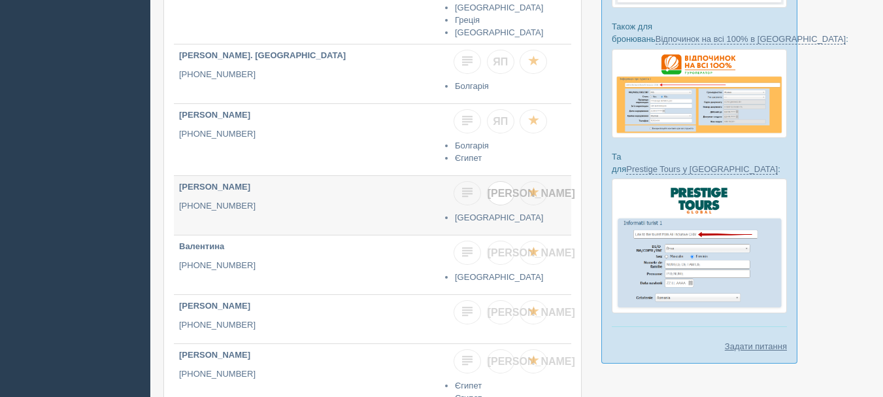
click at [501, 196] on link "[PERSON_NAME]" at bounding box center [500, 193] width 27 height 24
checkbox input "true"
checkbox input "false"
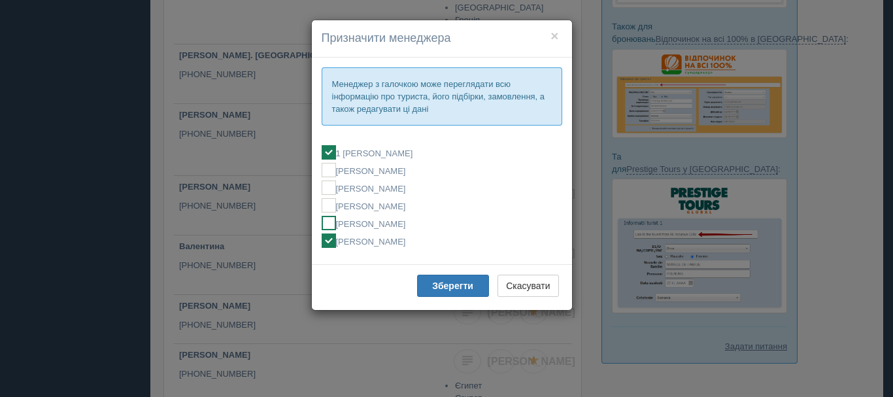
click at [376, 225] on label "[PERSON_NAME]" at bounding box center [441, 223] width 240 height 14
checkbox input "false"
click at [378, 244] on label "[PERSON_NAME]" at bounding box center [441, 240] width 240 height 14
checkbox input "false"
checkbox input "true"
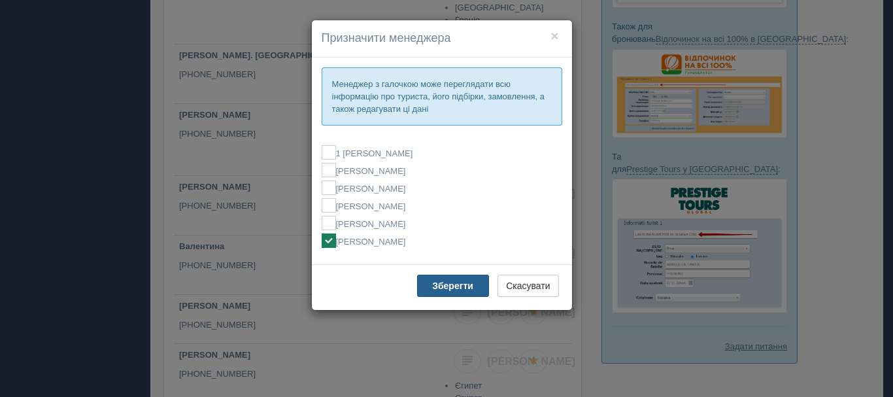
click at [449, 278] on button "Зберегти" at bounding box center [453, 285] width 72 height 22
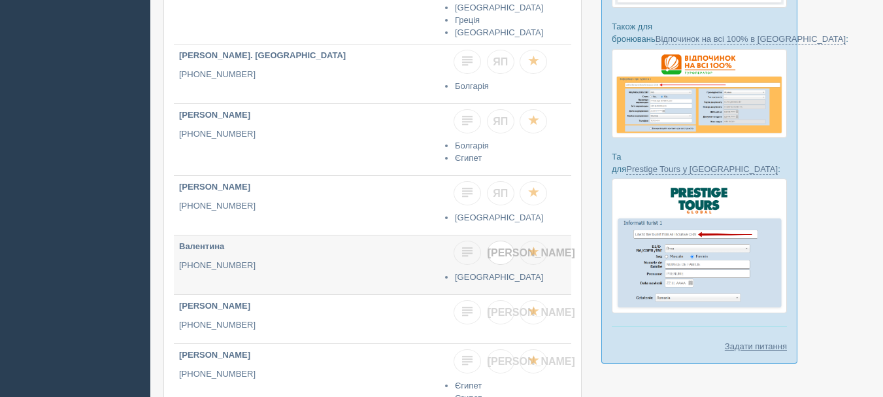
click at [497, 250] on span "[PERSON_NAME]" at bounding box center [531, 252] width 88 height 11
checkbox input "true"
checkbox input "false"
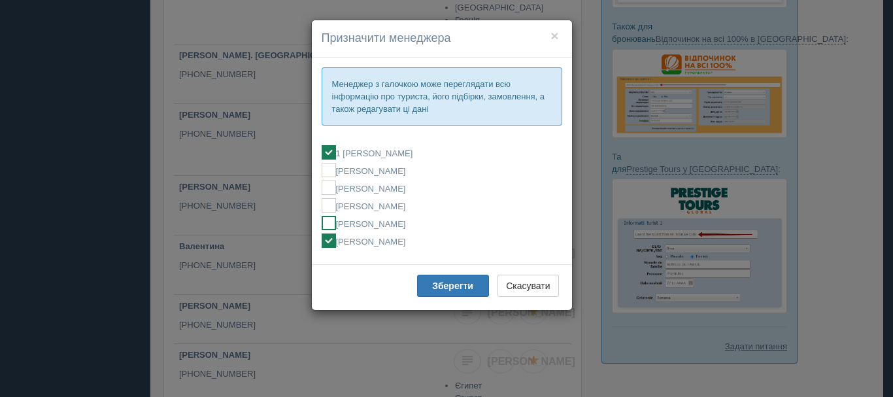
click at [380, 227] on label "[PERSON_NAME]" at bounding box center [441, 223] width 240 height 14
checkbox input "false"
click at [401, 220] on label "[PERSON_NAME]" at bounding box center [441, 223] width 240 height 14
click at [450, 282] on b "Зберегти" at bounding box center [452, 285] width 41 height 10
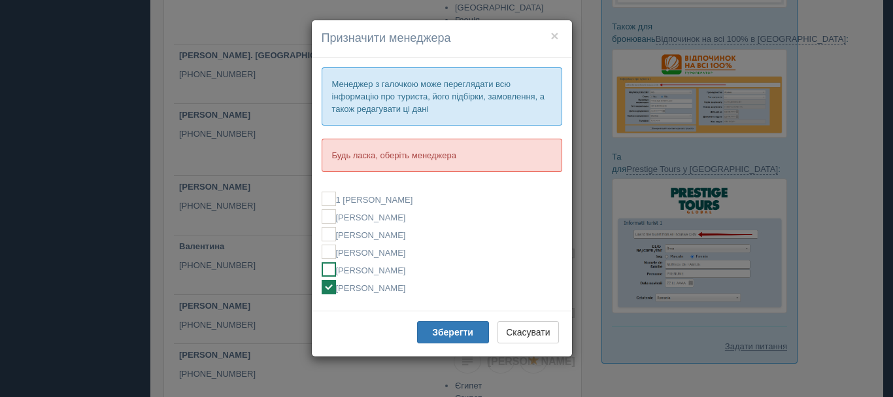
click at [378, 271] on label "[PERSON_NAME]" at bounding box center [441, 269] width 240 height 14
click at [372, 282] on label "[PERSON_NAME]" at bounding box center [441, 287] width 240 height 14
checkbox input "false"
checkbox input "true"
click at [448, 329] on b "Зберегти" at bounding box center [452, 332] width 41 height 10
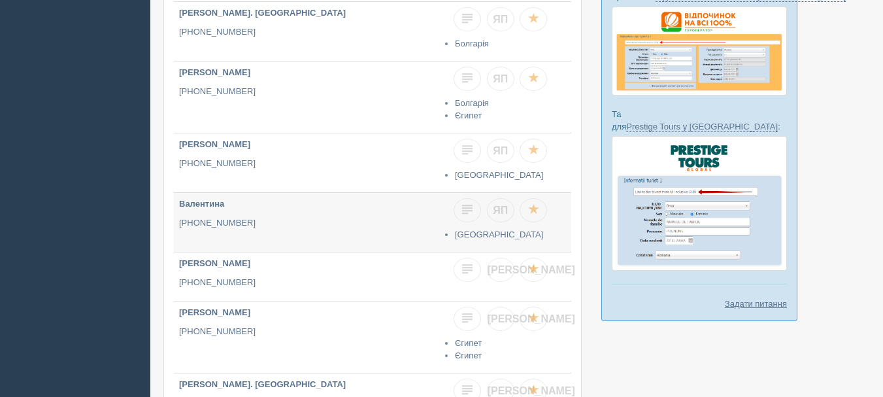
scroll to position [327, 0]
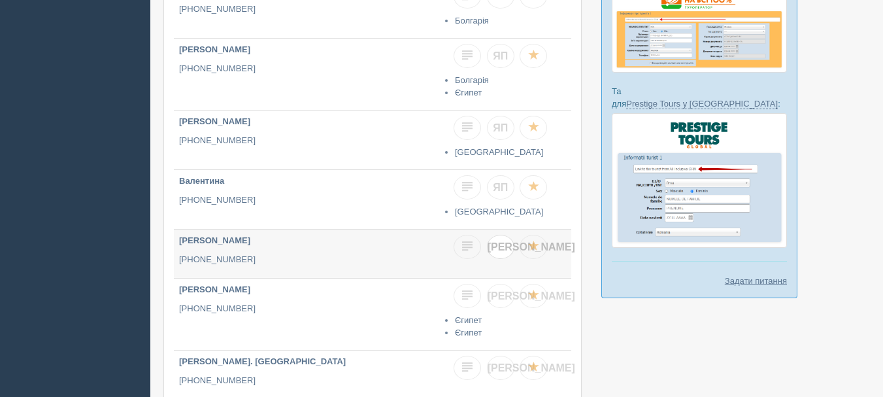
click at [501, 244] on span "[PERSON_NAME]" at bounding box center [531, 246] width 88 height 11
checkbox input "true"
checkbox input "false"
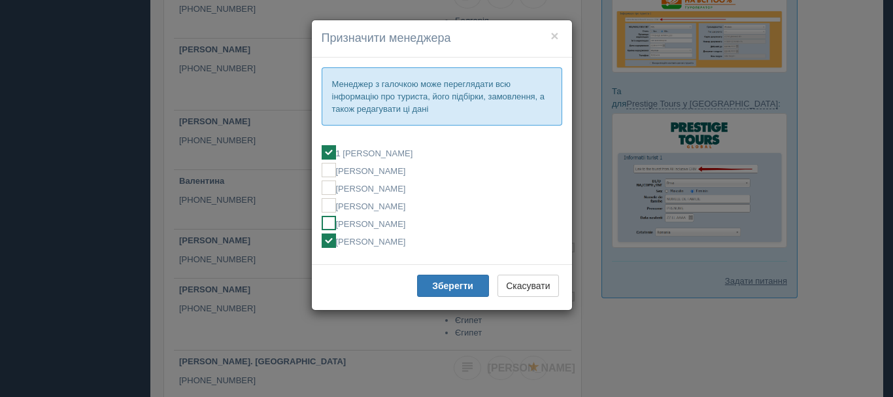
click at [366, 226] on label "[PERSON_NAME]" at bounding box center [441, 223] width 240 height 14
checkbox input "false"
click at [365, 244] on label "[PERSON_NAME]" at bounding box center [441, 240] width 240 height 14
checkbox input "false"
checkbox input "true"
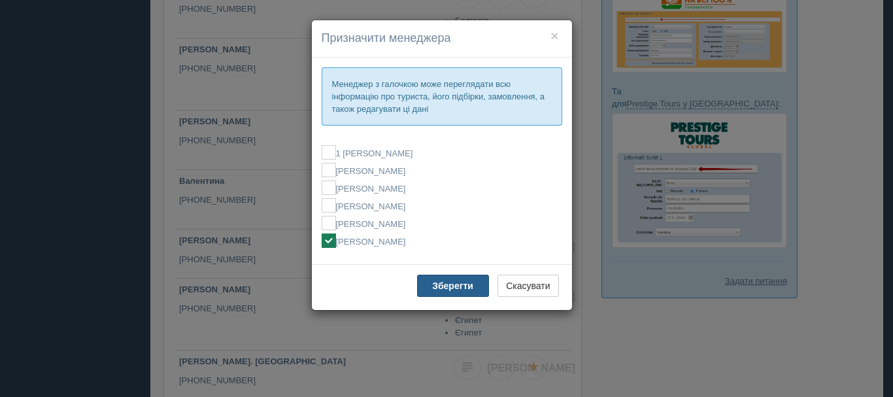
click at [434, 282] on b "Зберегти" at bounding box center [452, 285] width 41 height 10
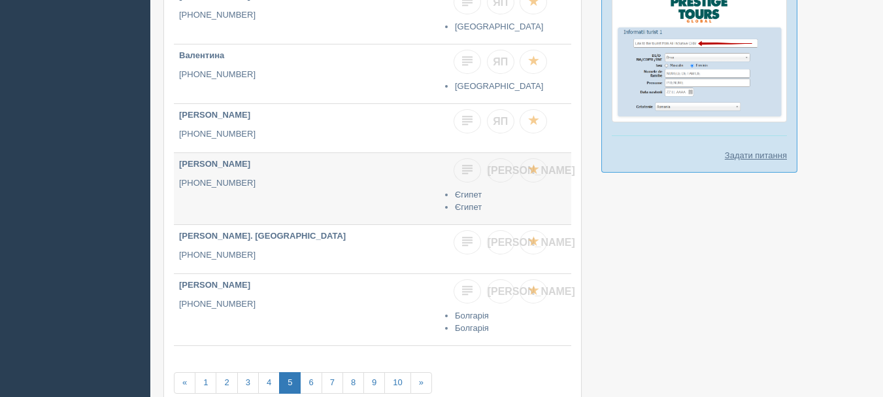
scroll to position [457, 0]
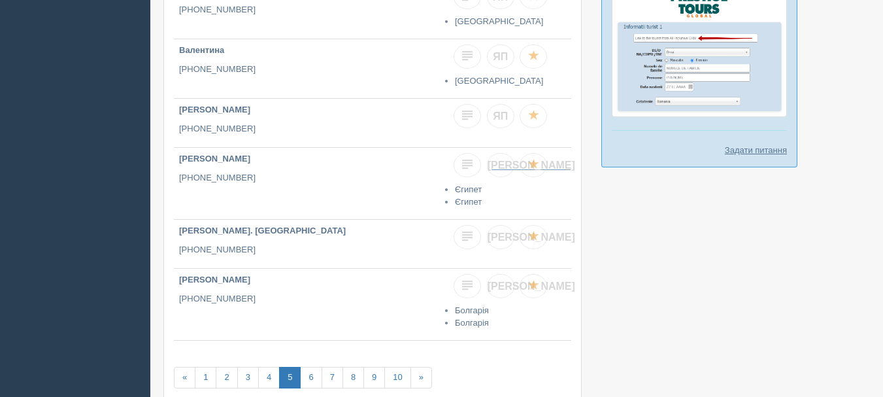
click at [495, 158] on link "[PERSON_NAME]" at bounding box center [500, 165] width 27 height 24
checkbox input "true"
checkbox input "false"
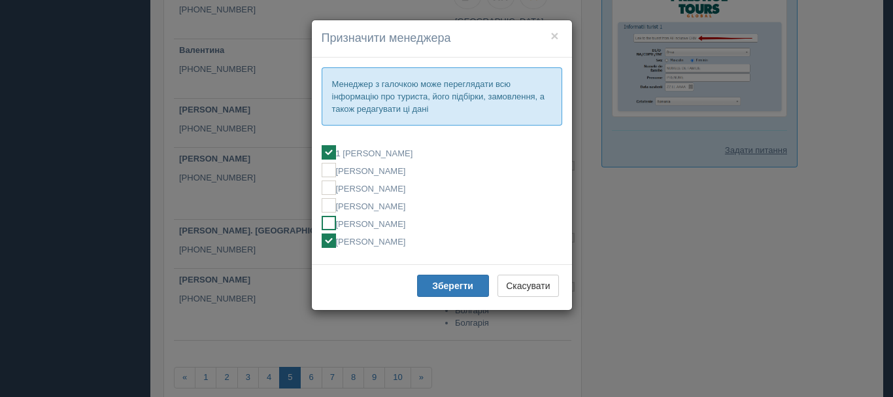
click at [354, 229] on label "[PERSON_NAME]" at bounding box center [441, 223] width 240 height 14
checkbox input "false"
click at [355, 243] on label "[PERSON_NAME]" at bounding box center [441, 240] width 240 height 14
checkbox input "false"
checkbox input "true"
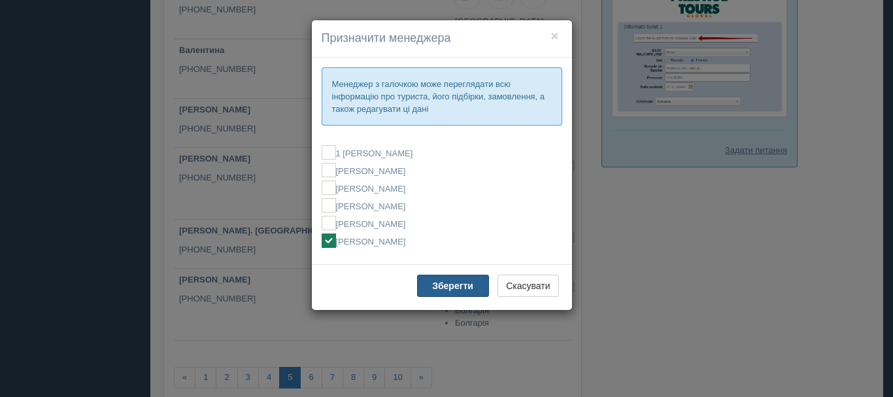
click at [446, 280] on button "Зберегти" at bounding box center [453, 285] width 72 height 22
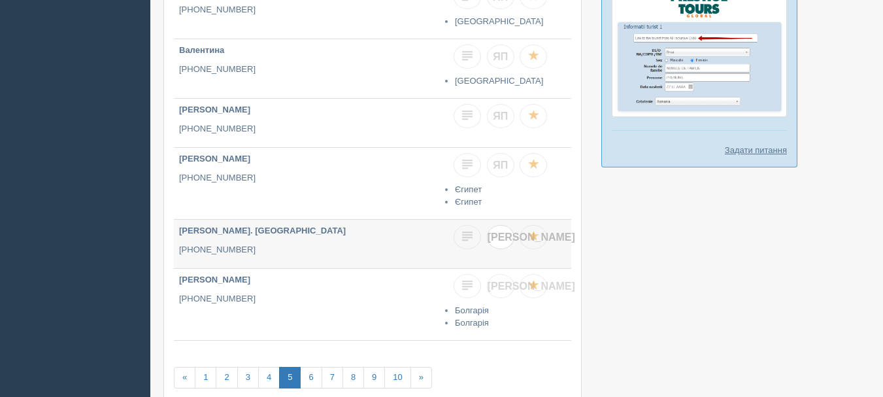
click at [502, 239] on link "[PERSON_NAME]" at bounding box center [500, 237] width 27 height 24
checkbox input "true"
checkbox input "false"
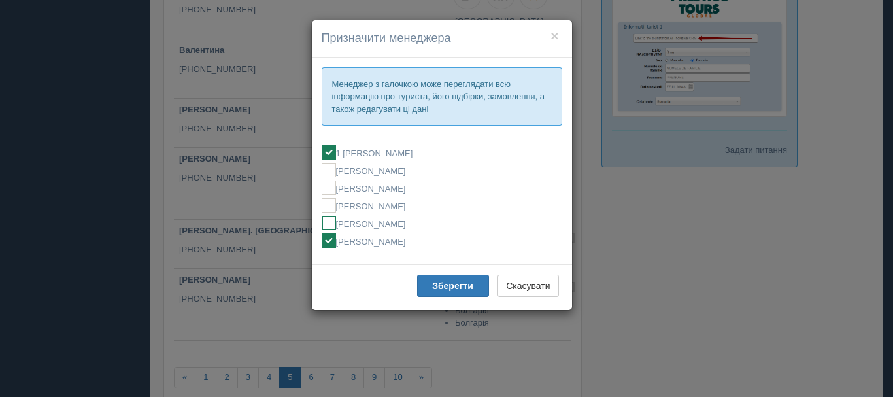
click at [381, 227] on label "[PERSON_NAME]" at bounding box center [441, 223] width 240 height 14
checkbox input "false"
click at [374, 241] on label "[PERSON_NAME]" at bounding box center [441, 240] width 240 height 14
checkbox input "false"
checkbox input "true"
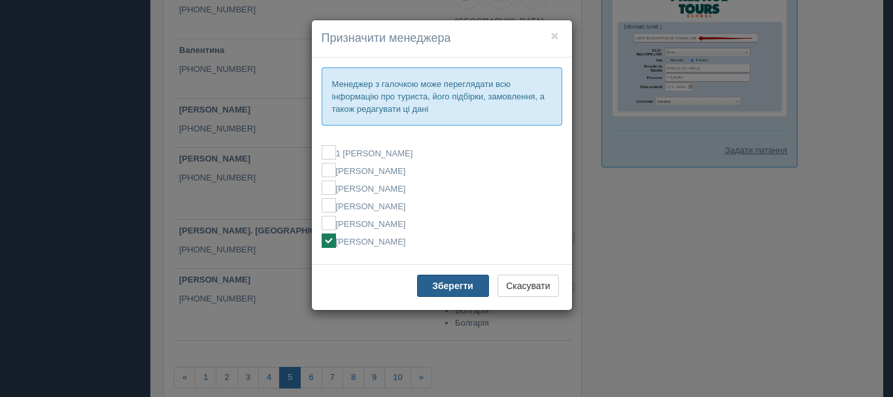
click at [433, 279] on button "Зберегти" at bounding box center [453, 285] width 72 height 22
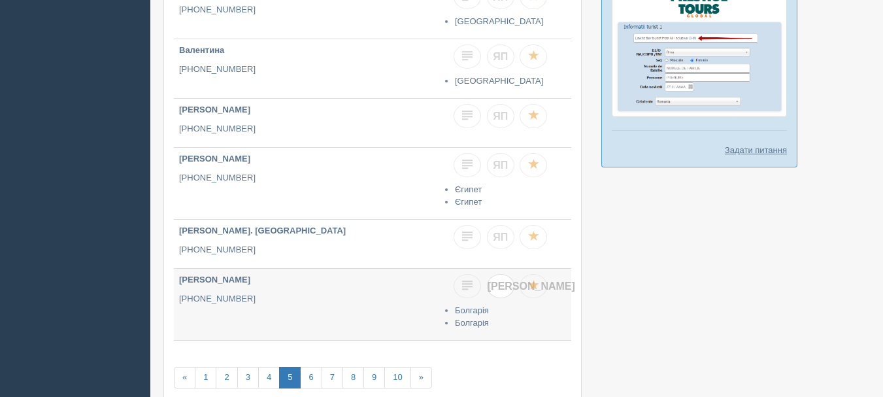
click at [498, 281] on span "[PERSON_NAME]" at bounding box center [531, 285] width 88 height 11
checkbox input "true"
checkbox input "false"
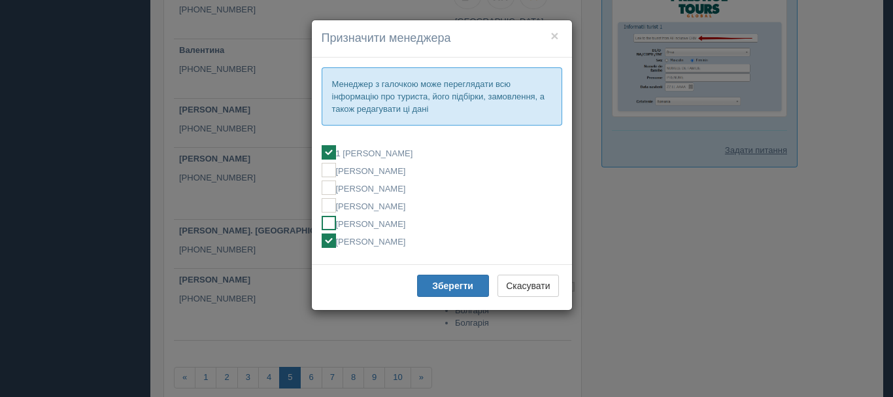
click at [378, 227] on label "[PERSON_NAME]" at bounding box center [441, 223] width 240 height 14
checkbox input "false"
click at [381, 238] on label "[PERSON_NAME]" at bounding box center [441, 240] width 240 height 14
checkbox input "false"
checkbox input "true"
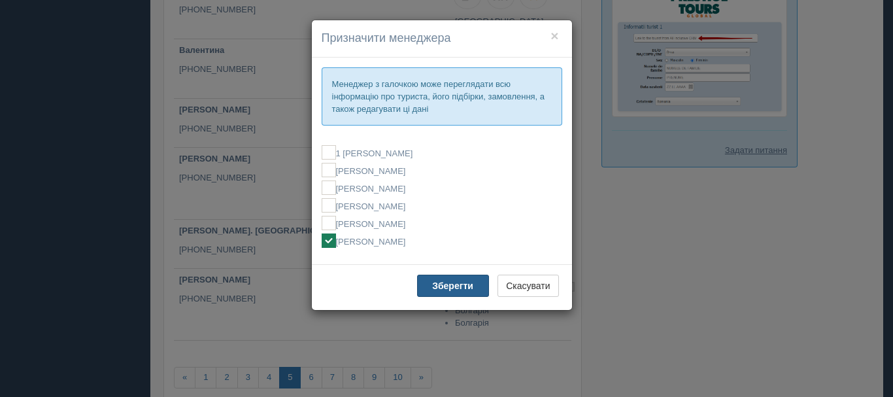
click at [436, 288] on b "Зберегти" at bounding box center [452, 285] width 41 height 10
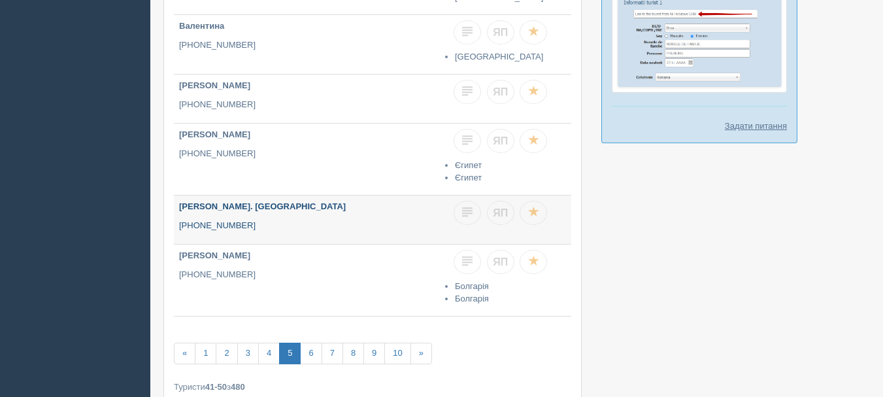
scroll to position [523, 0]
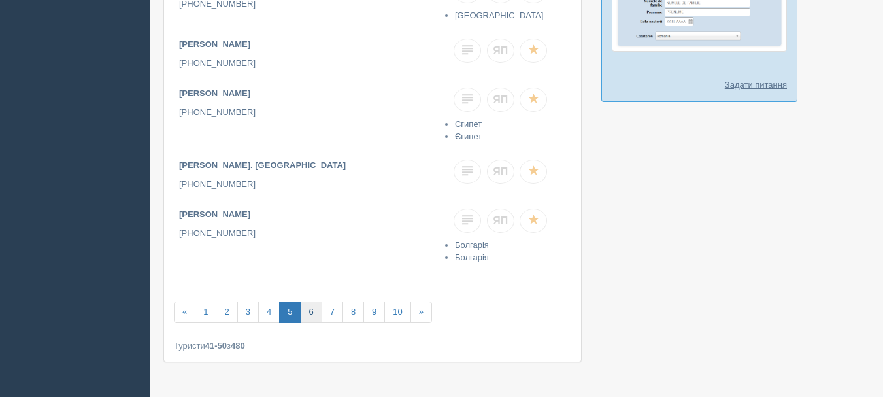
click at [309, 303] on link "6" at bounding box center [311, 312] width 22 height 22
